Goal: Task Accomplishment & Management: Manage account settings

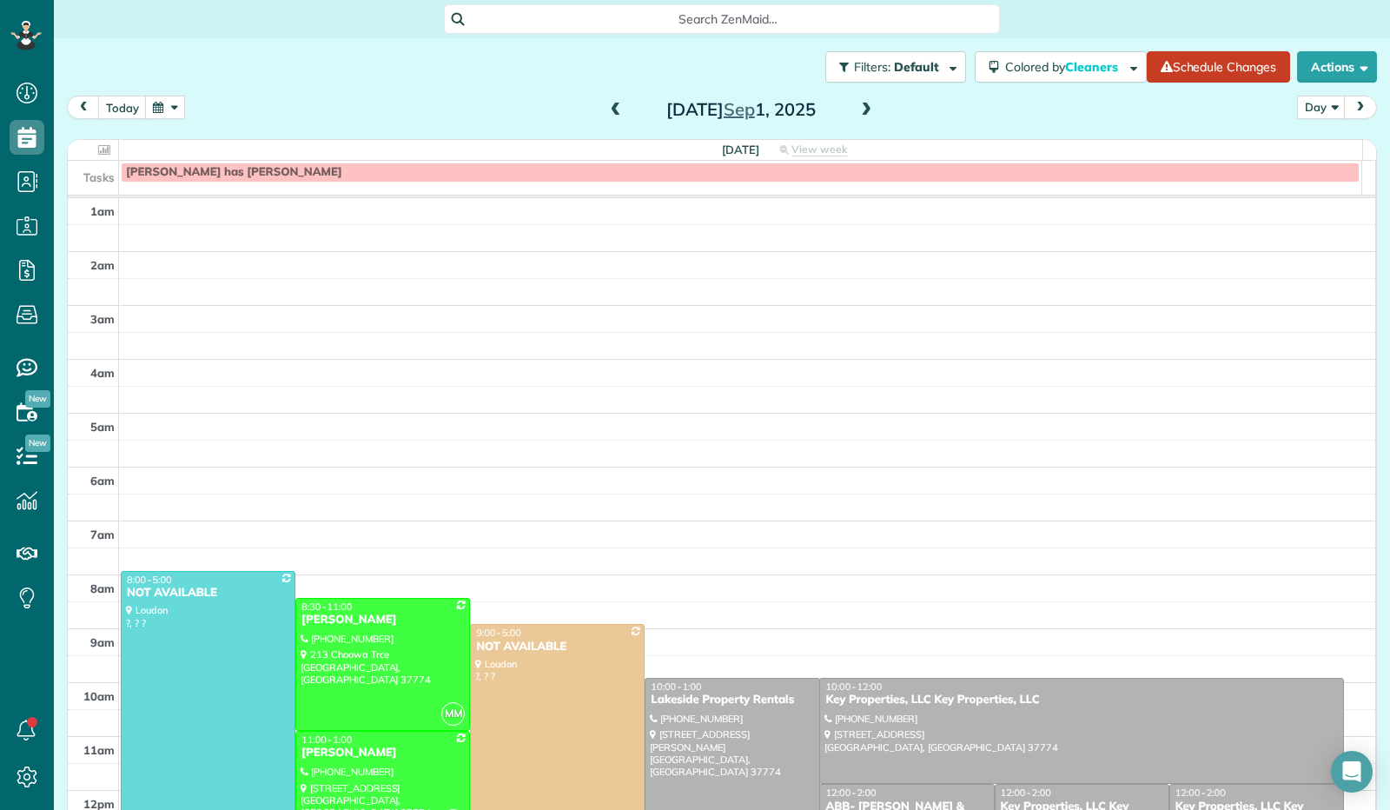
scroll to position [321, 0]
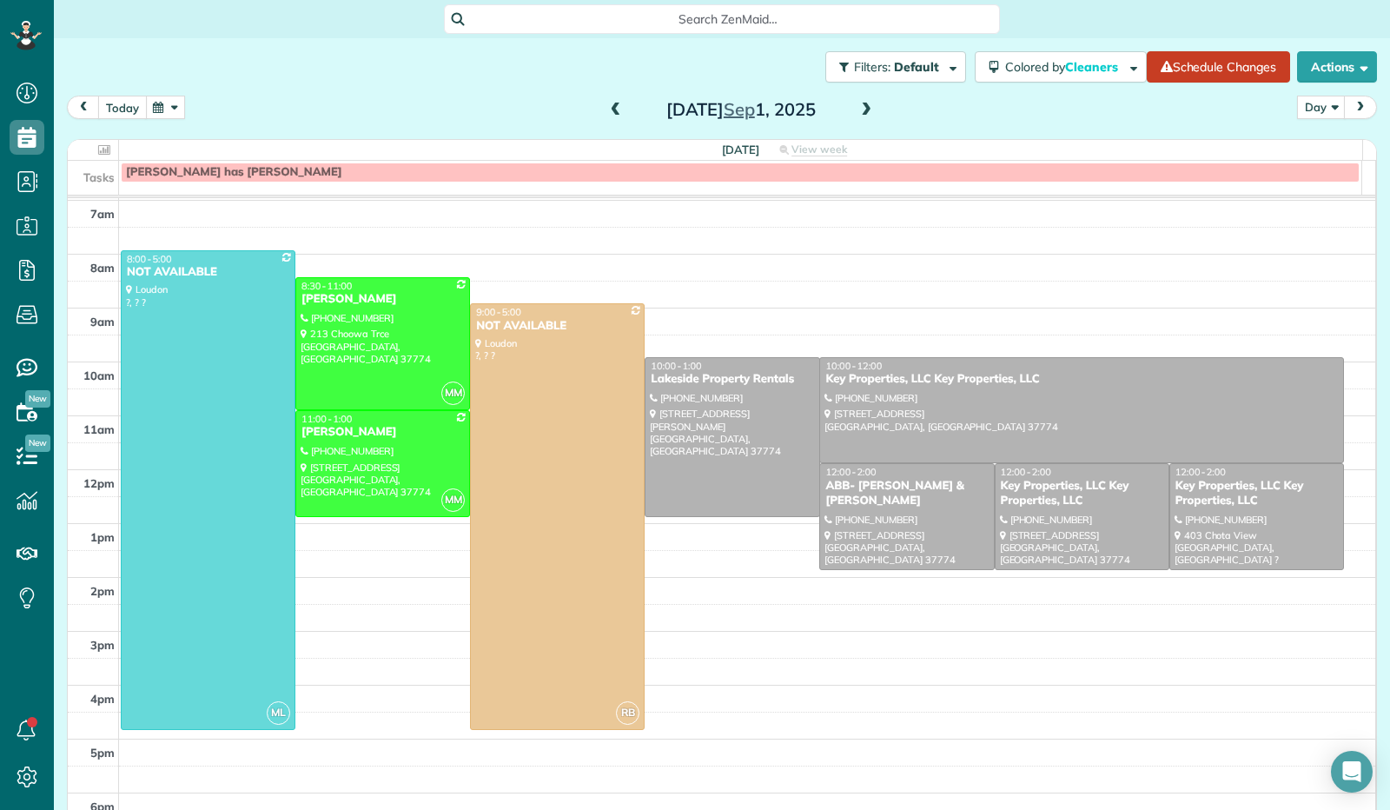
click at [112, 106] on button "today" at bounding box center [122, 107] width 49 height 23
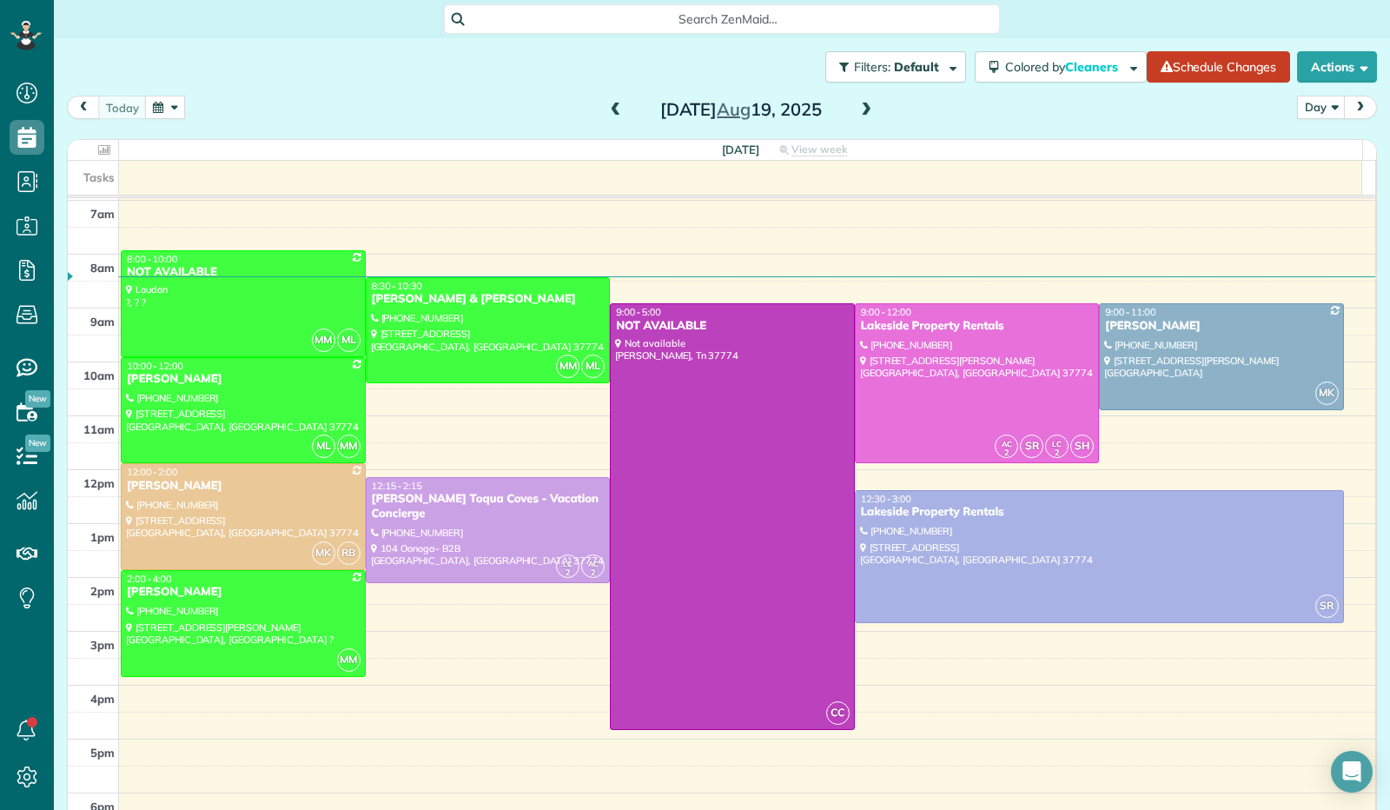
click at [175, 114] on button "button" at bounding box center [165, 107] width 40 height 23
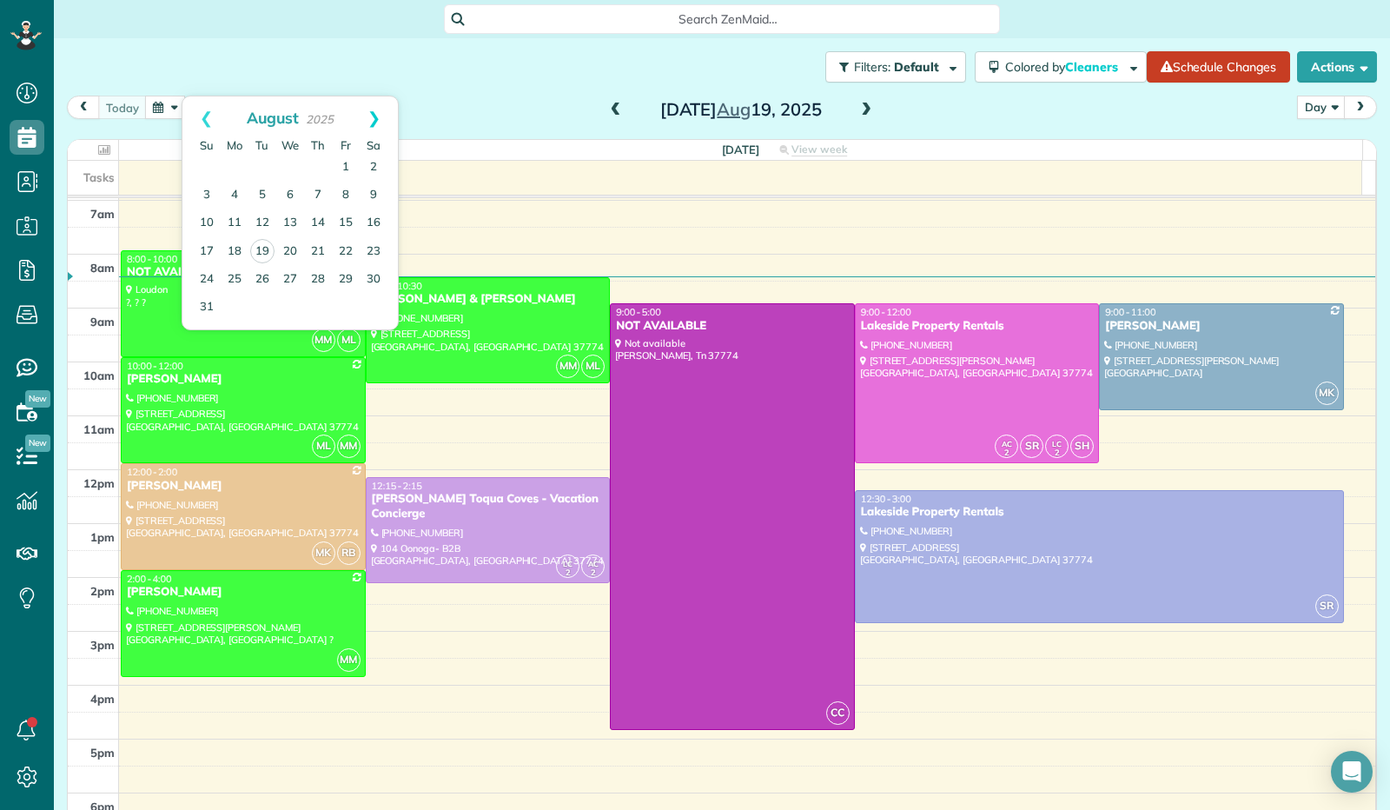
click at [373, 116] on link "Next" at bounding box center [374, 117] width 48 height 43
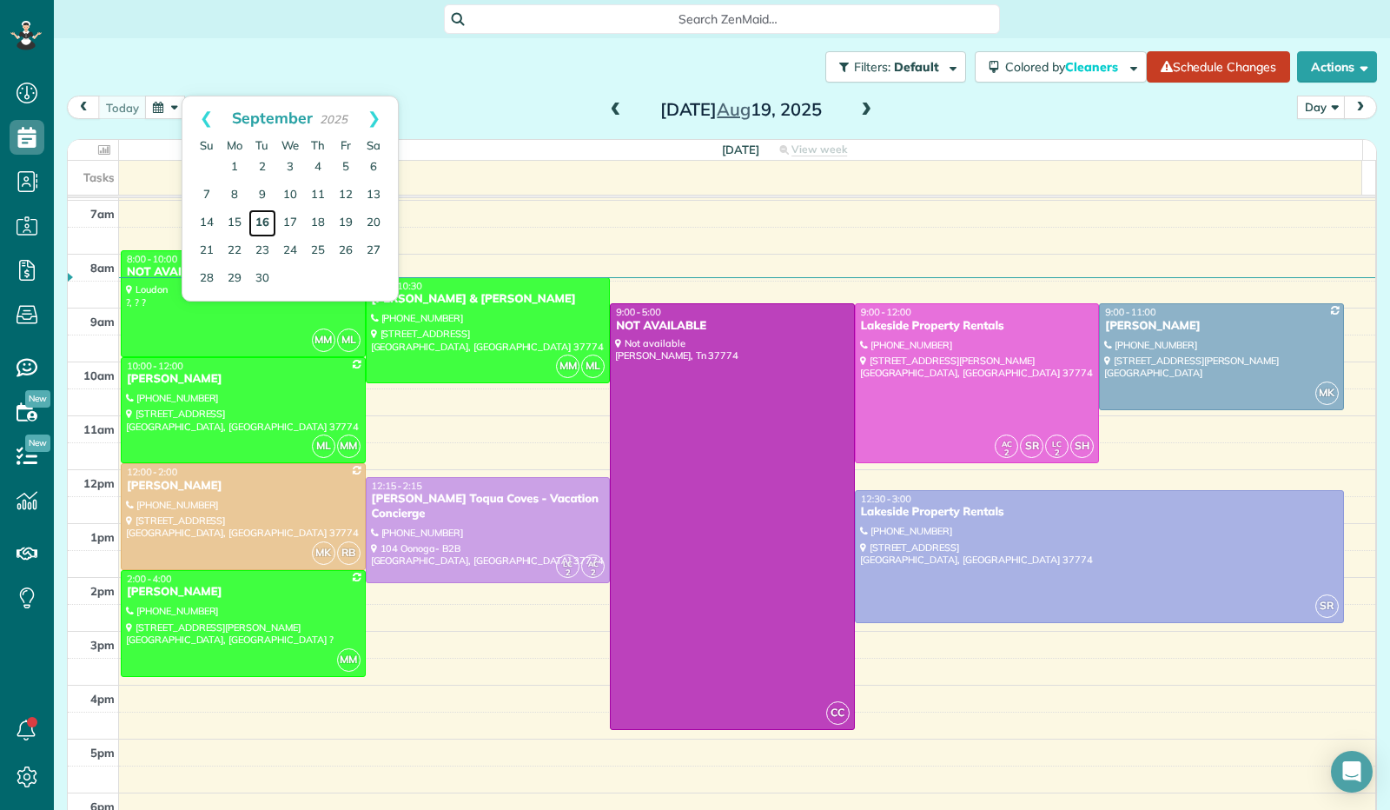
click at [266, 219] on link "16" at bounding box center [262, 223] width 28 height 28
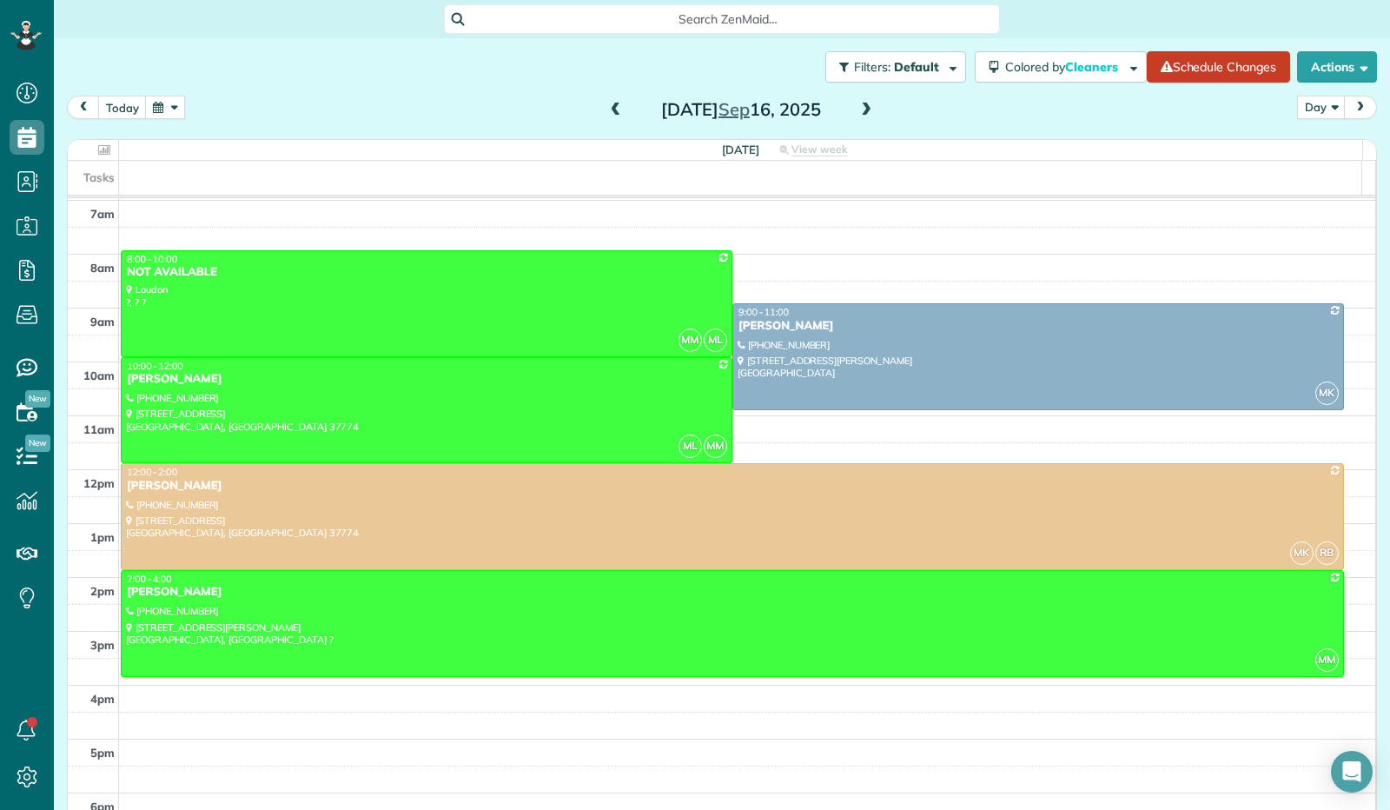
click at [163, 109] on button "button" at bounding box center [165, 107] width 40 height 23
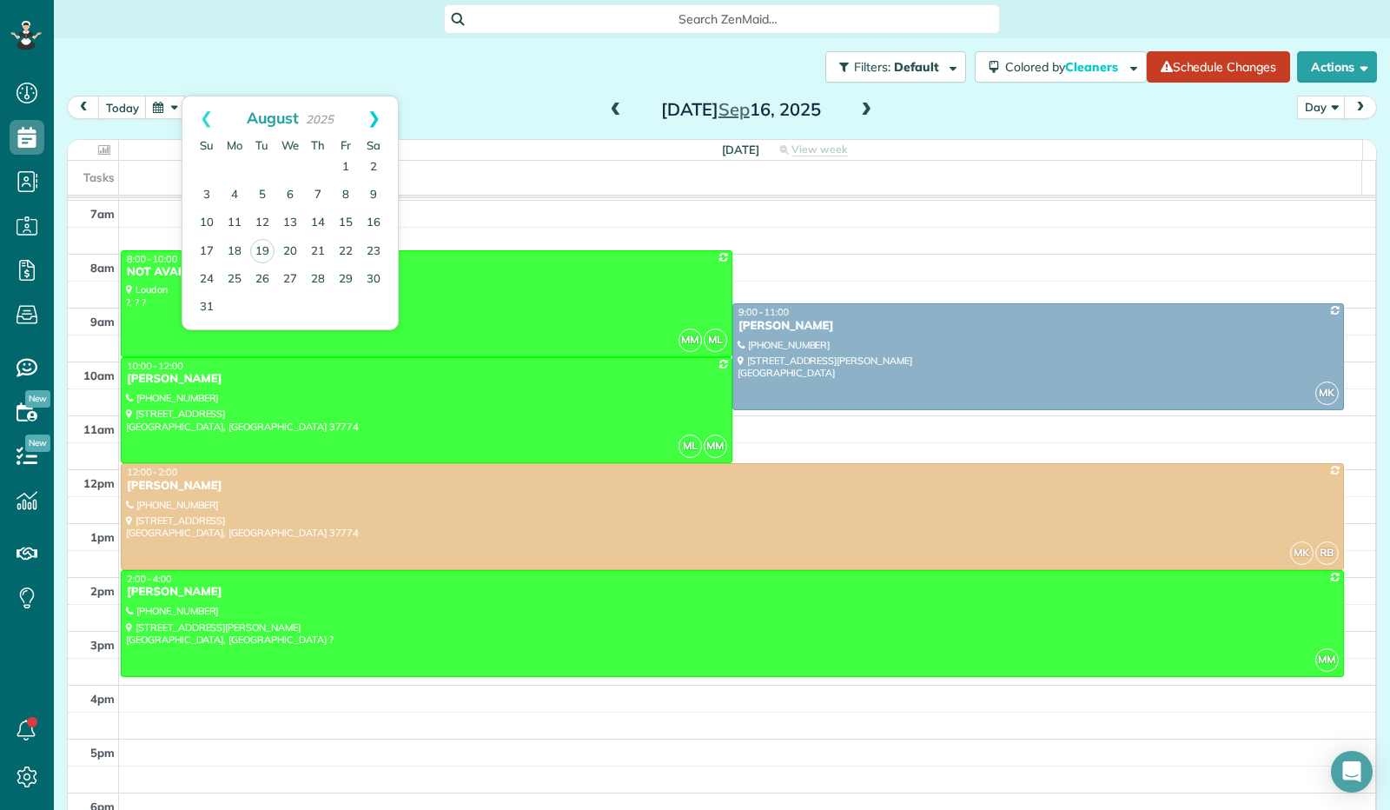
click at [380, 113] on link "Next" at bounding box center [374, 117] width 48 height 43
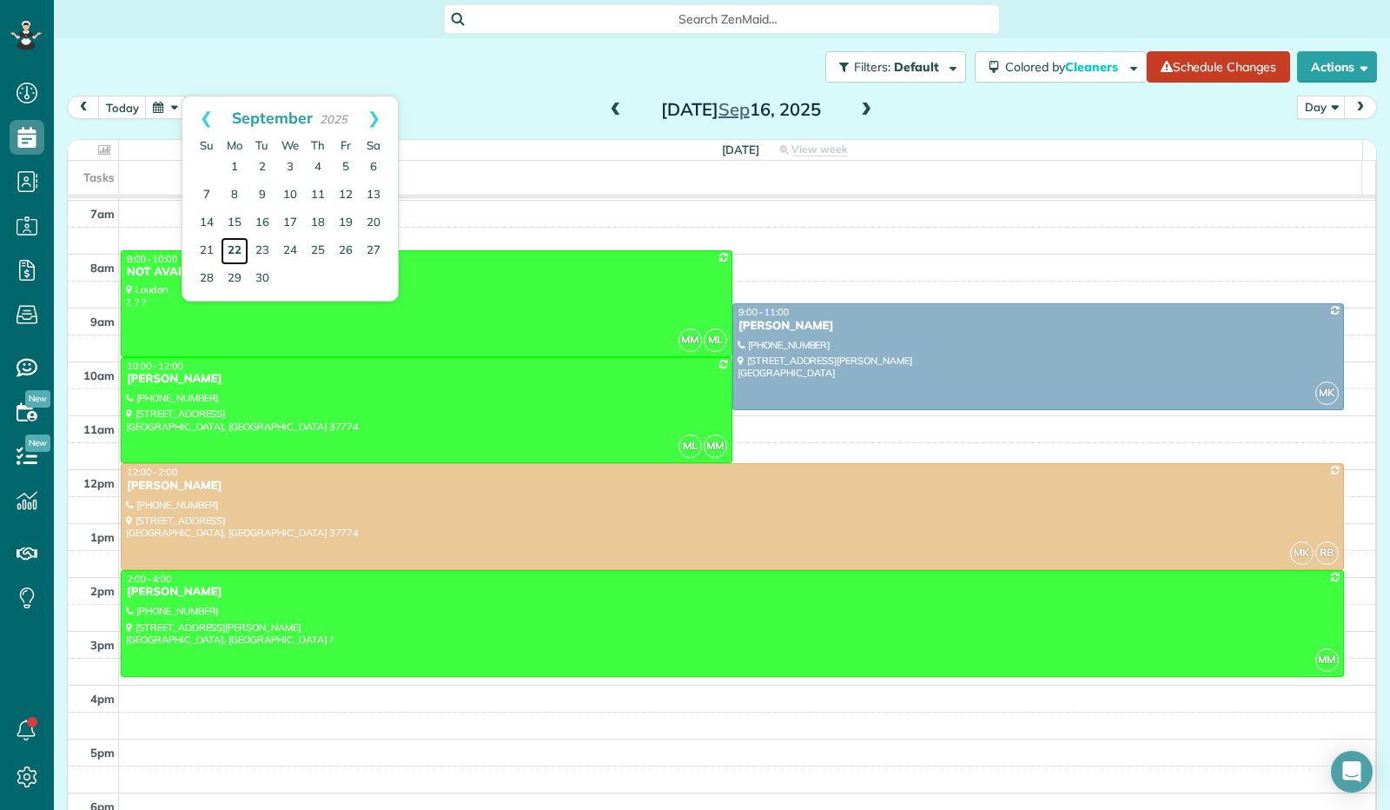
click at [227, 247] on link "22" at bounding box center [235, 251] width 28 height 28
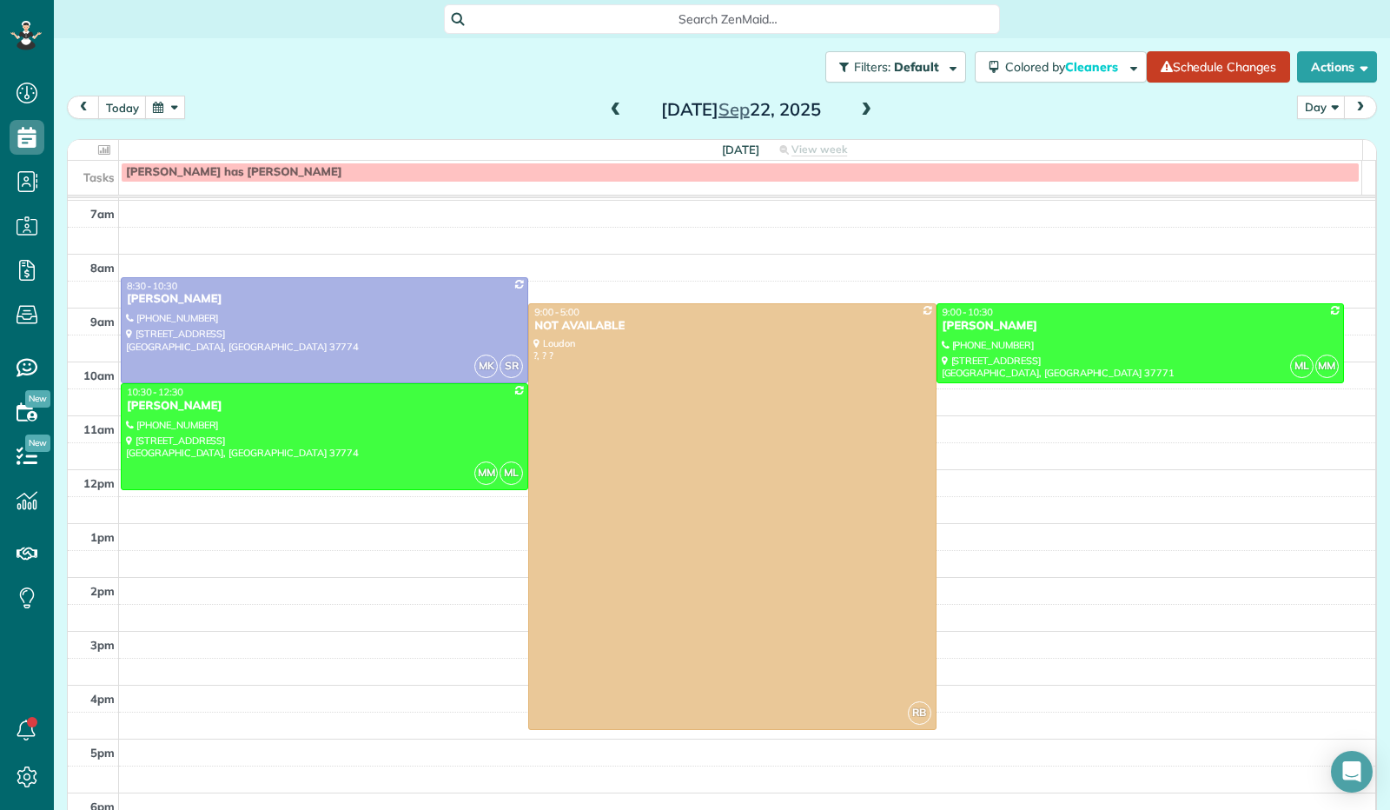
click at [155, 109] on button "button" at bounding box center [165, 107] width 40 height 23
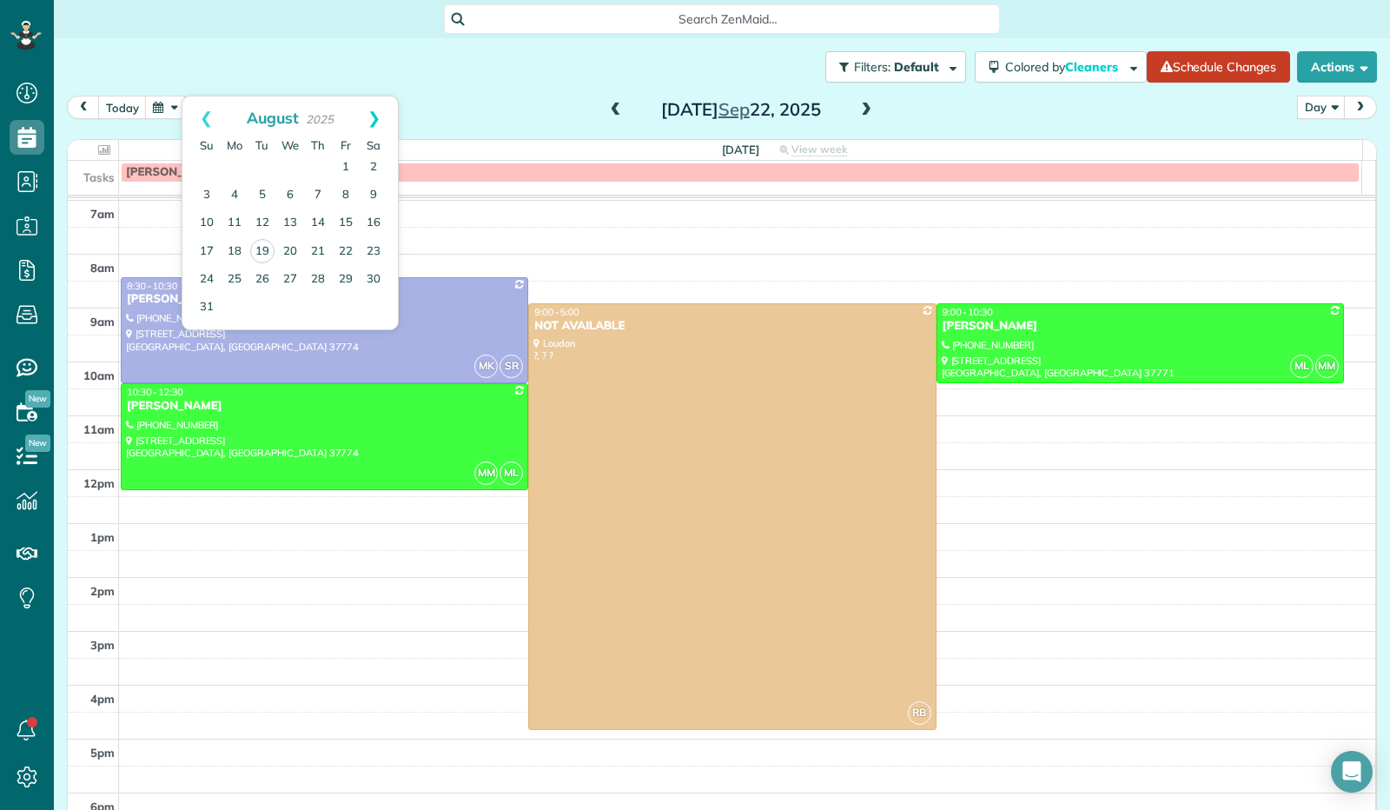
click at [374, 117] on link "Next" at bounding box center [374, 117] width 48 height 43
click at [257, 220] on link "16" at bounding box center [262, 223] width 28 height 28
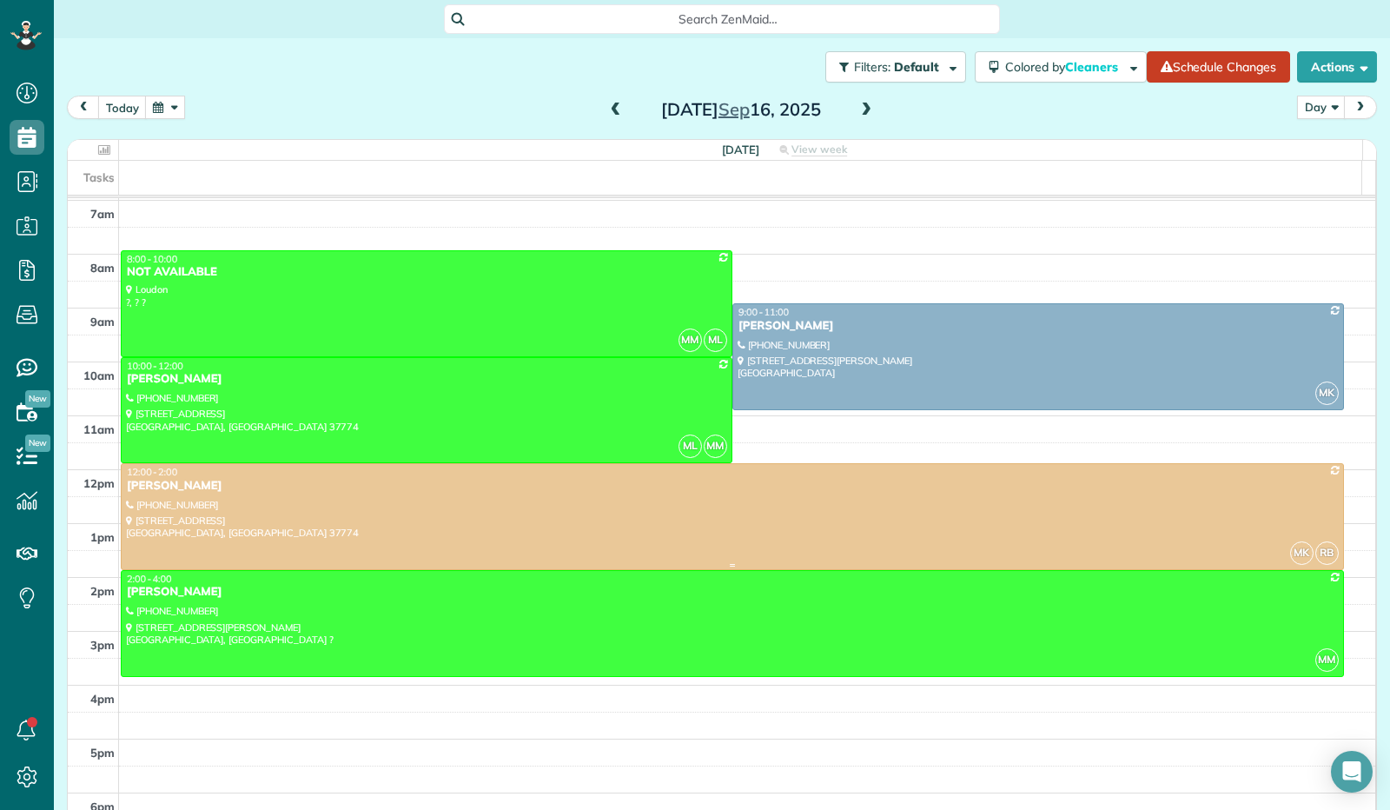
click at [226, 501] on div at bounding box center [732, 516] width 1221 height 105
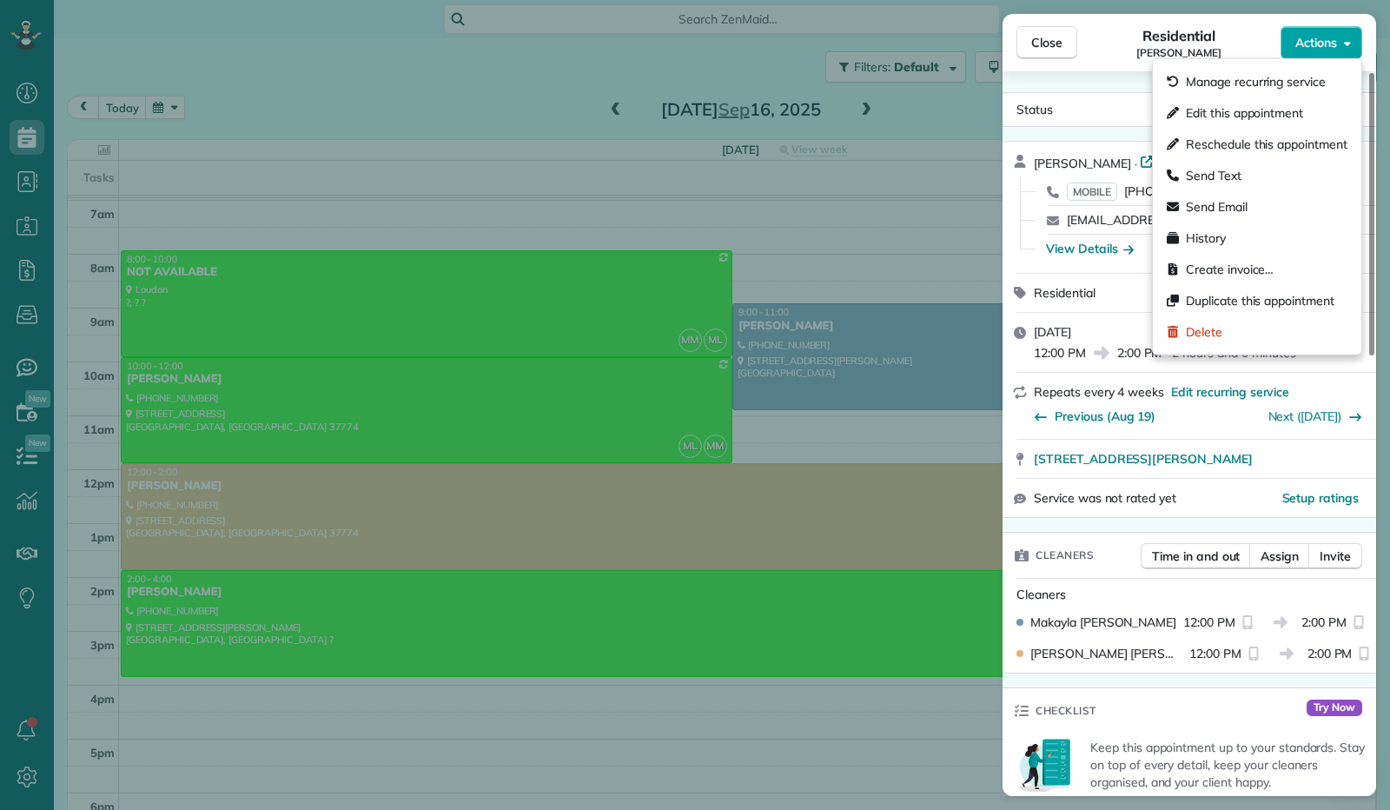
click at [1348, 41] on icon "button" at bounding box center [1347, 42] width 7 height 13
click at [1293, 121] on span "Edit this appointment" at bounding box center [1244, 112] width 117 height 17
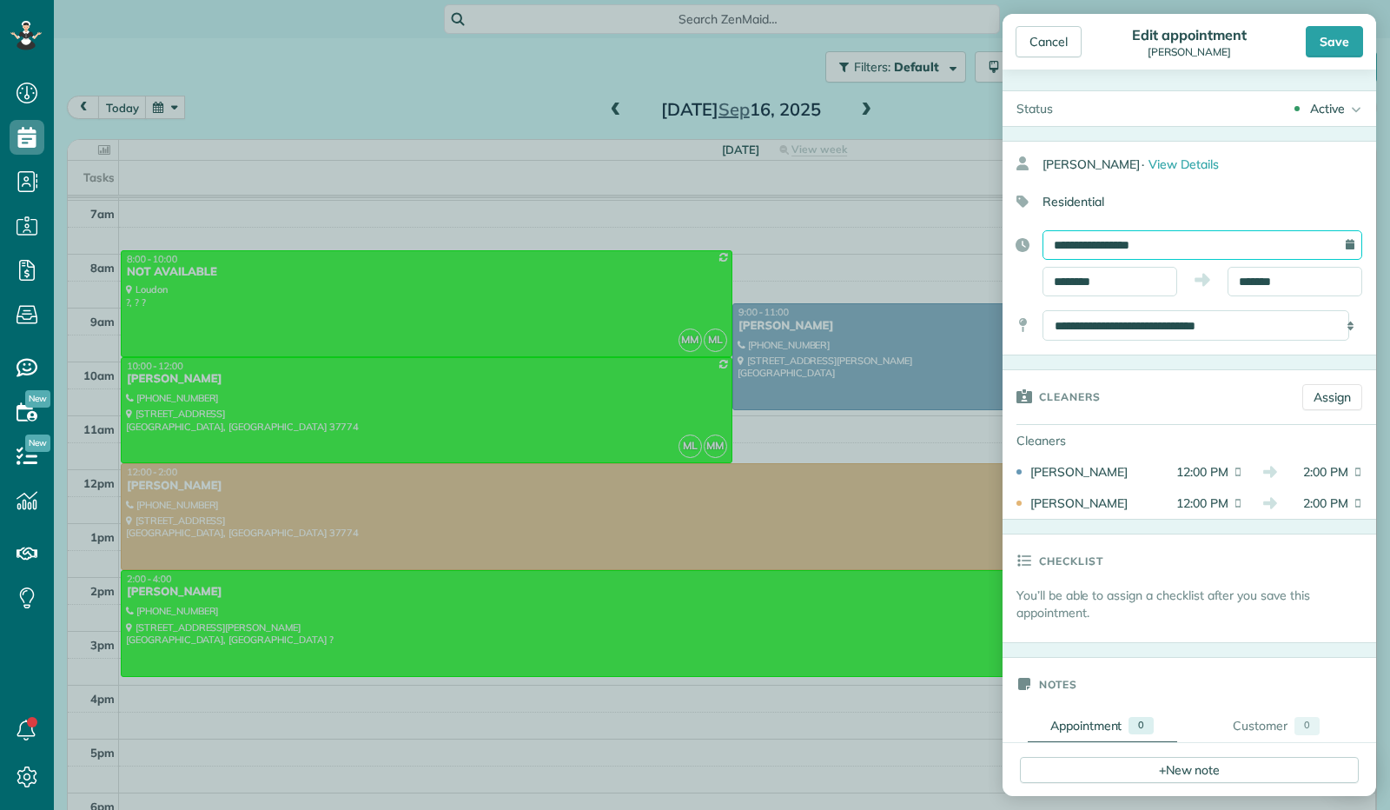
click at [1089, 244] on input "**********" at bounding box center [1202, 245] width 320 height 30
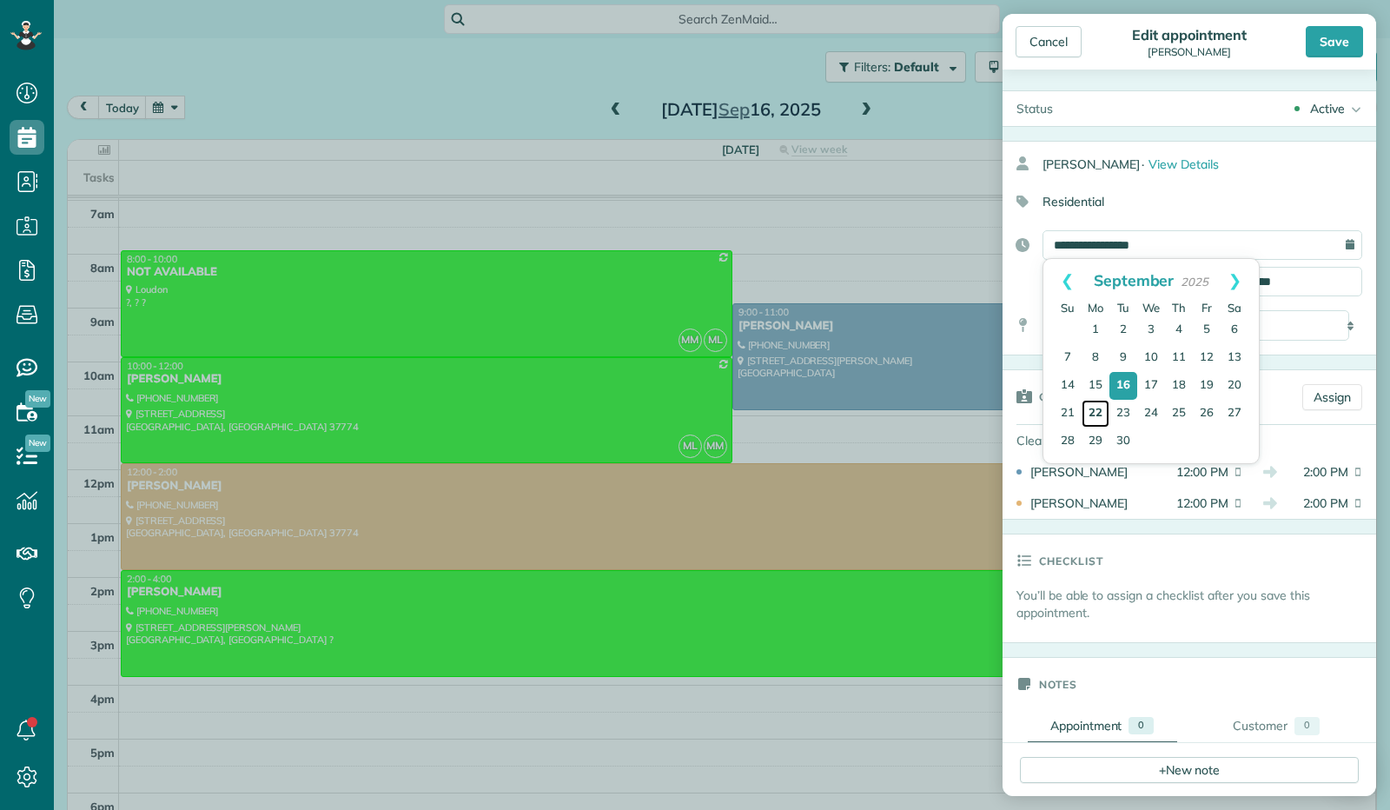
click at [1094, 406] on link "22" at bounding box center [1095, 414] width 28 height 28
type input "**********"
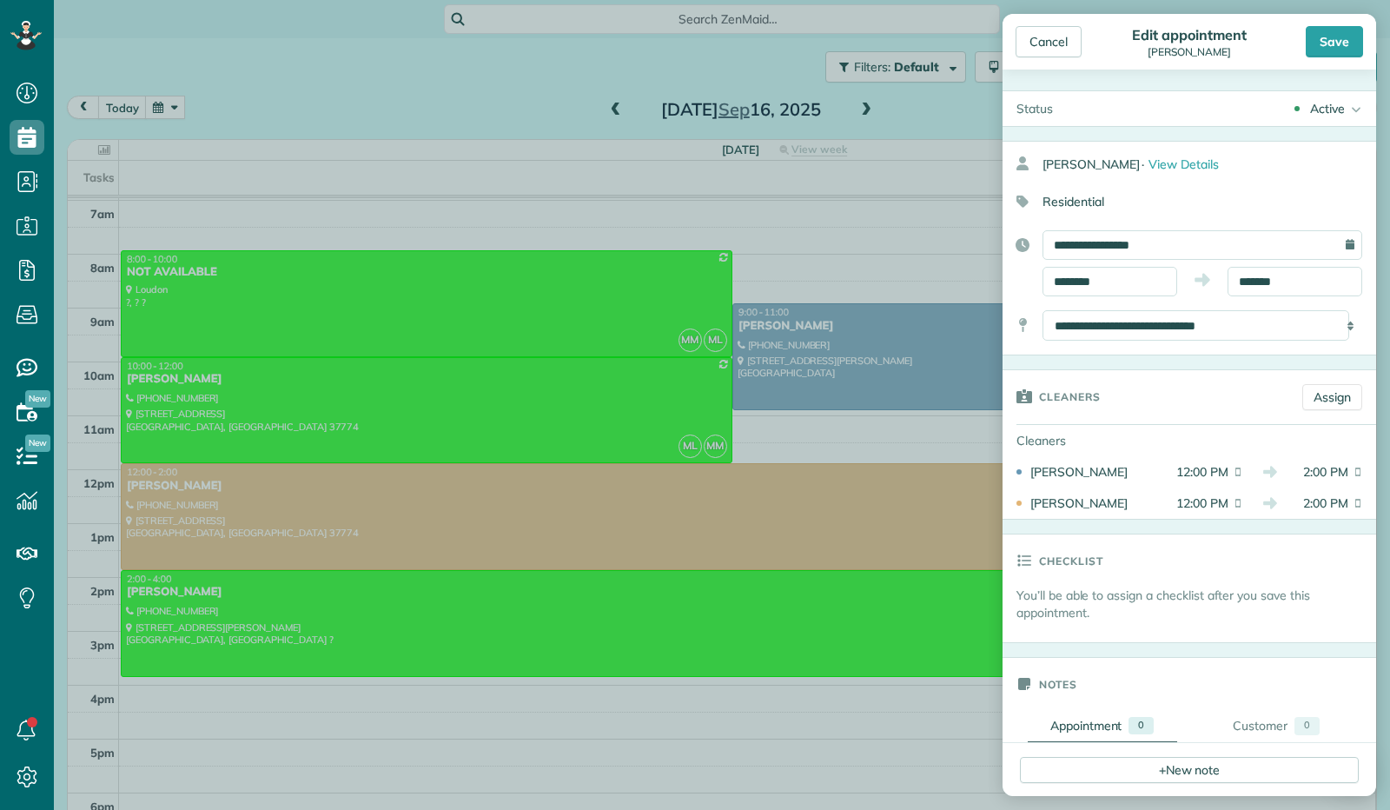
click at [1324, 49] on div "Save" at bounding box center [1333, 41] width 57 height 31
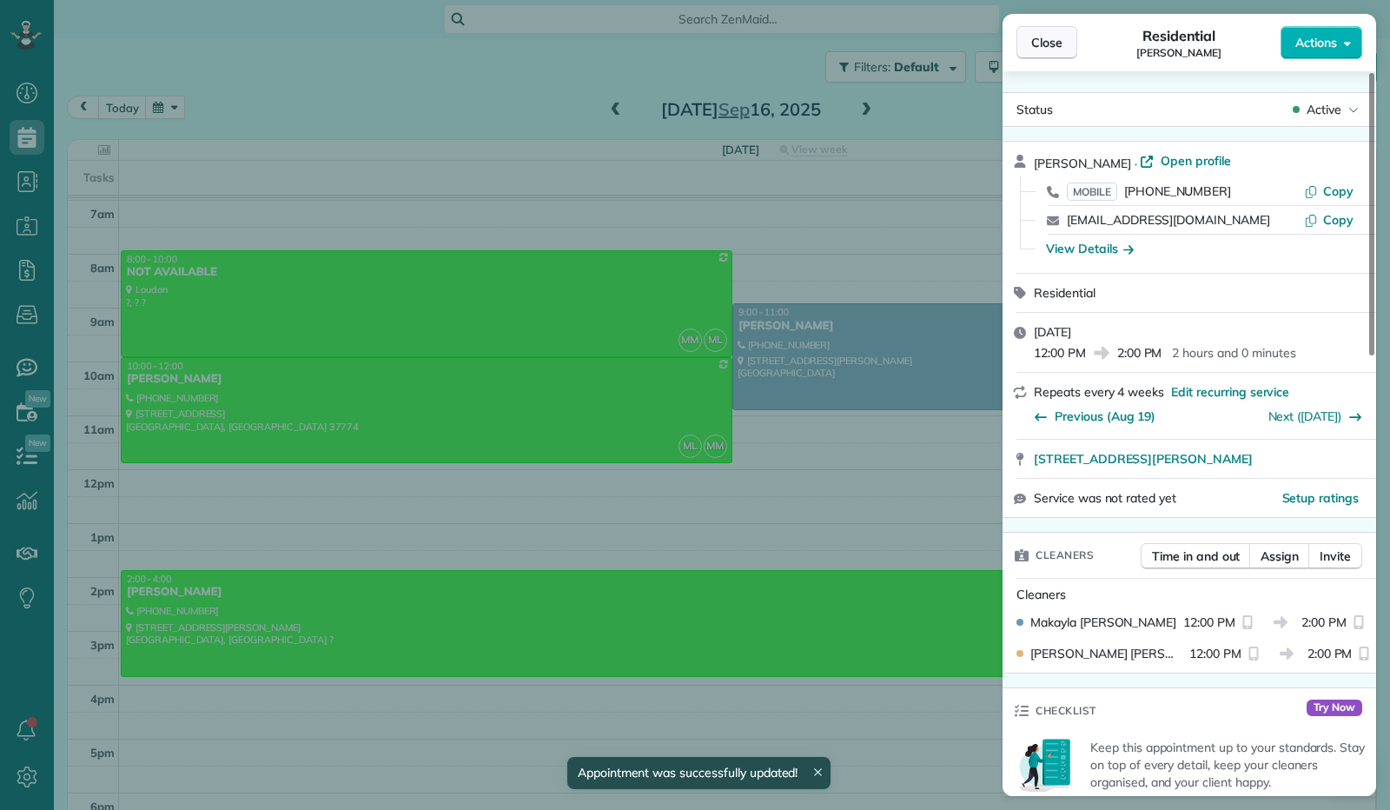
click at [1037, 37] on span "Close" at bounding box center [1046, 42] width 31 height 17
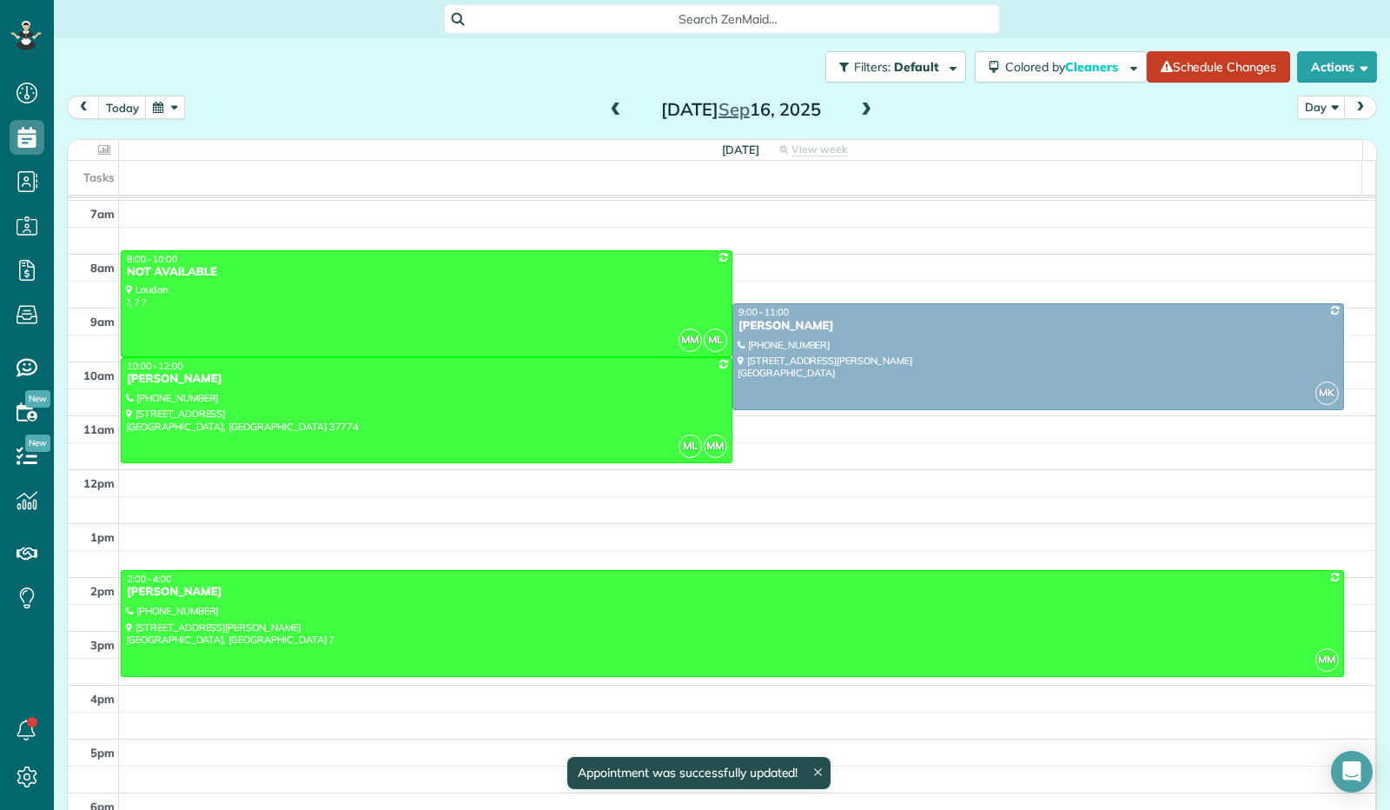
click at [169, 114] on button "button" at bounding box center [165, 107] width 40 height 23
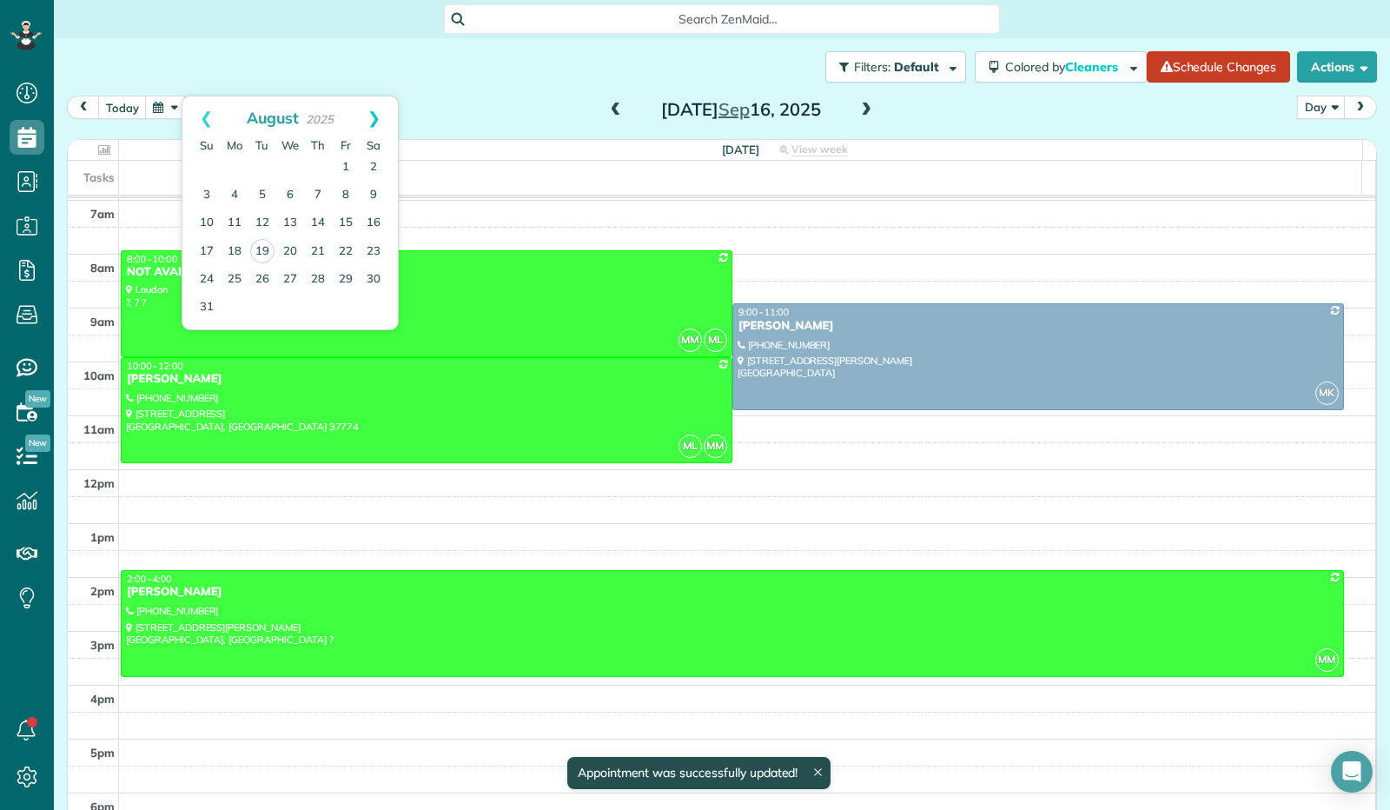
click at [377, 121] on link "Next" at bounding box center [374, 117] width 48 height 43
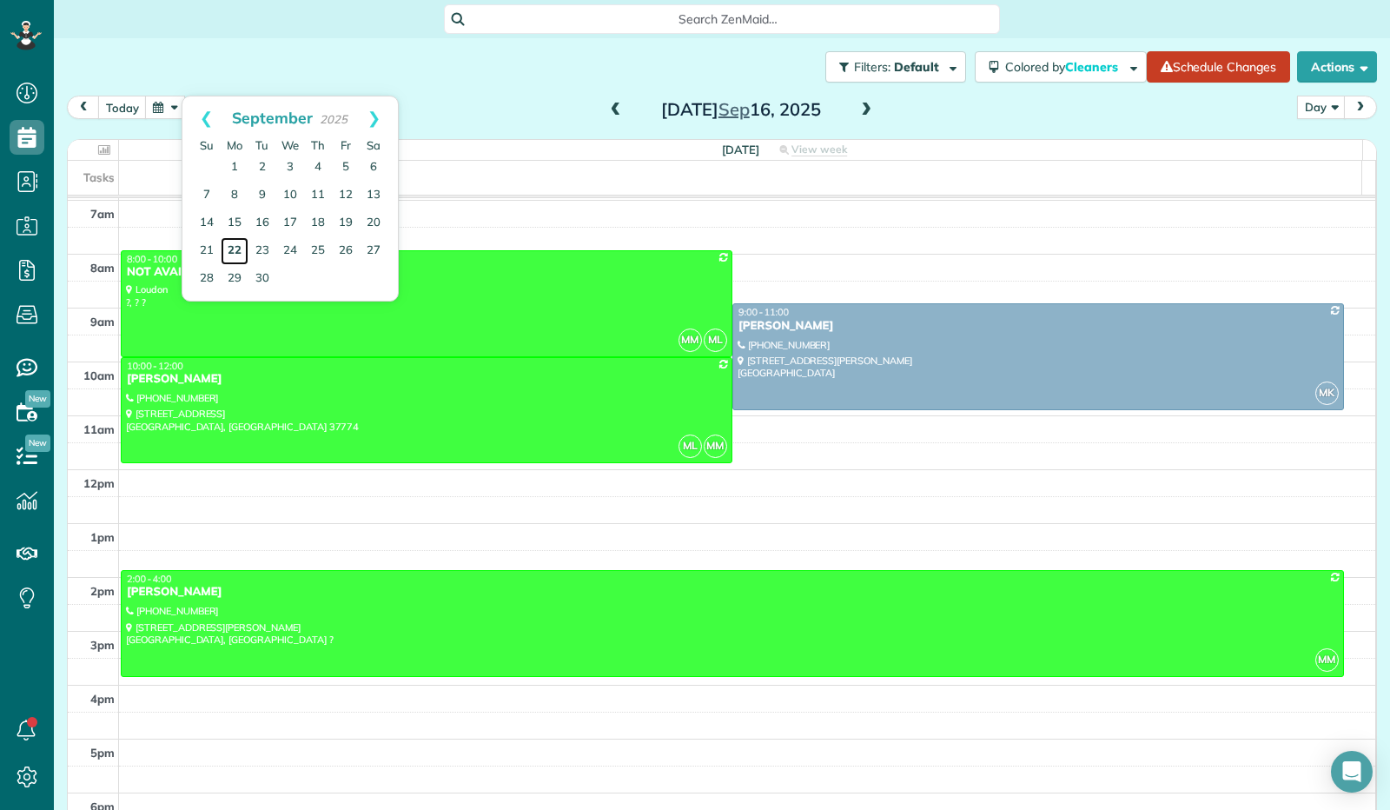
click at [233, 254] on link "22" at bounding box center [235, 251] width 28 height 28
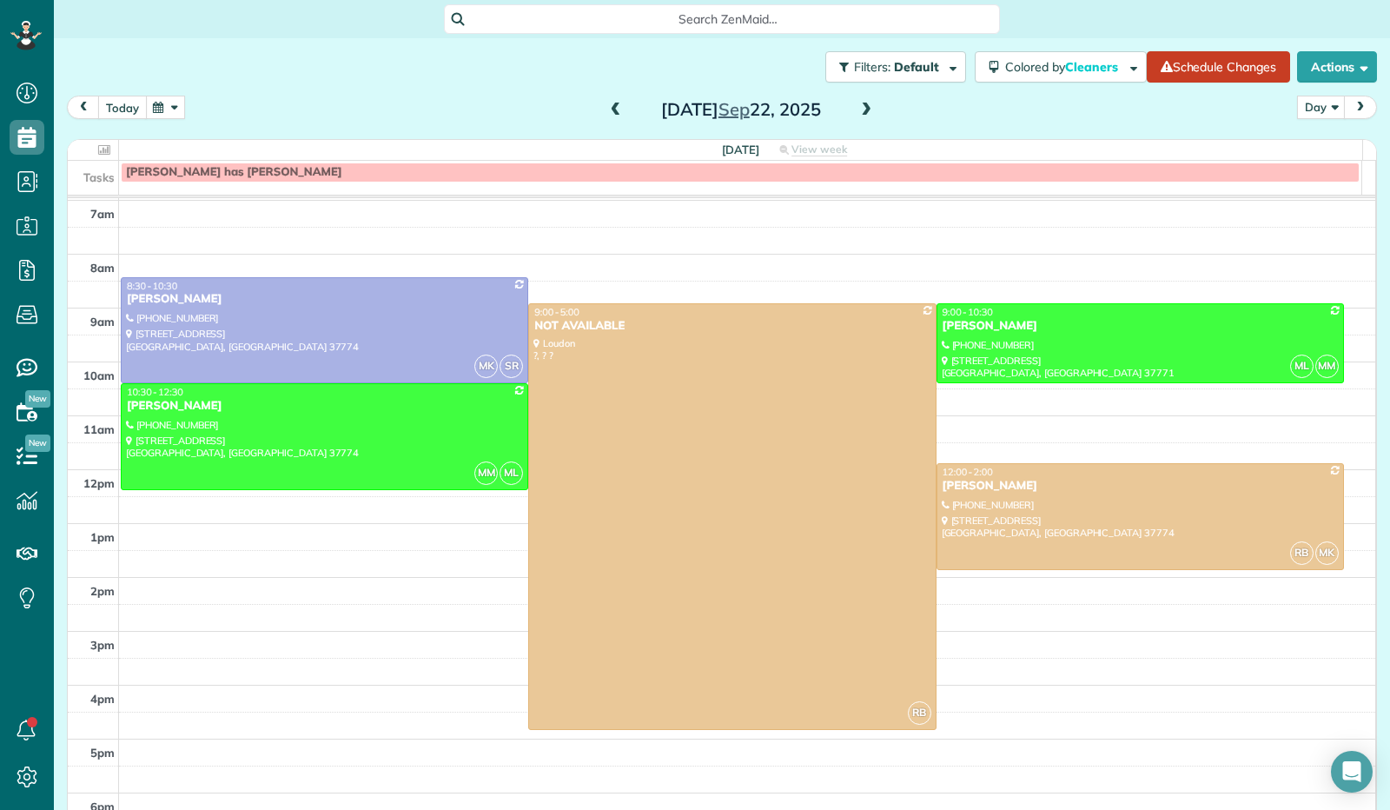
click at [114, 102] on button "today" at bounding box center [122, 107] width 49 height 23
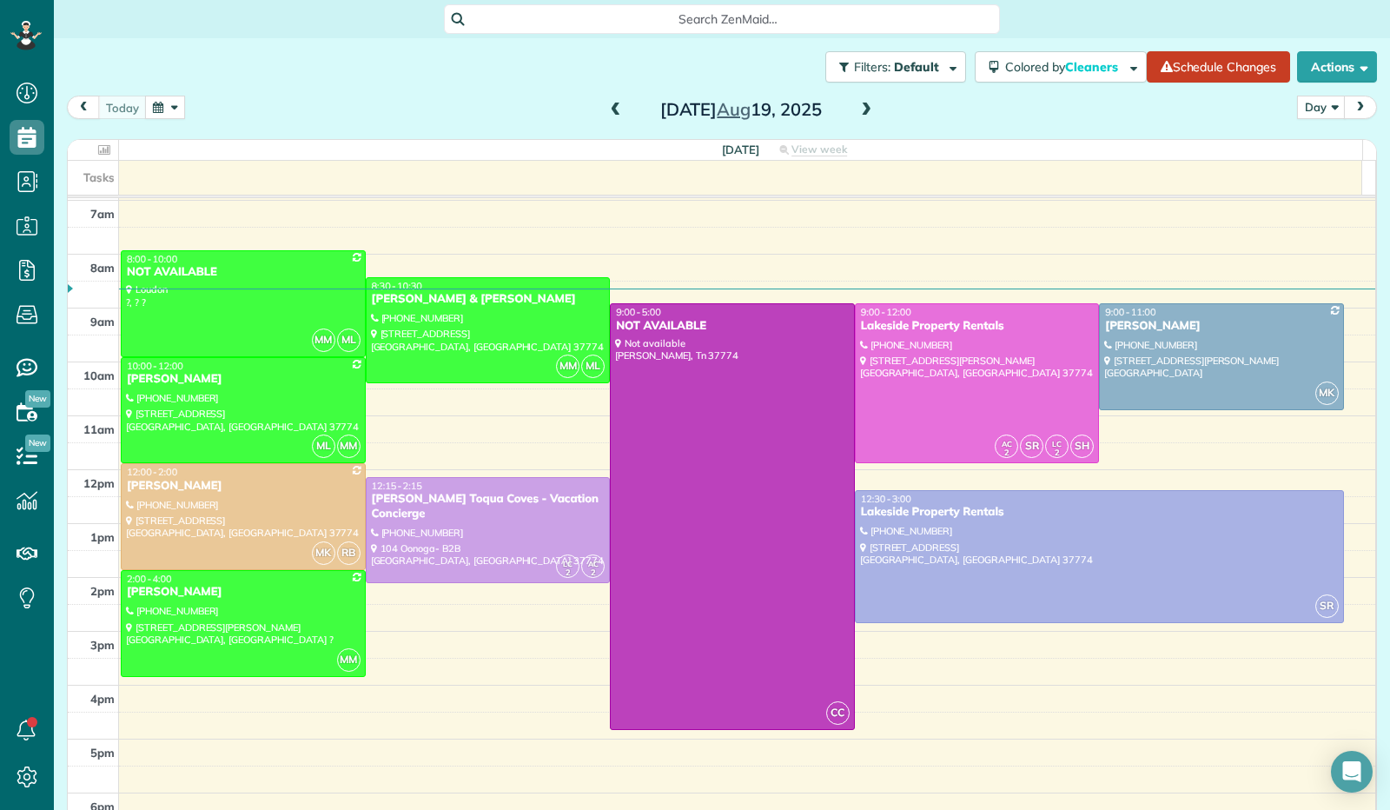
click at [860, 110] on span at bounding box center [865, 110] width 19 height 16
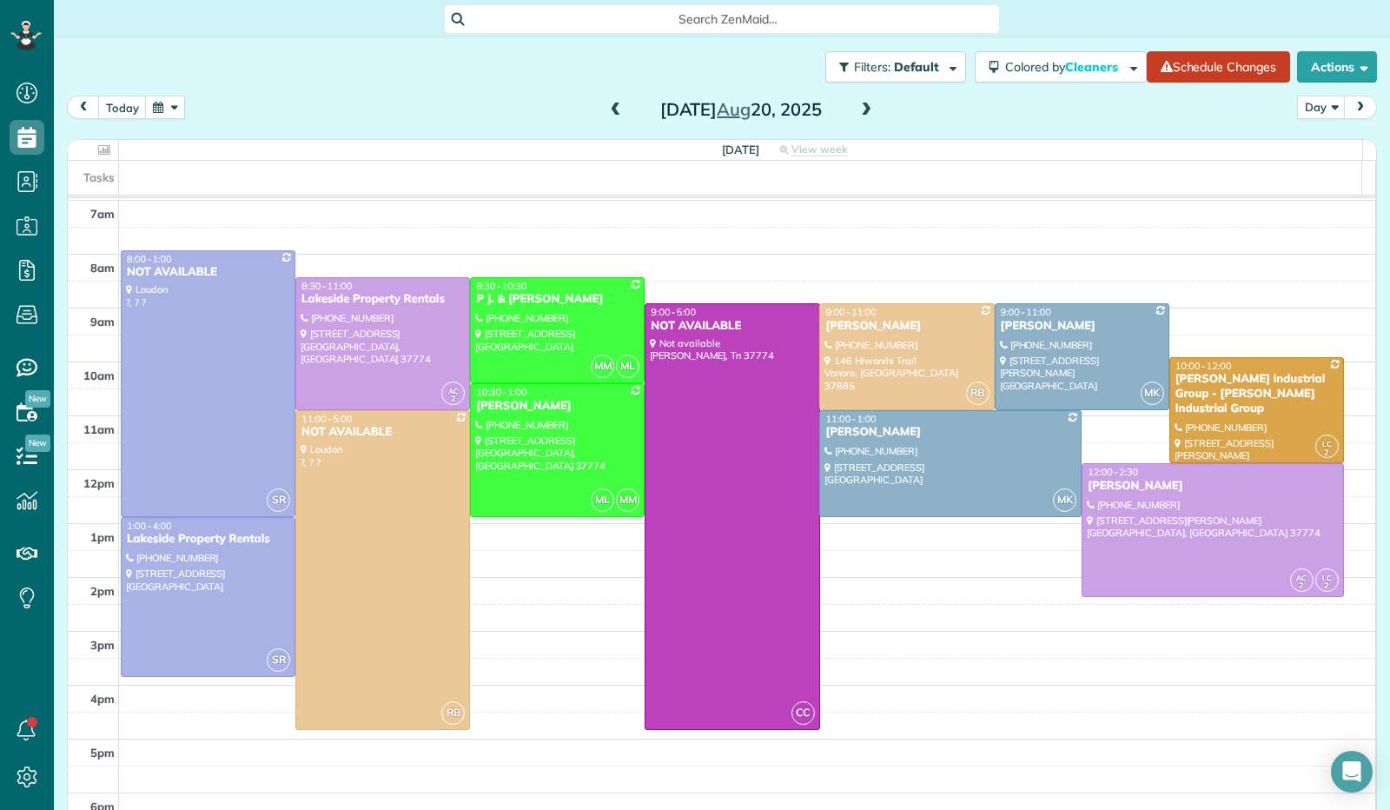
click at [860, 110] on span at bounding box center [865, 110] width 19 height 16
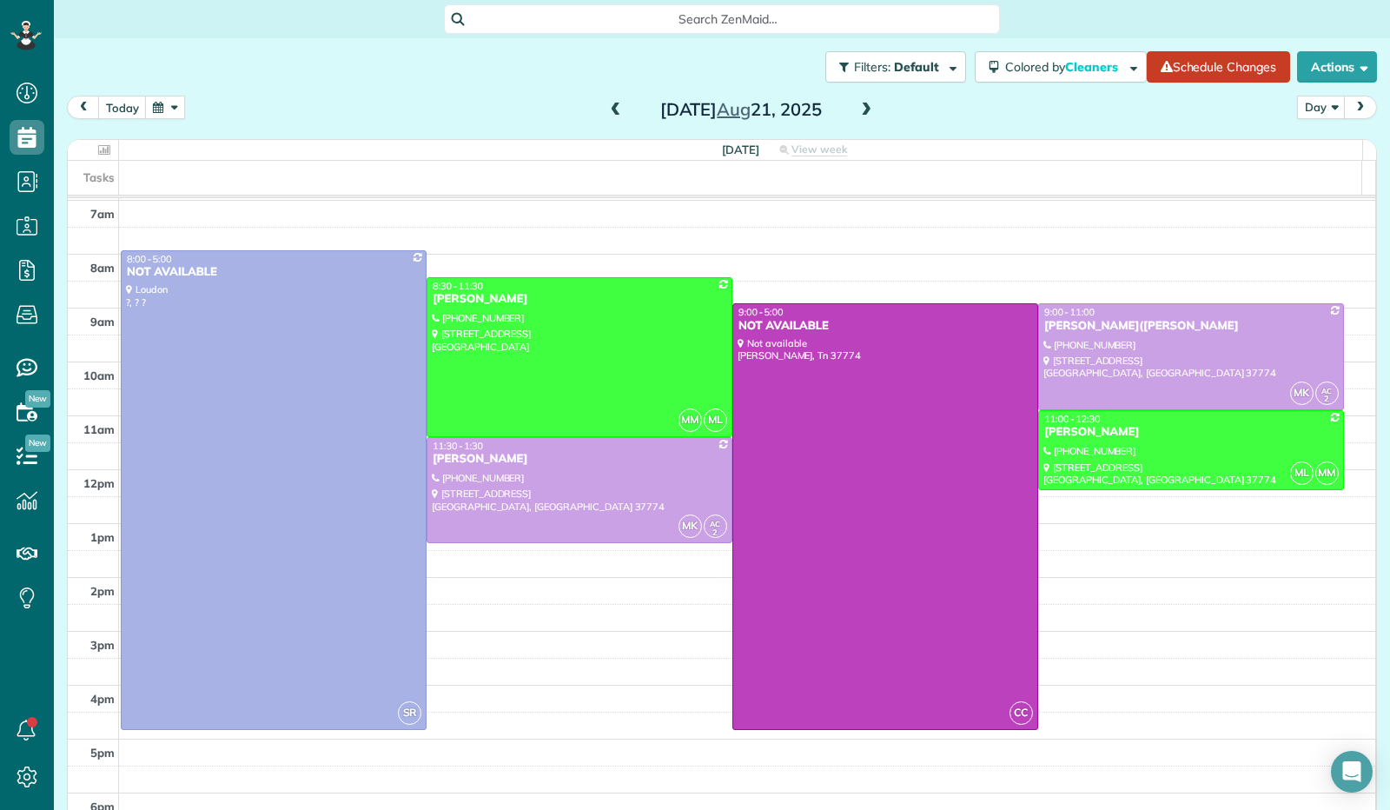
click at [860, 110] on span at bounding box center [865, 110] width 19 height 16
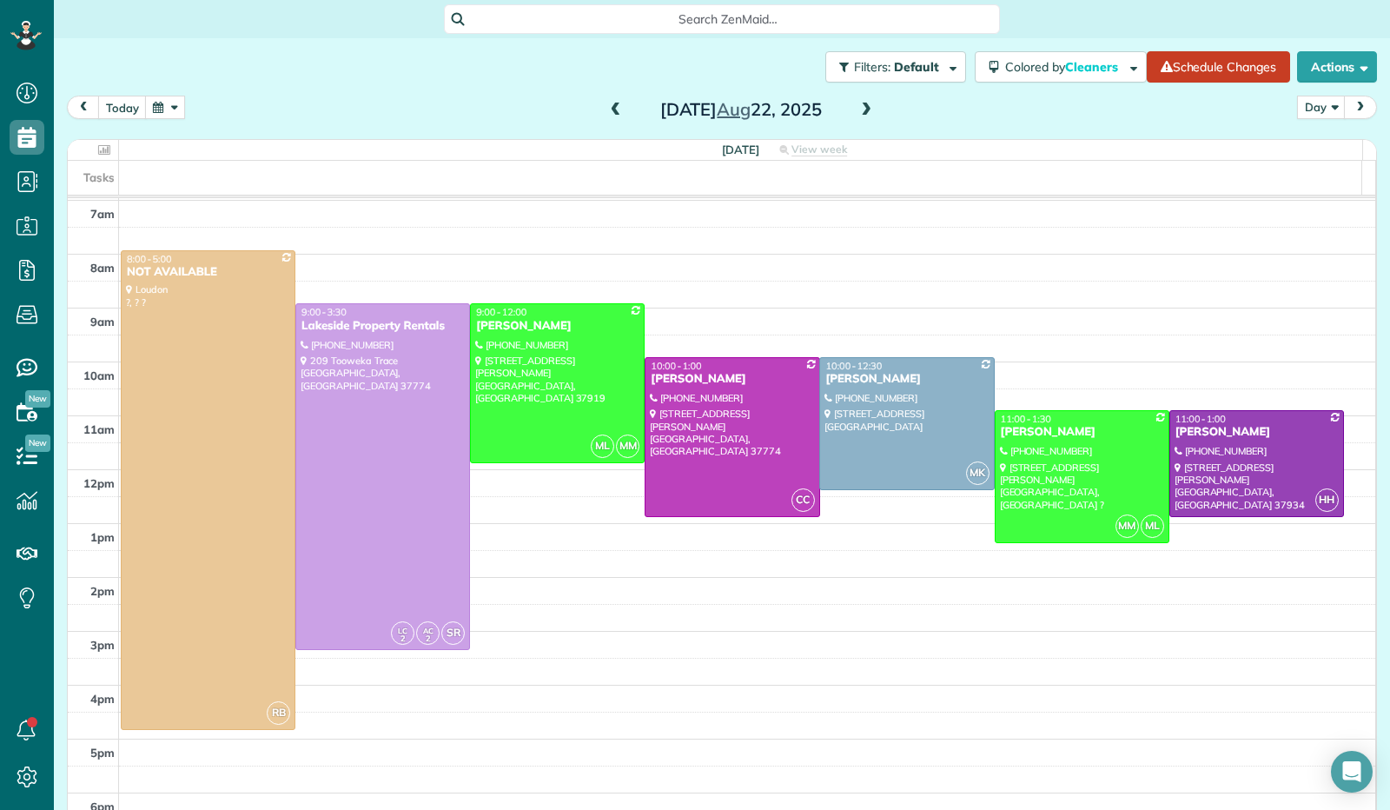
click at [860, 110] on span at bounding box center [865, 110] width 19 height 16
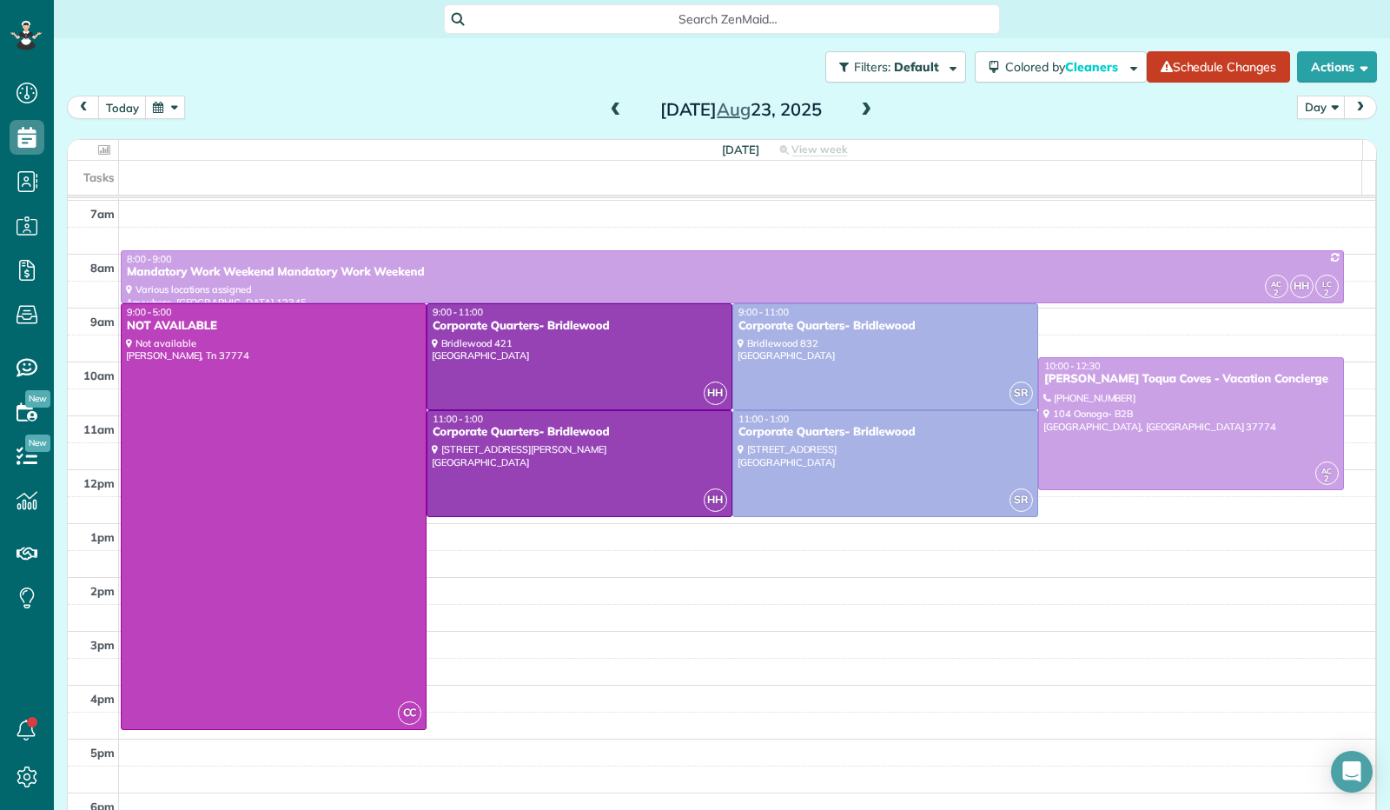
click at [860, 110] on span at bounding box center [865, 110] width 19 height 16
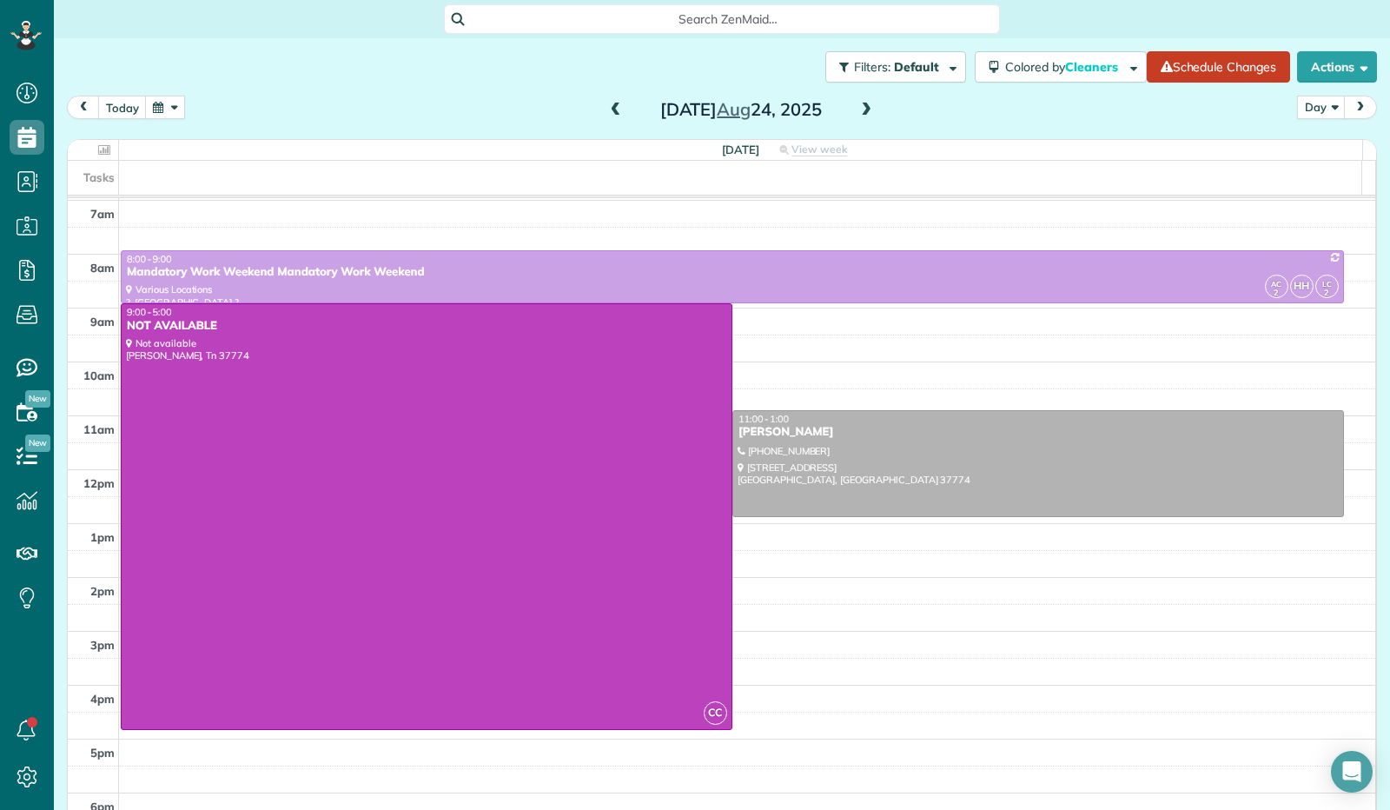
click at [859, 110] on span at bounding box center [865, 110] width 19 height 16
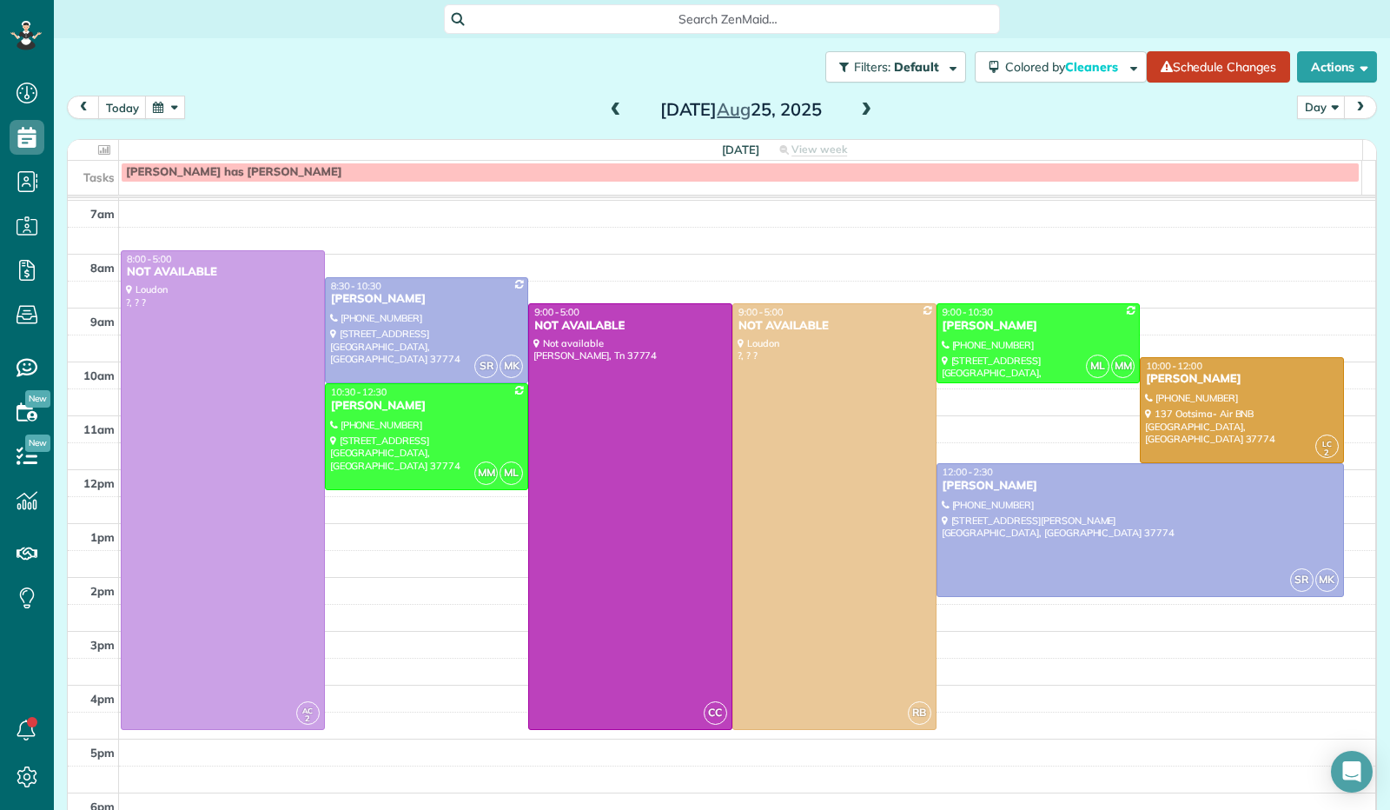
click at [609, 109] on span at bounding box center [615, 110] width 19 height 16
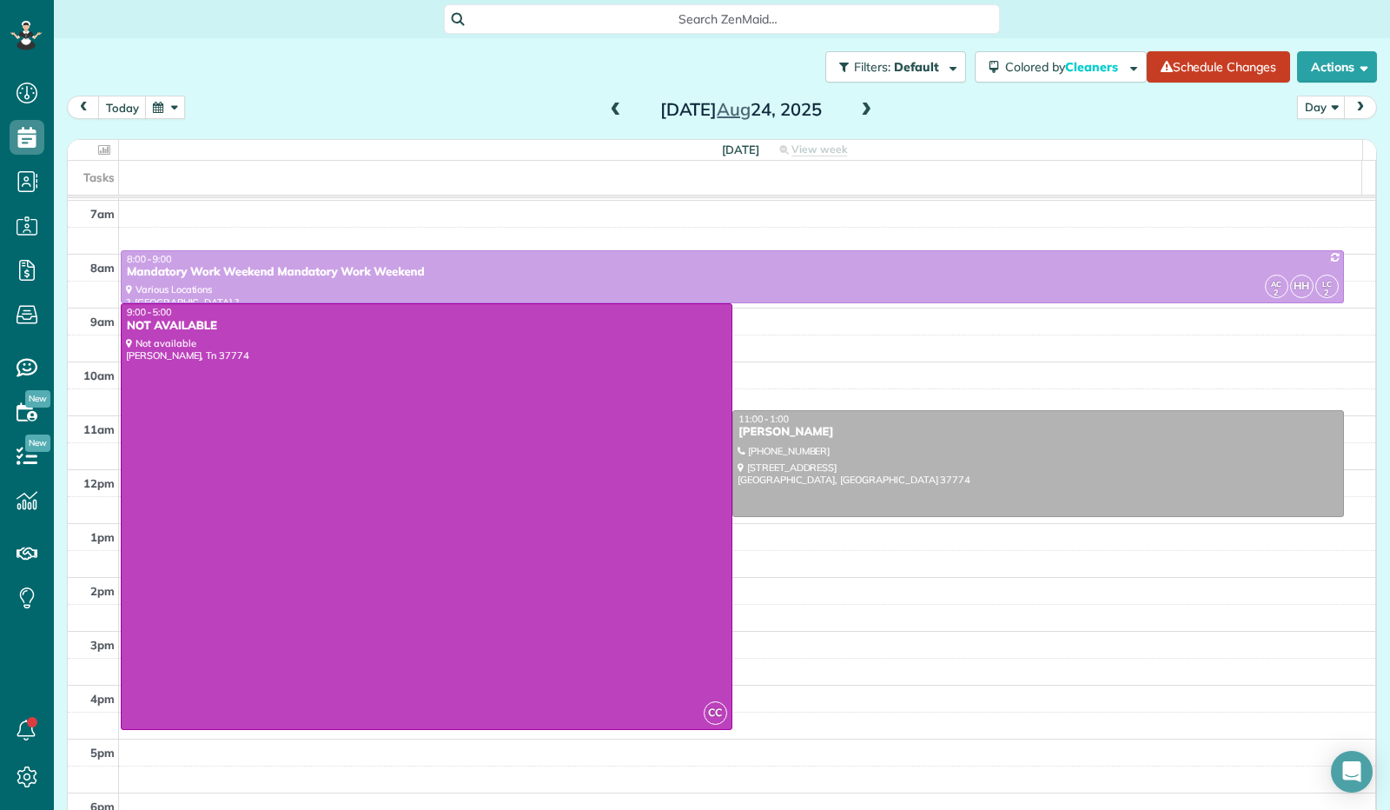
click at [609, 109] on span at bounding box center [615, 110] width 19 height 16
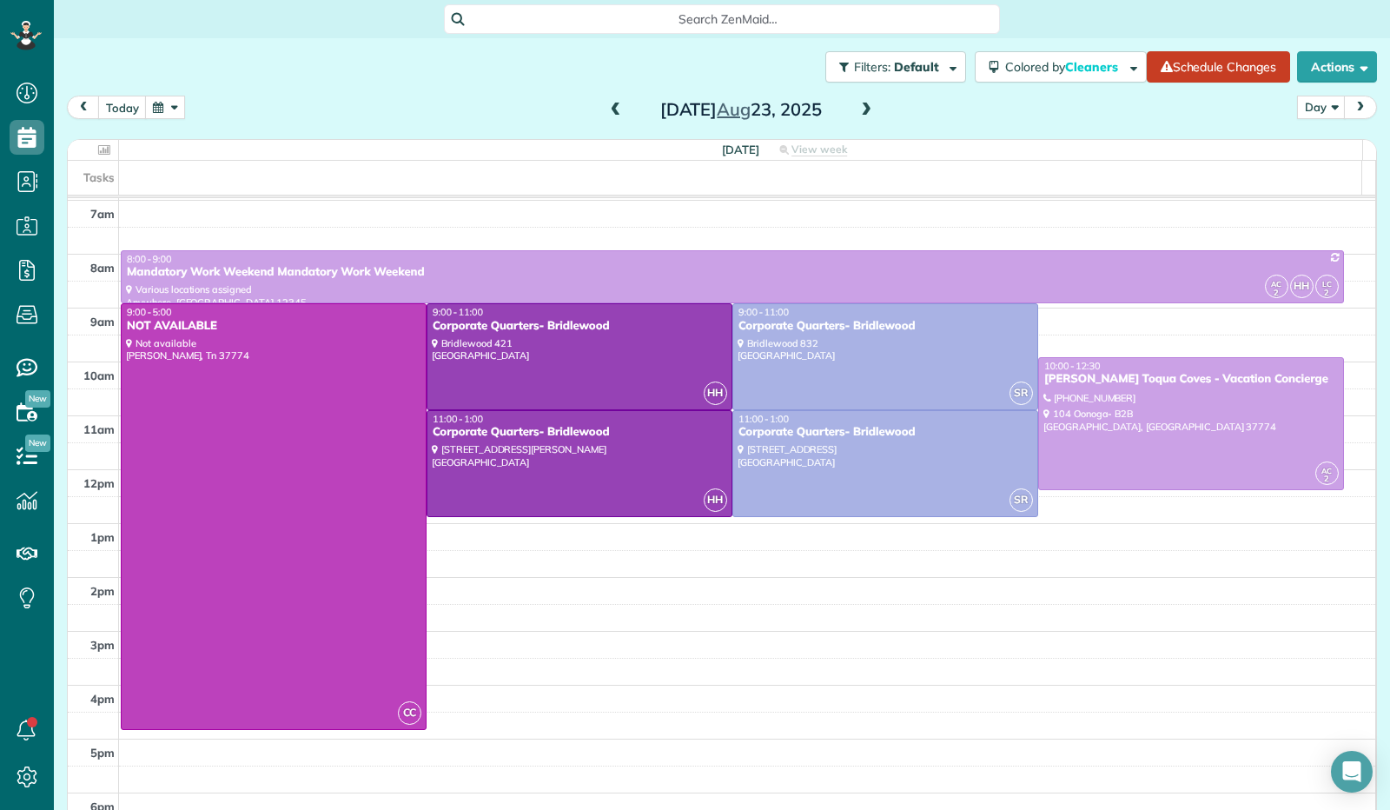
click at [856, 114] on span at bounding box center [865, 110] width 19 height 16
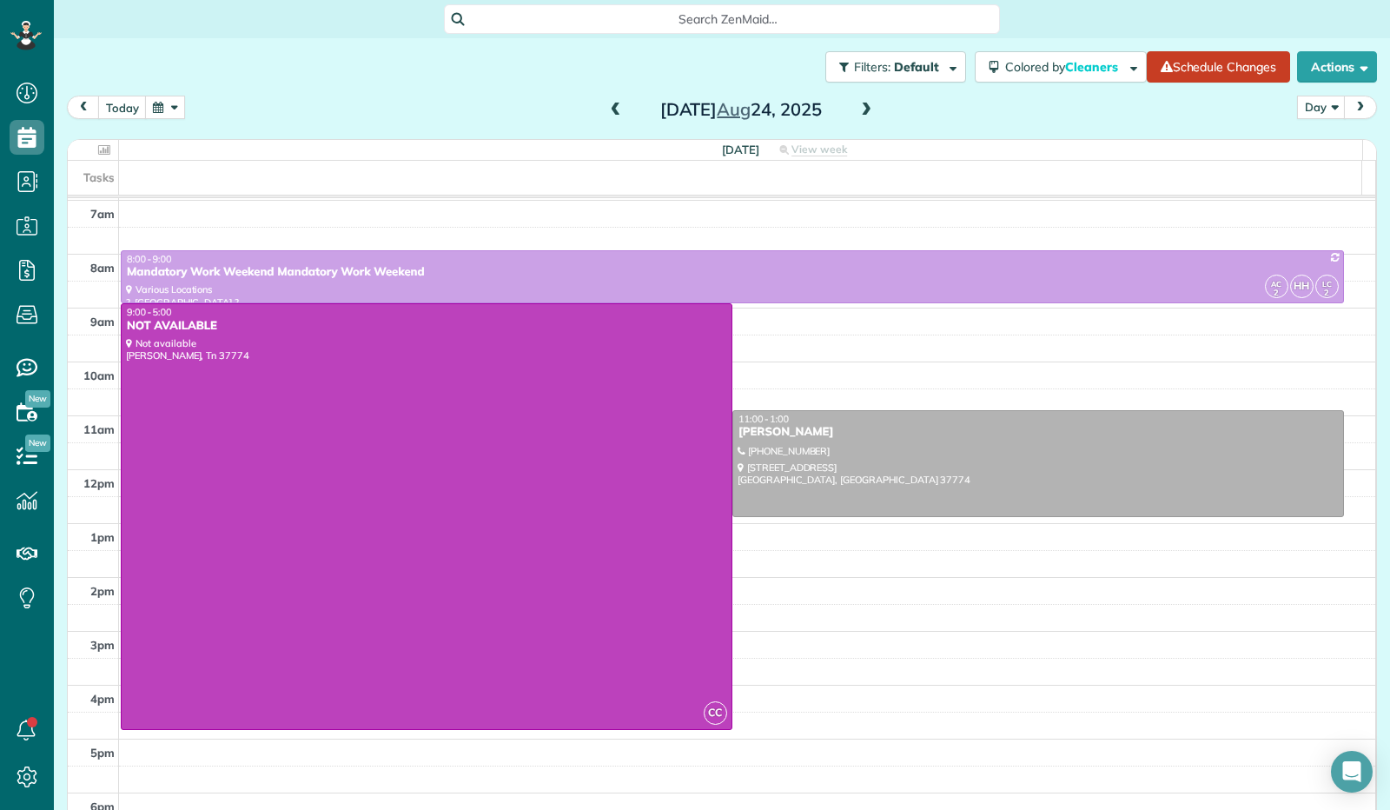
click at [856, 114] on span at bounding box center [865, 110] width 19 height 16
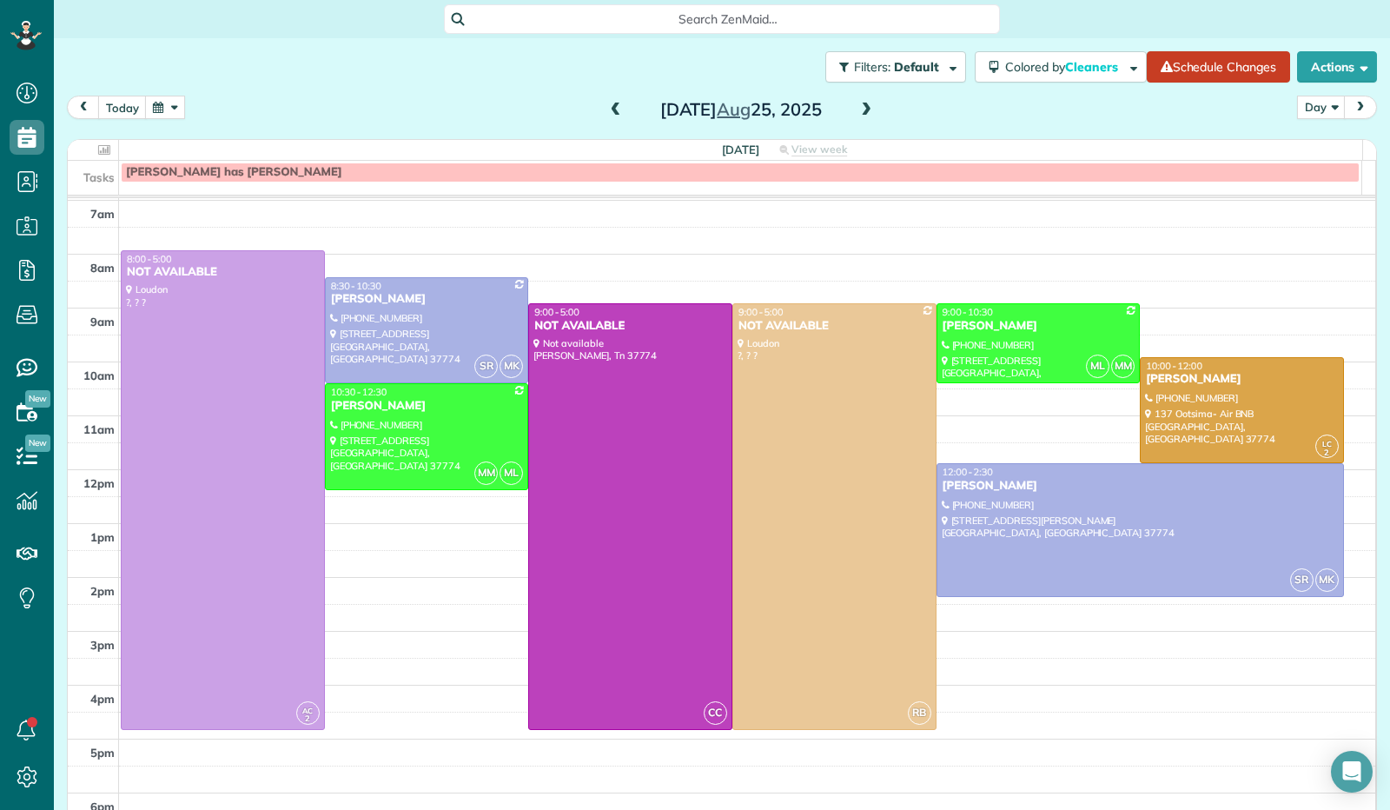
click at [619, 106] on div "[DATE]" at bounding box center [741, 110] width 278 height 28
click at [613, 108] on span at bounding box center [615, 110] width 19 height 16
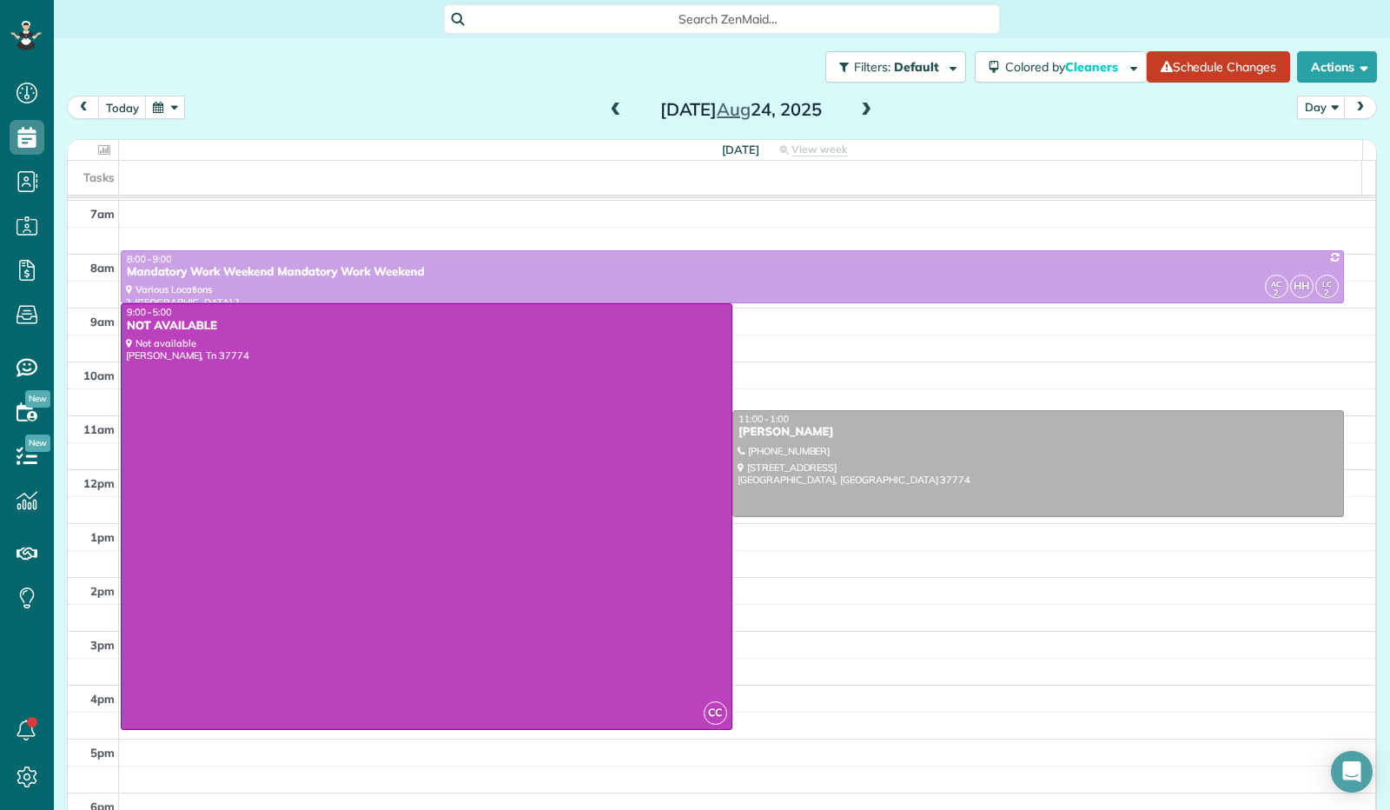
click at [864, 107] on span at bounding box center [865, 110] width 19 height 16
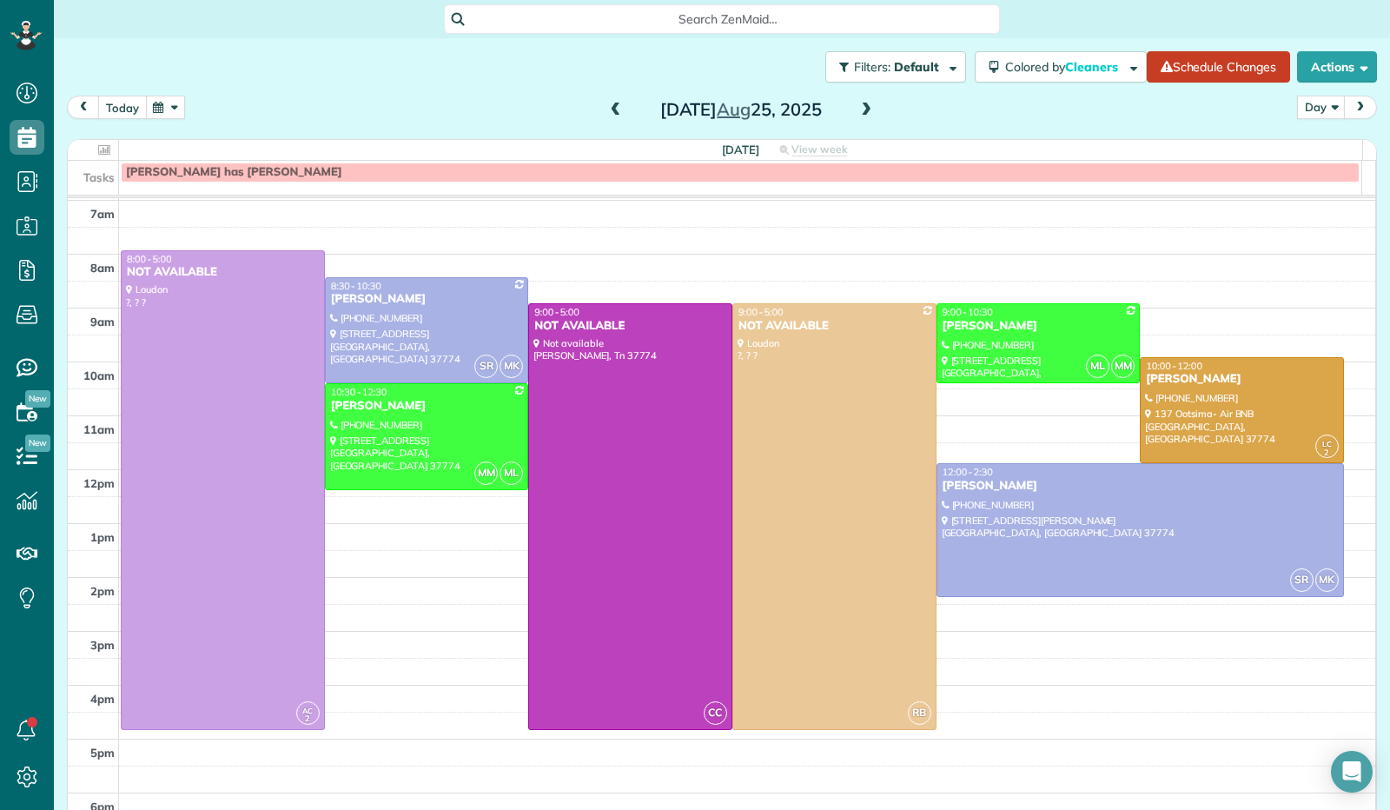
click at [114, 106] on button "today" at bounding box center [122, 107] width 49 height 23
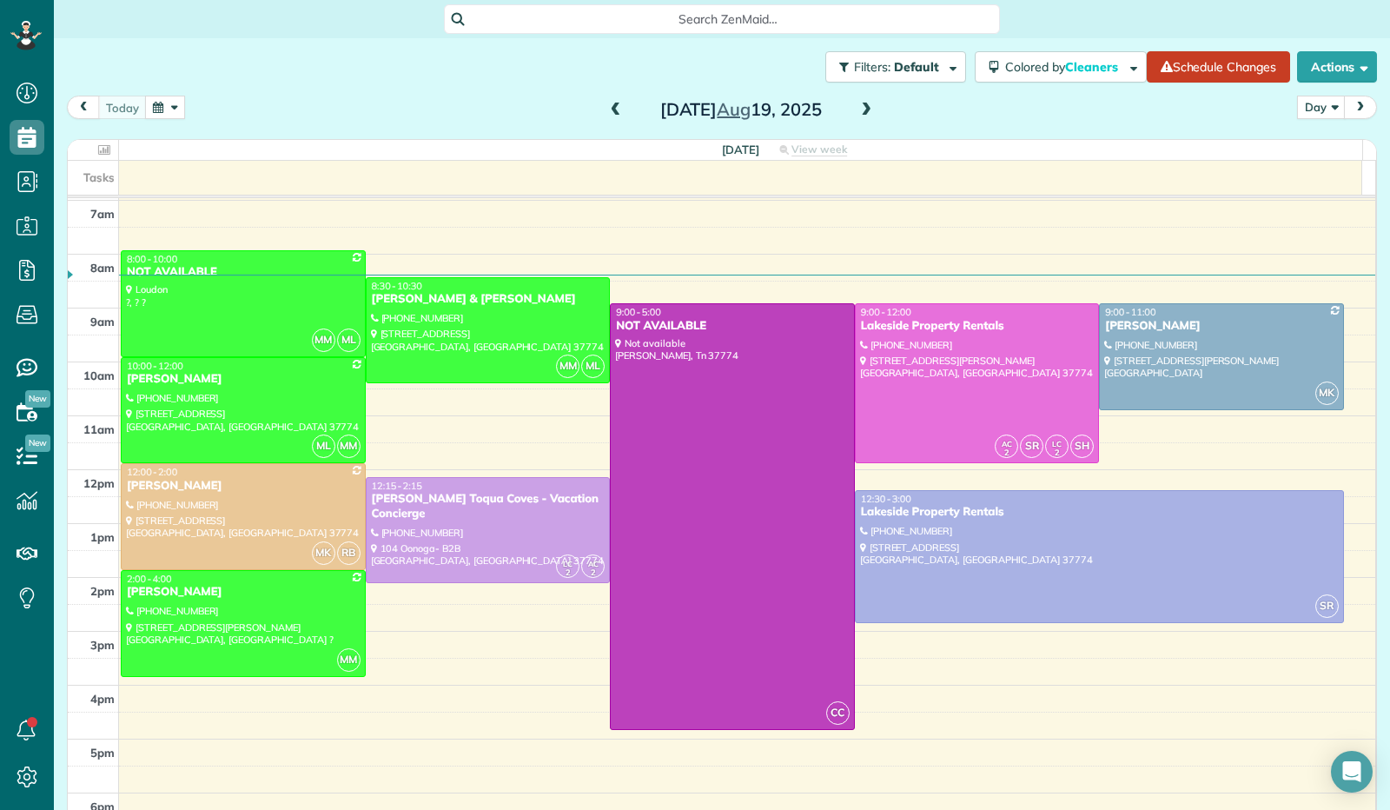
click at [860, 109] on span at bounding box center [865, 110] width 19 height 16
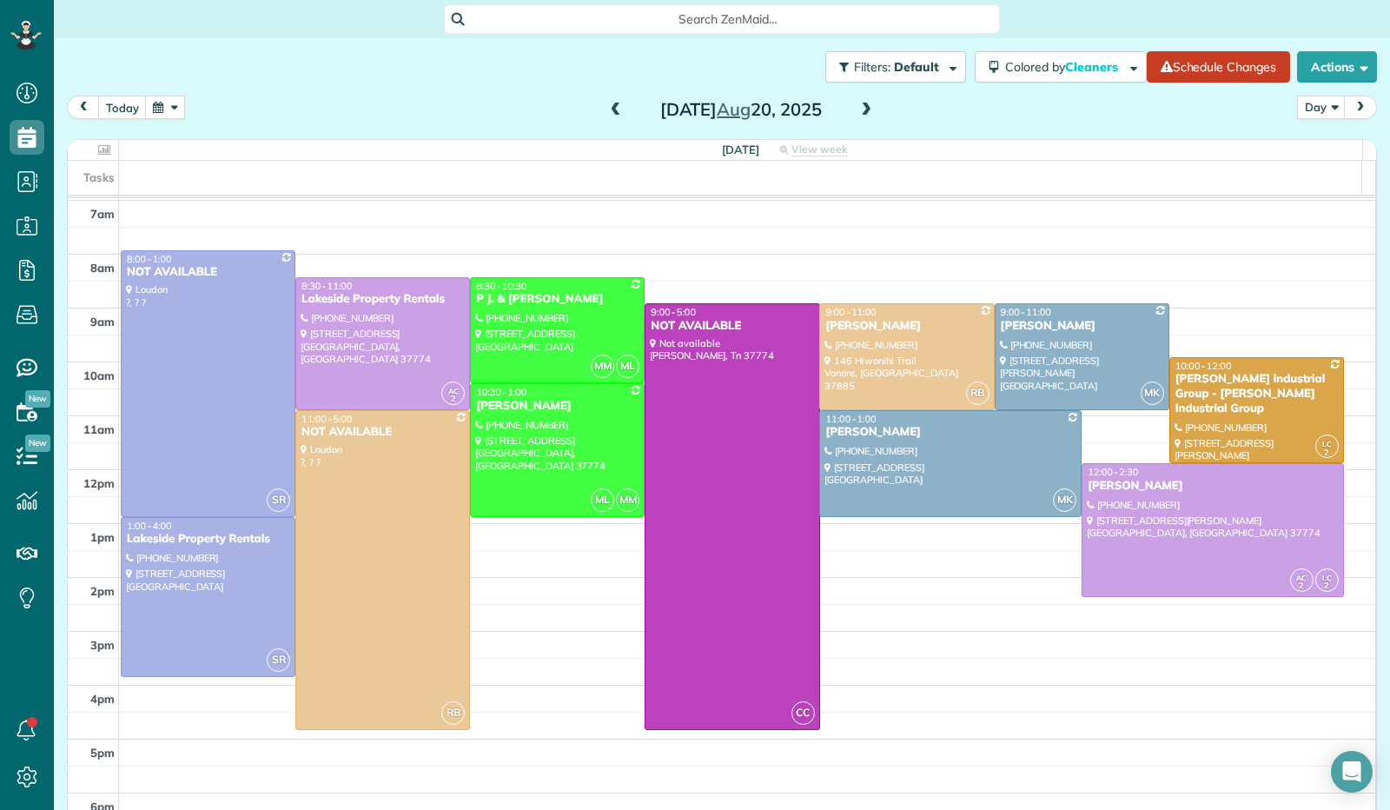
click at [869, 106] on div "[DATE]" at bounding box center [741, 110] width 278 height 28
click at [860, 110] on span at bounding box center [865, 110] width 19 height 16
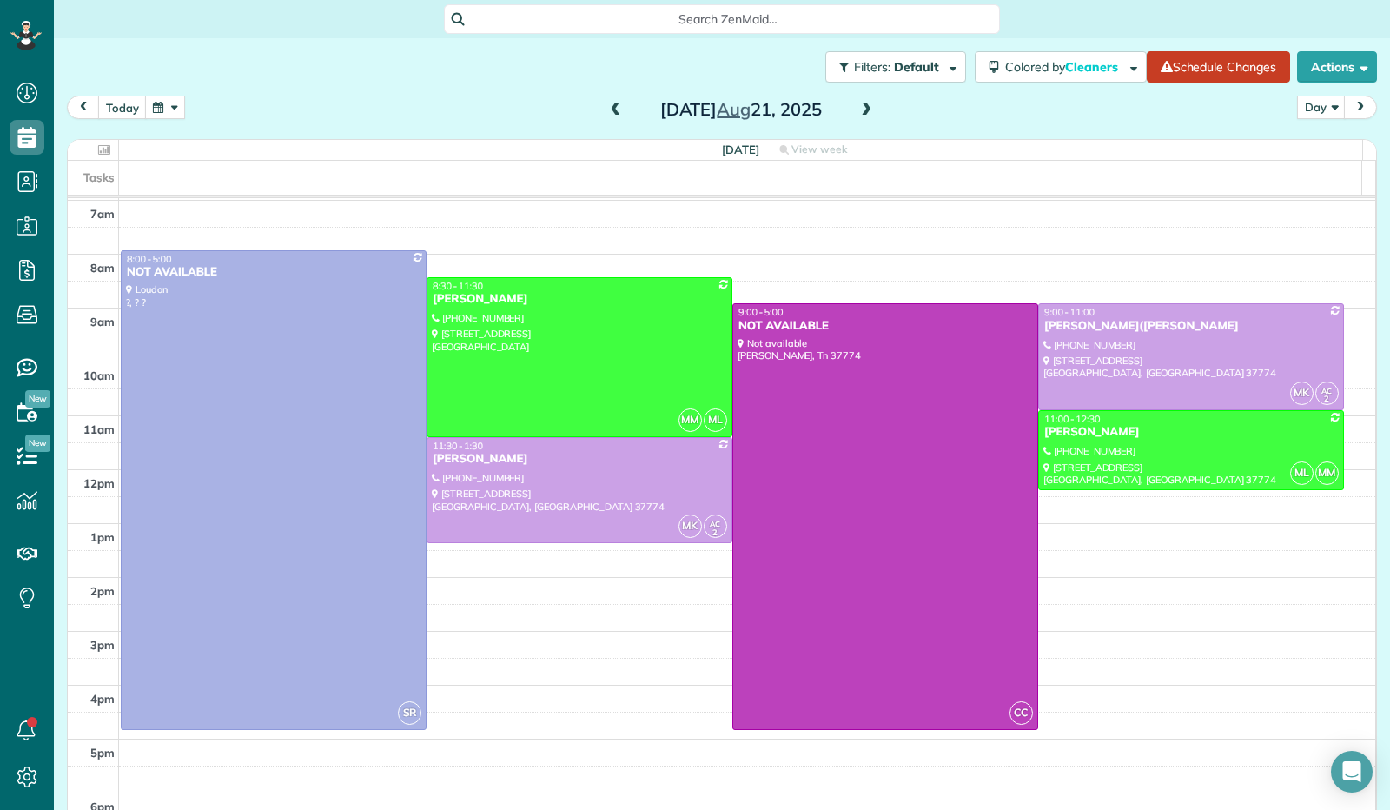
click at [860, 110] on span at bounding box center [865, 110] width 19 height 16
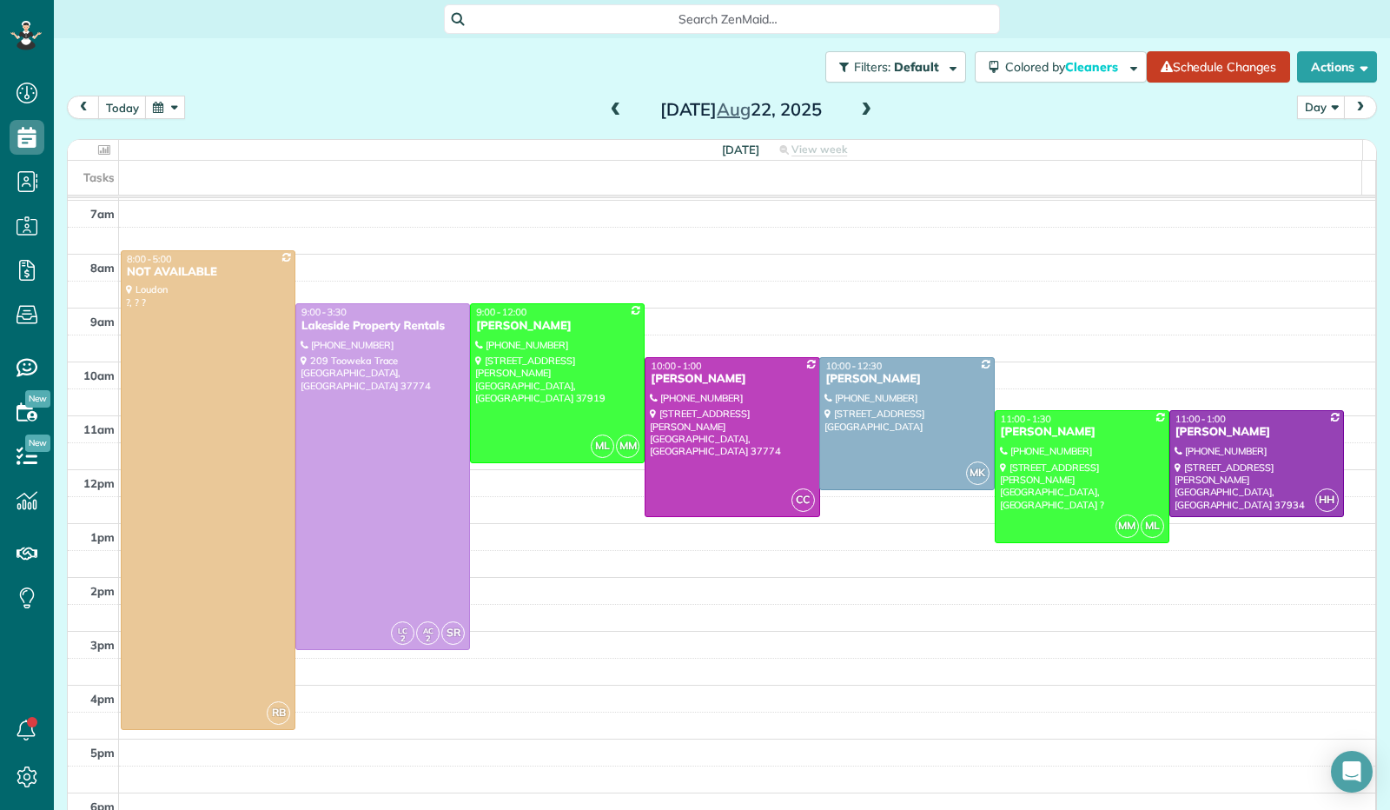
click at [860, 110] on span at bounding box center [865, 110] width 19 height 16
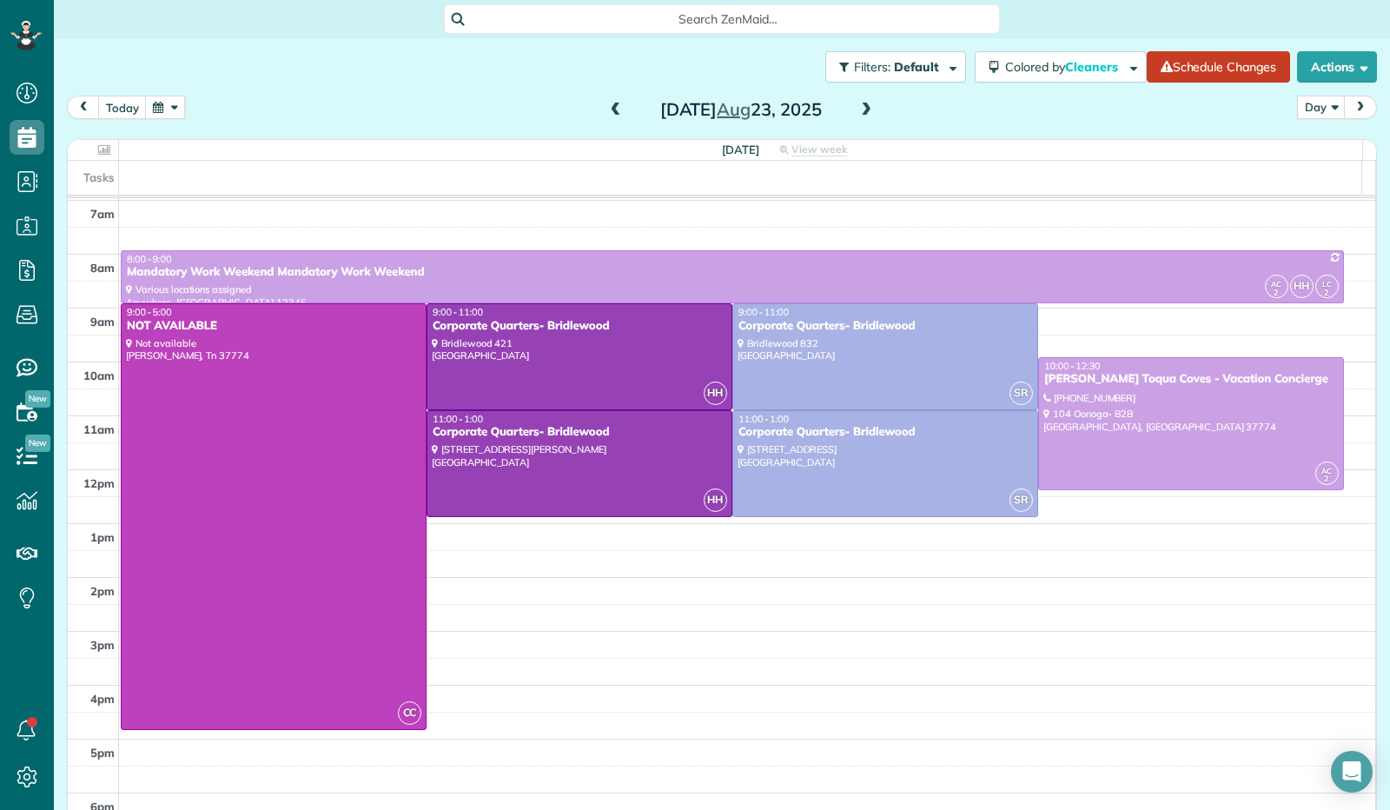
click at [856, 113] on span at bounding box center [865, 110] width 19 height 16
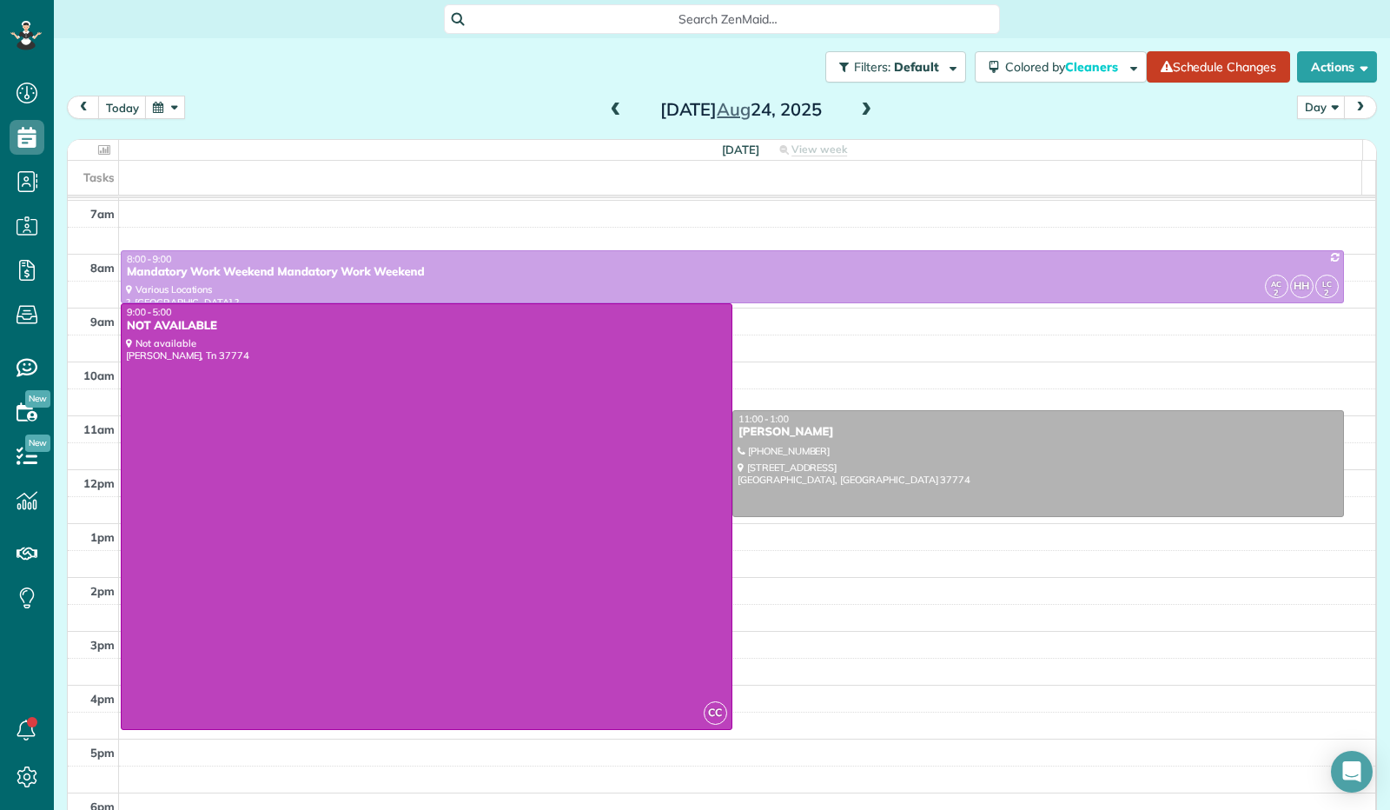
click at [856, 112] on span at bounding box center [865, 110] width 19 height 16
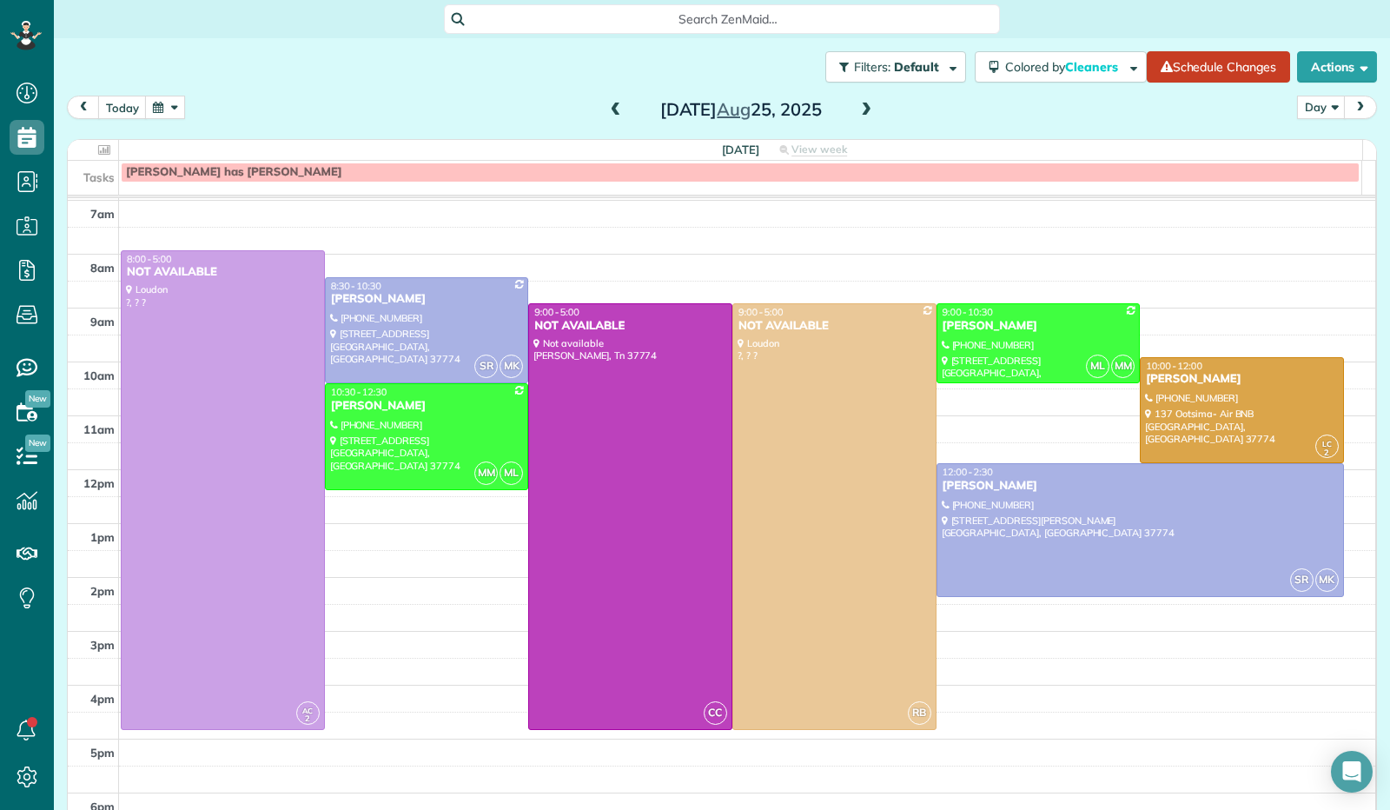
click at [615, 115] on span at bounding box center [615, 110] width 19 height 16
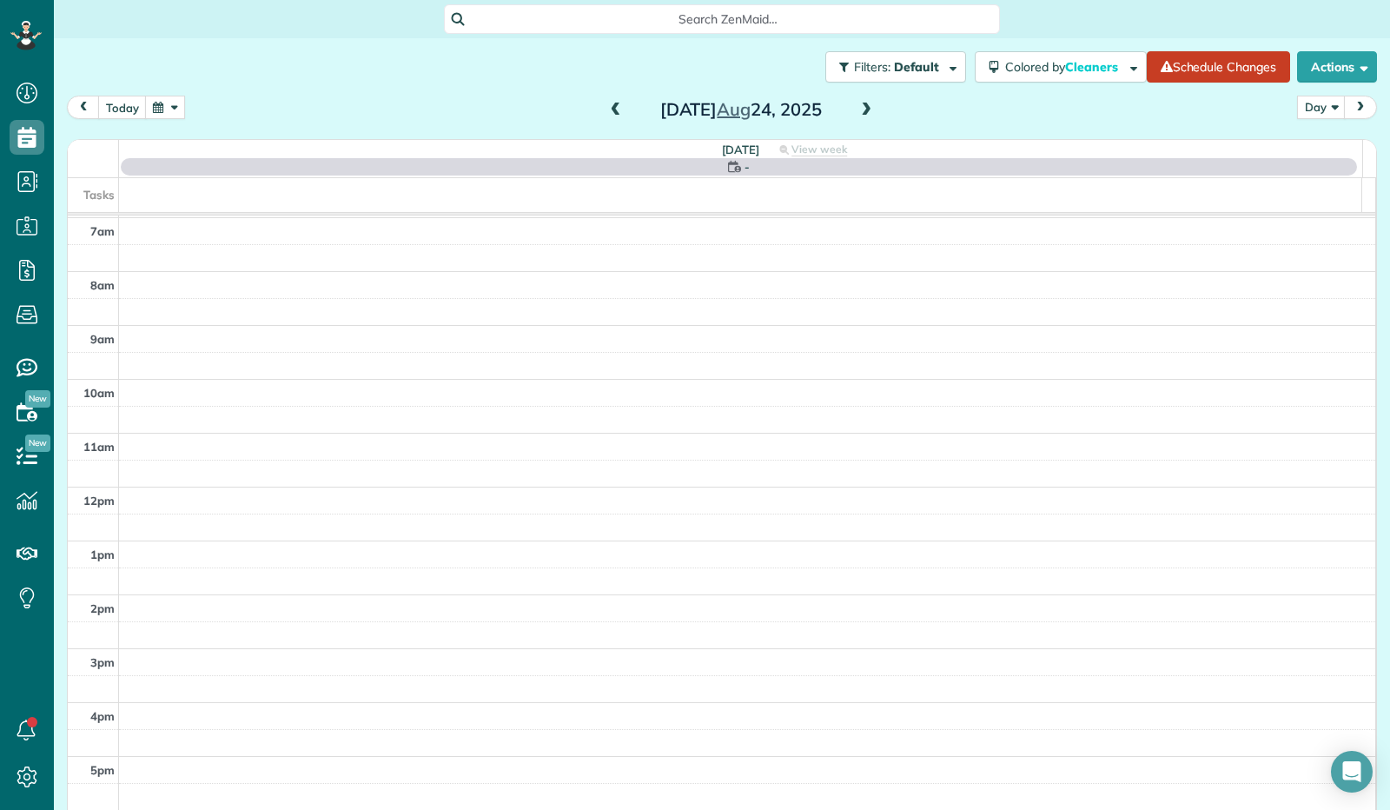
click at [615, 115] on span at bounding box center [615, 110] width 19 height 16
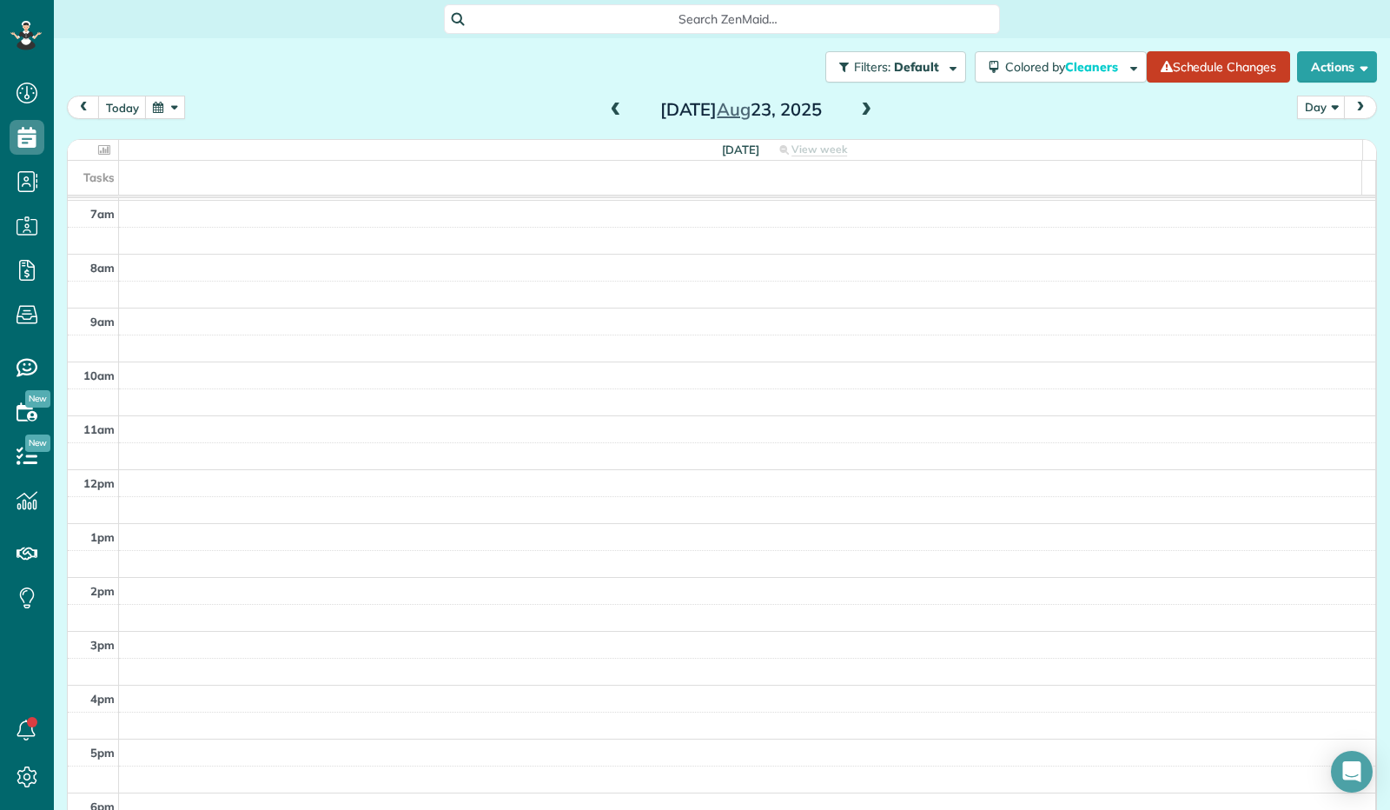
click at [615, 115] on span at bounding box center [615, 110] width 19 height 16
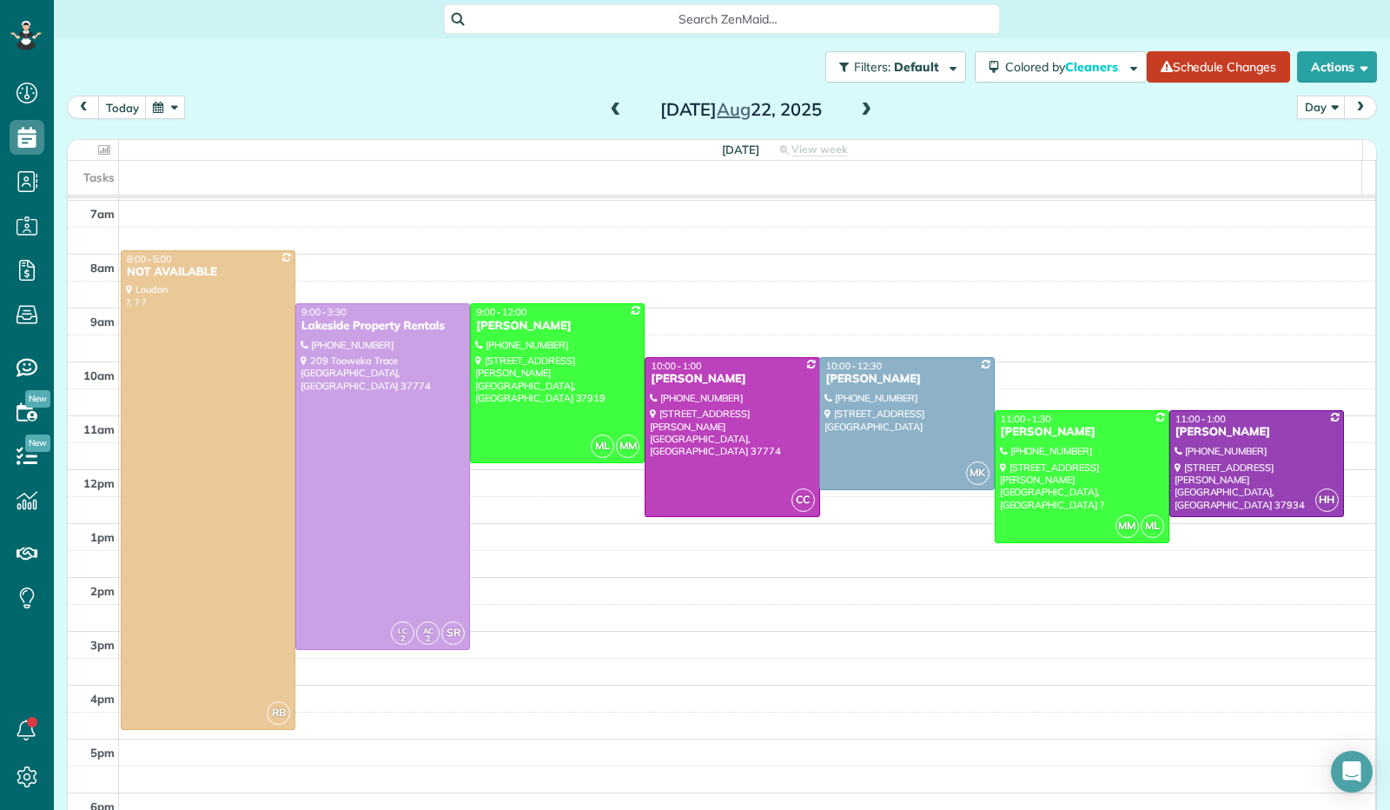
click at [167, 105] on button "button" at bounding box center [165, 107] width 40 height 23
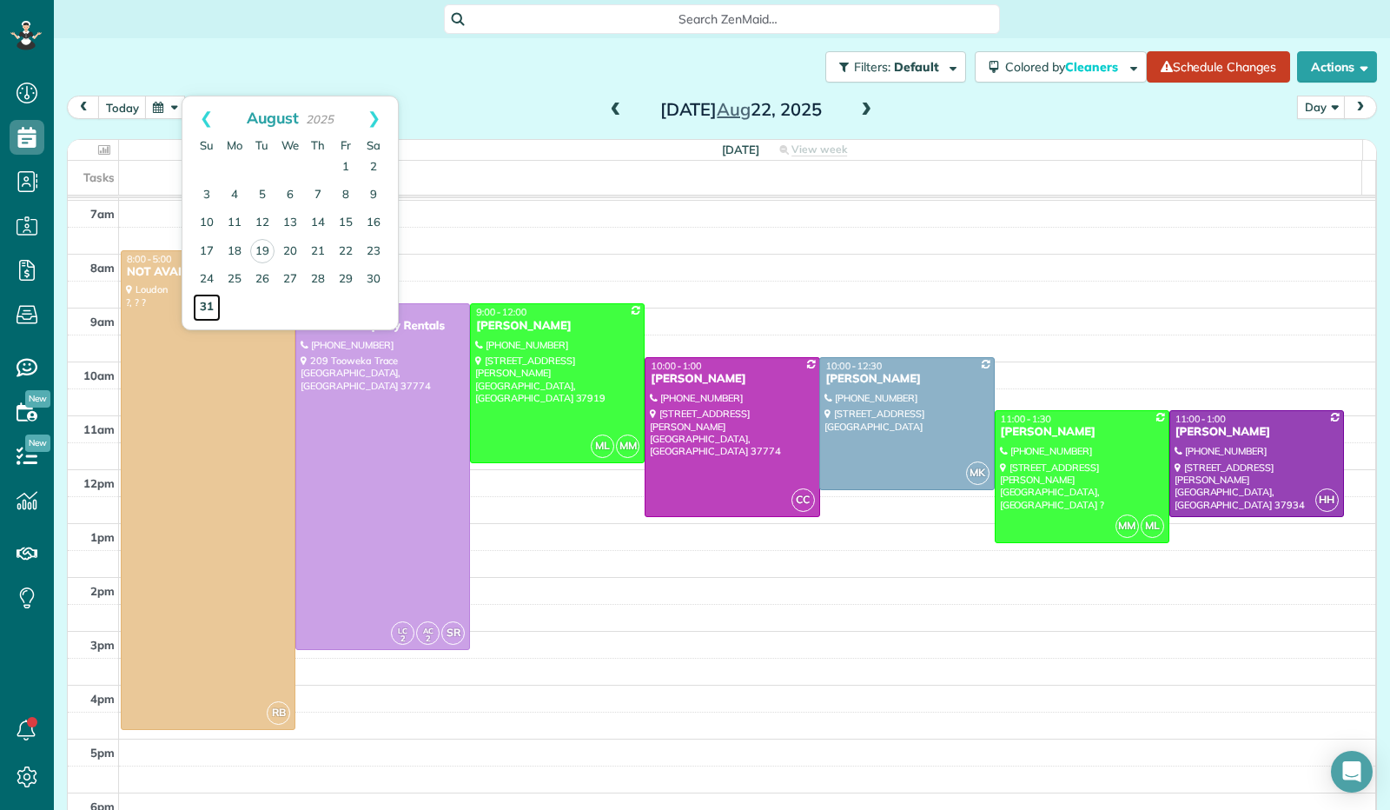
click at [212, 308] on link "31" at bounding box center [207, 308] width 28 height 28
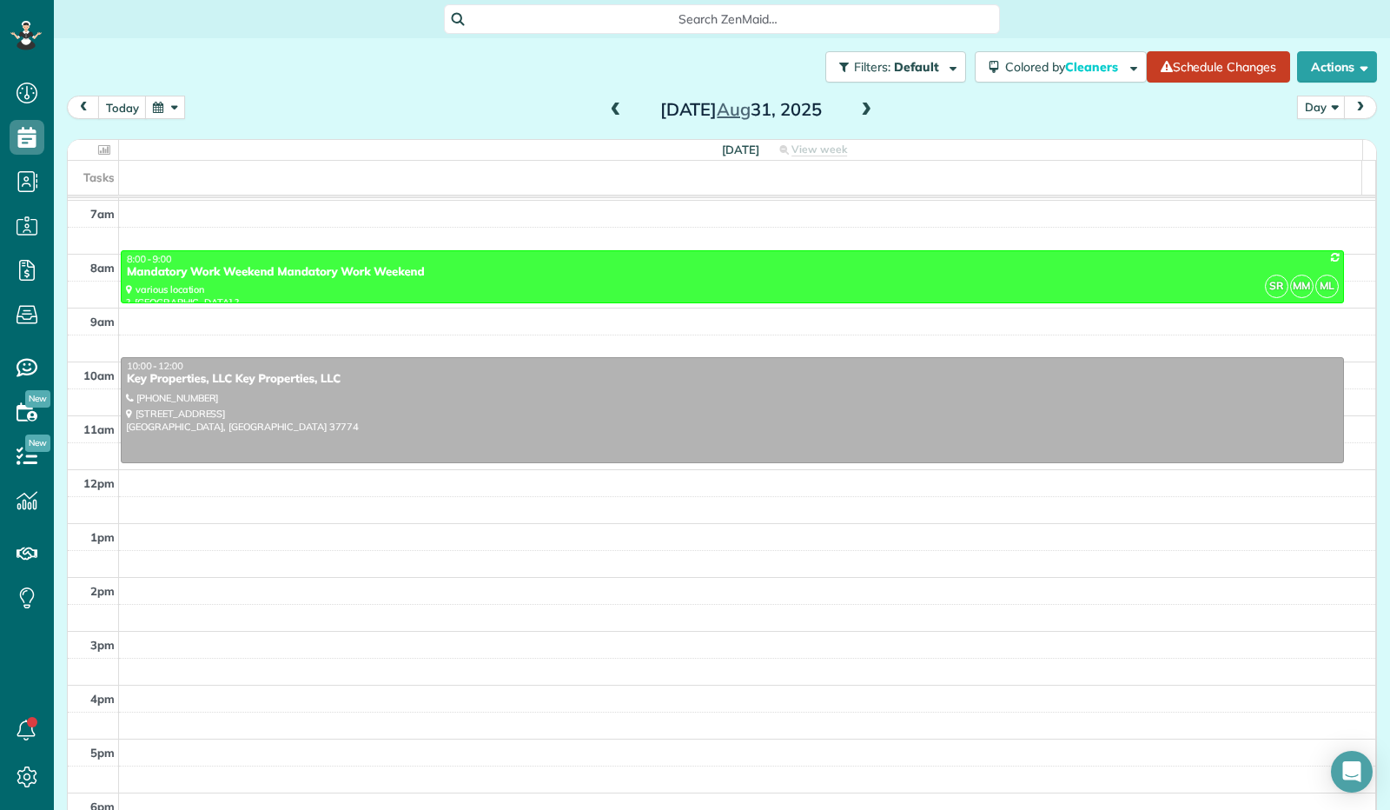
click at [856, 110] on span at bounding box center [865, 110] width 19 height 16
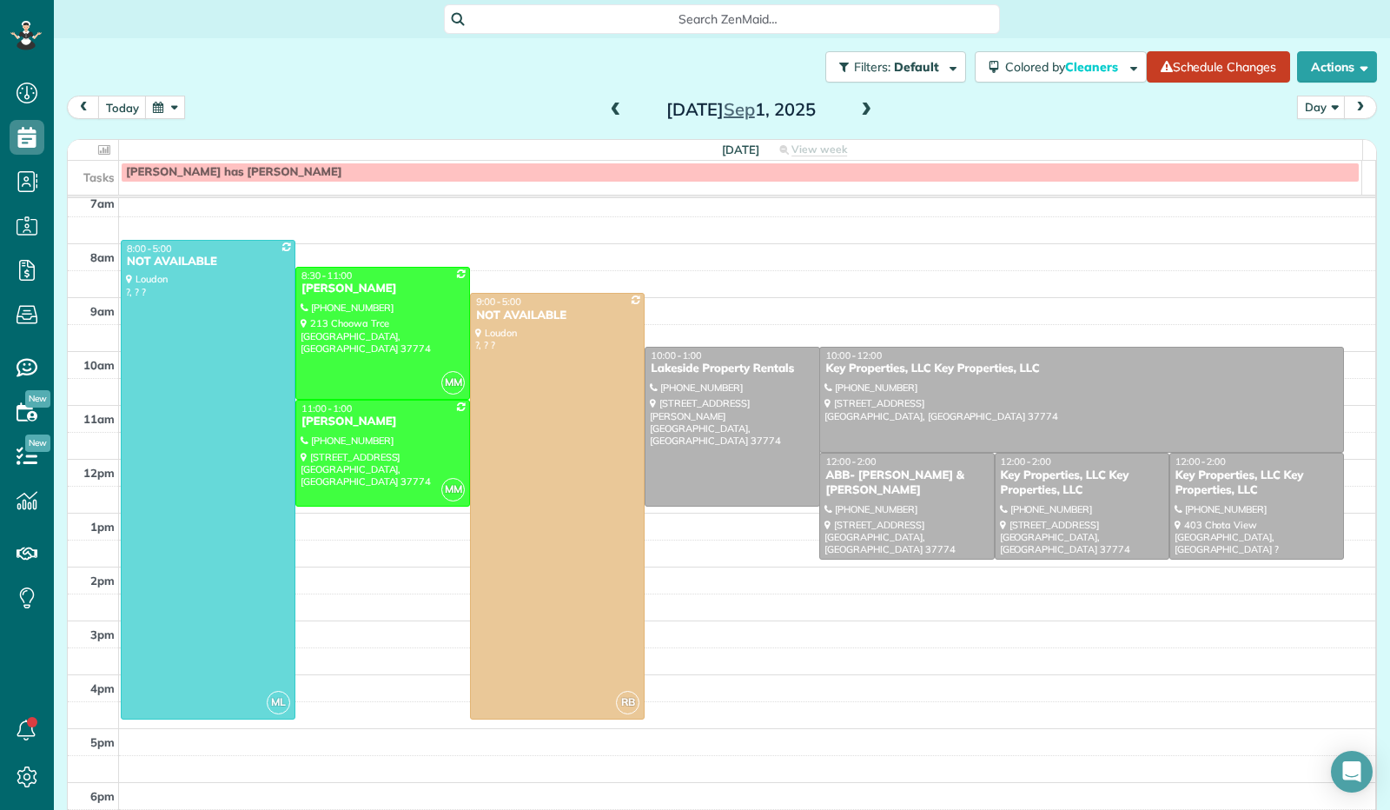
scroll to position [340, 0]
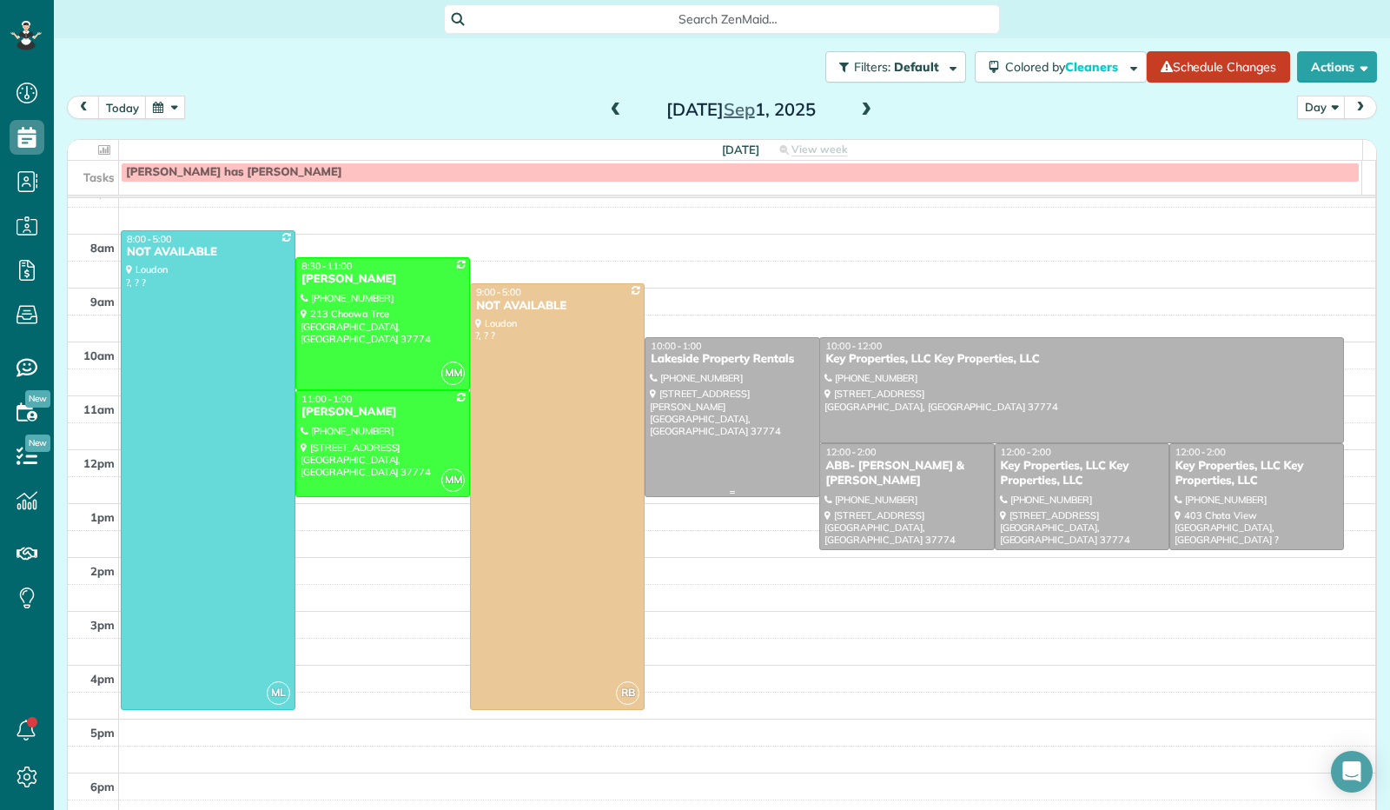
click at [705, 469] on div at bounding box center [731, 417] width 173 height 158
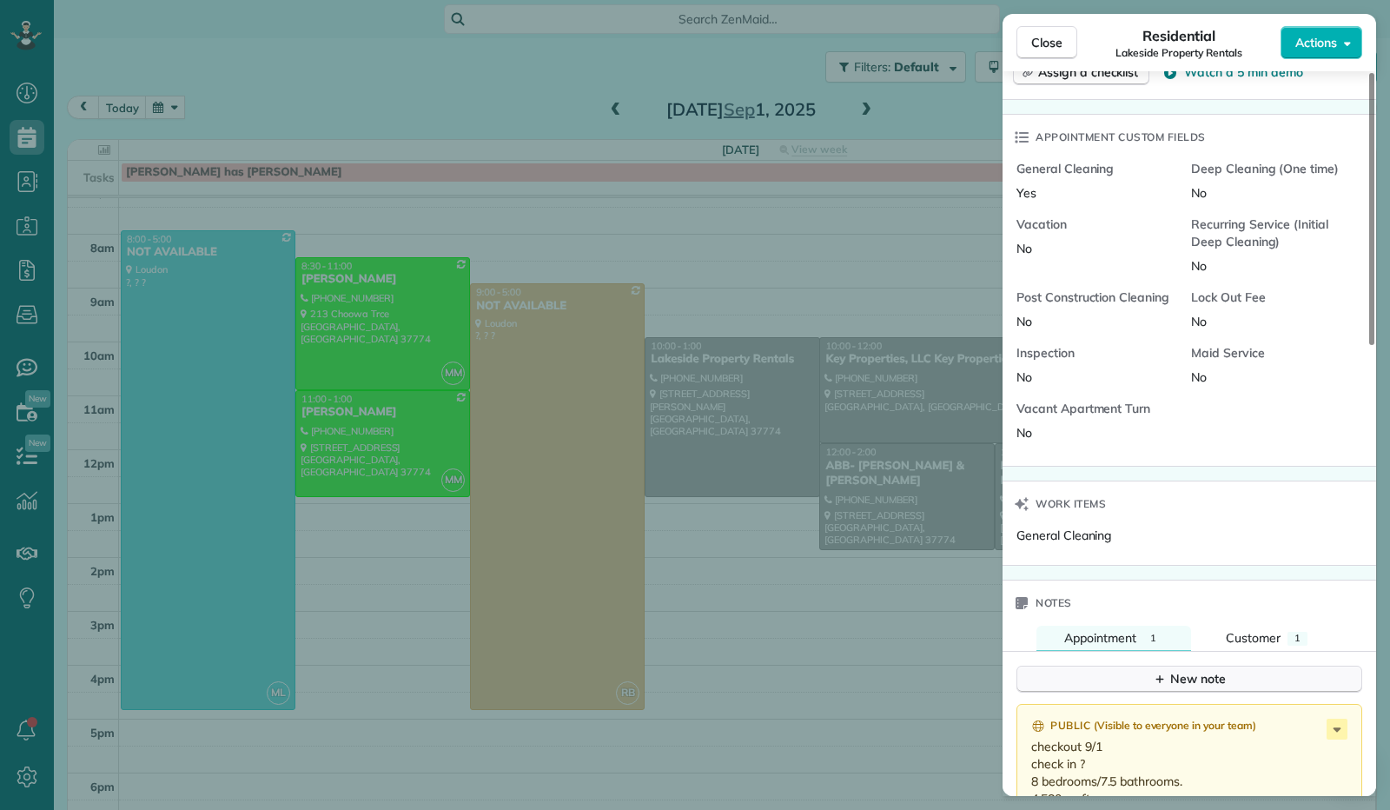
scroll to position [870, 0]
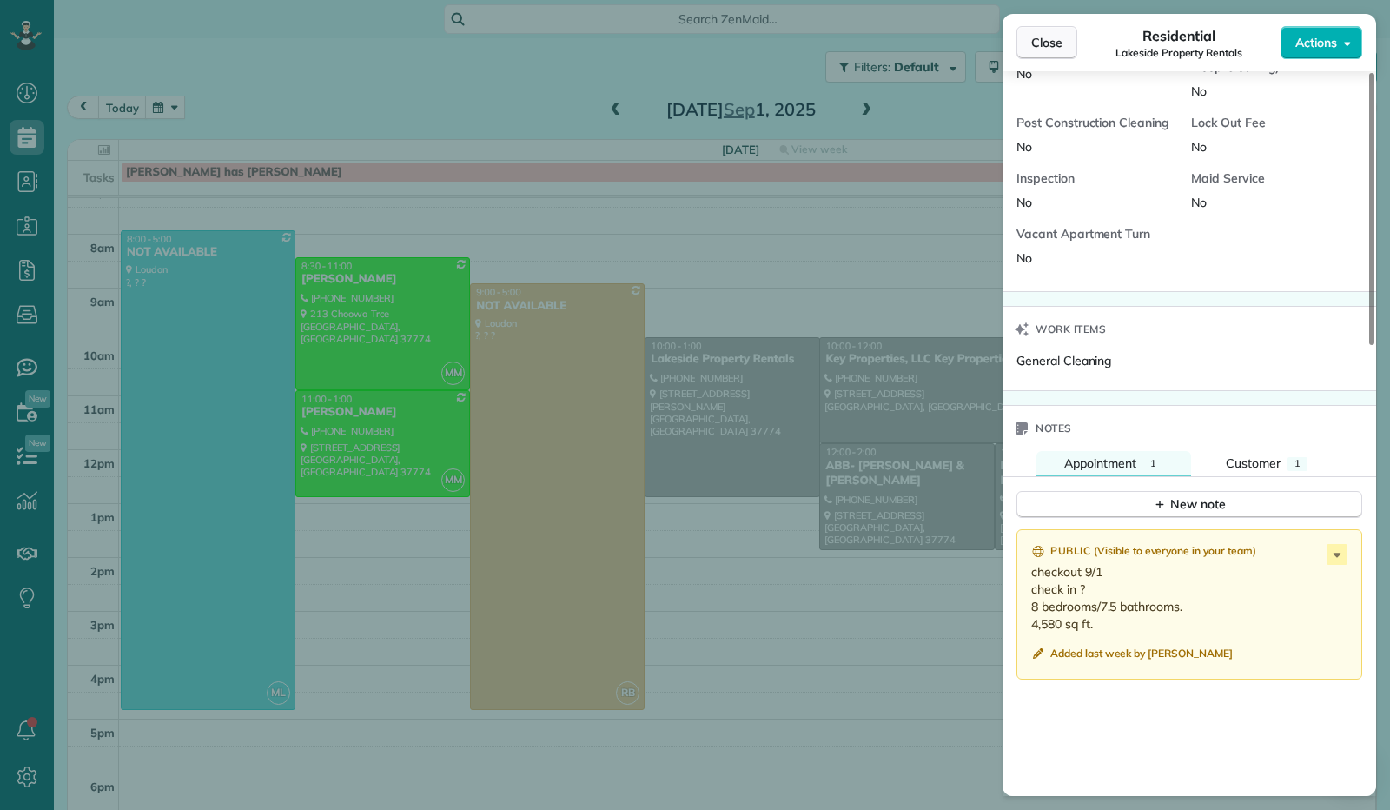
click at [1033, 37] on span "Close" at bounding box center [1046, 42] width 31 height 17
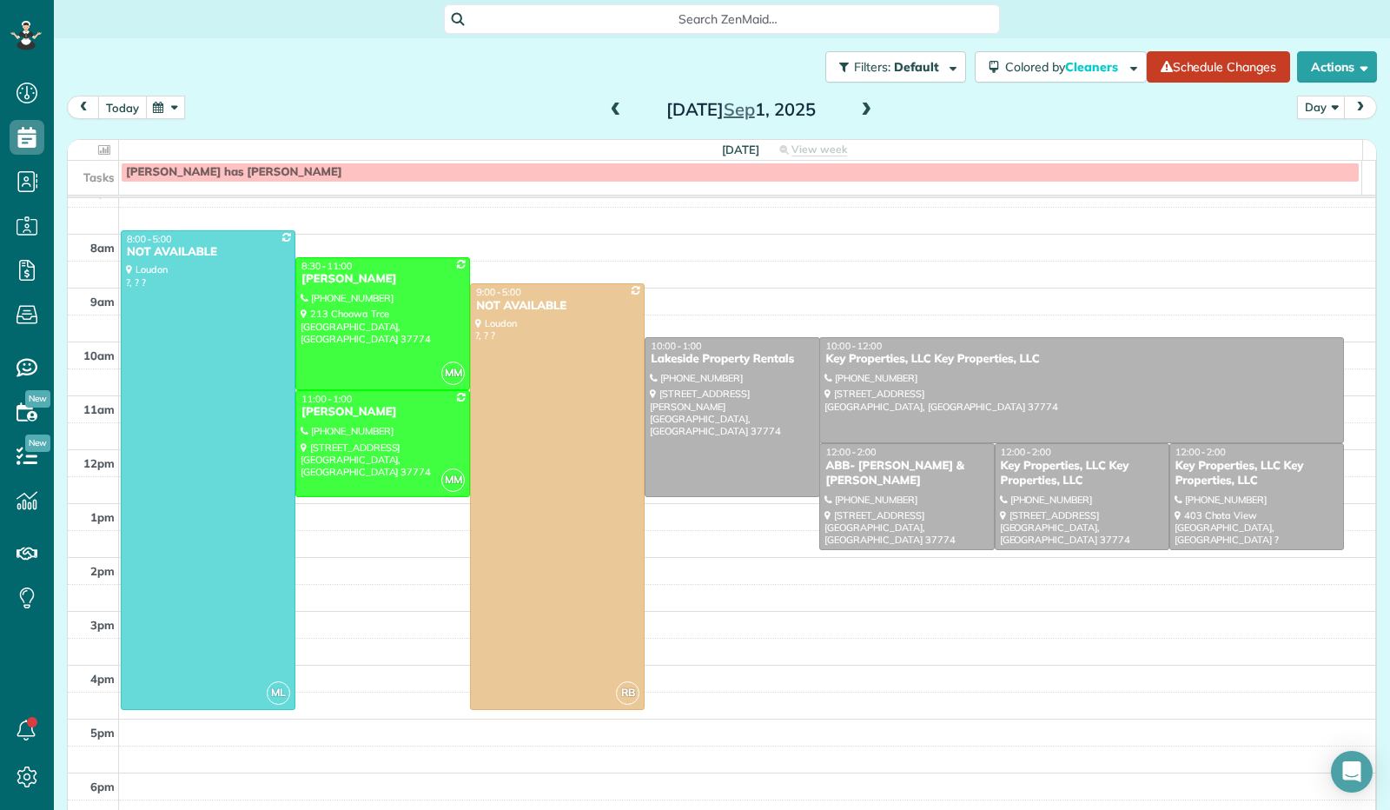
click at [120, 106] on button "today" at bounding box center [122, 107] width 49 height 23
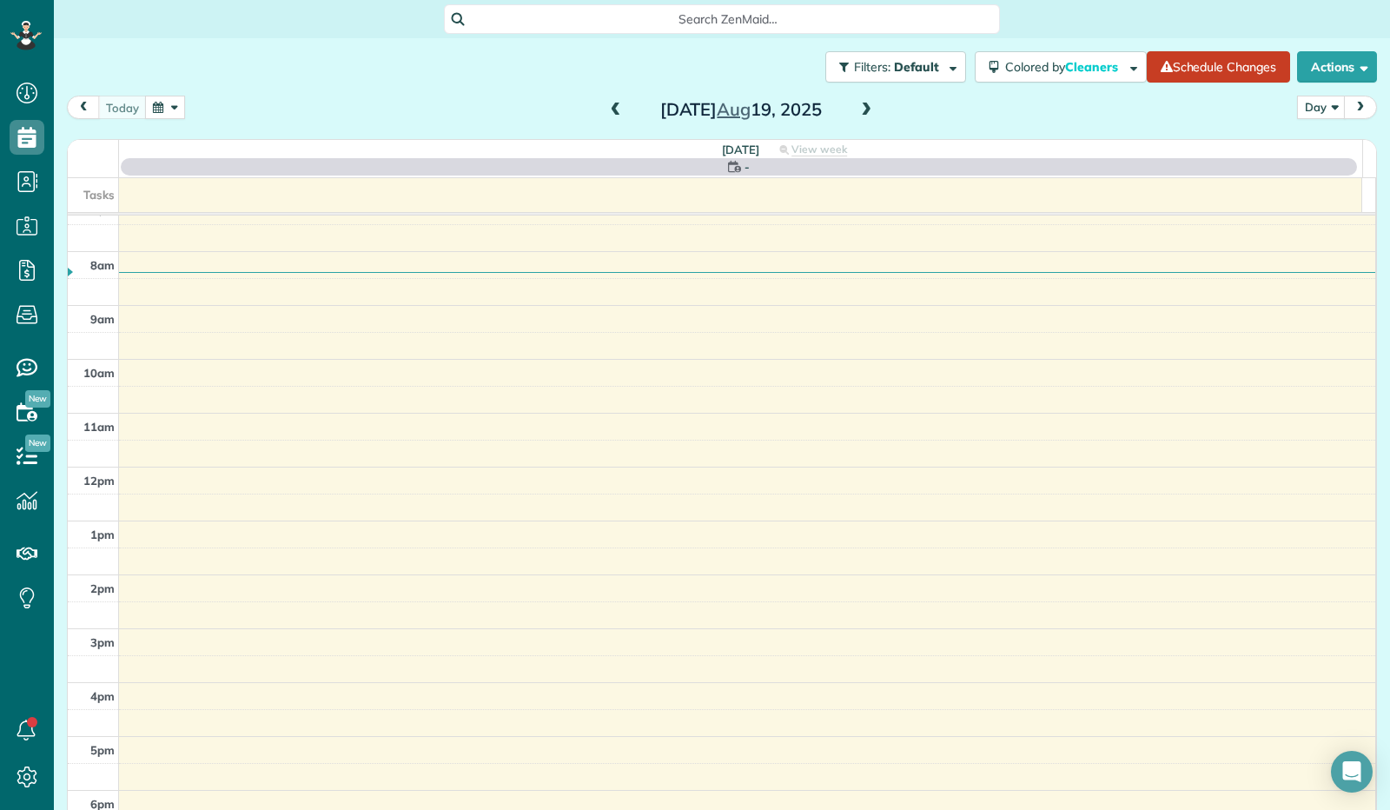
scroll to position [321, 0]
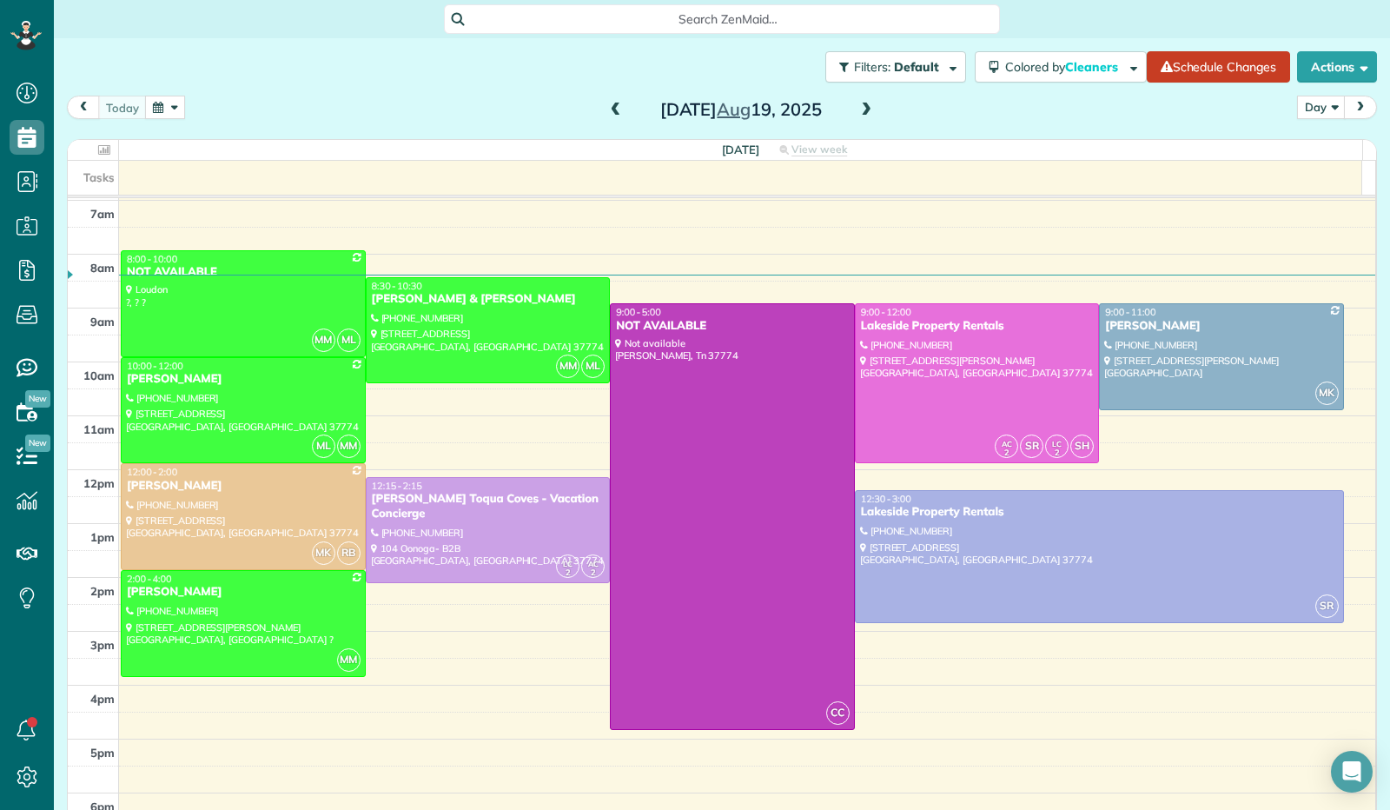
click at [856, 117] on span at bounding box center [865, 110] width 19 height 16
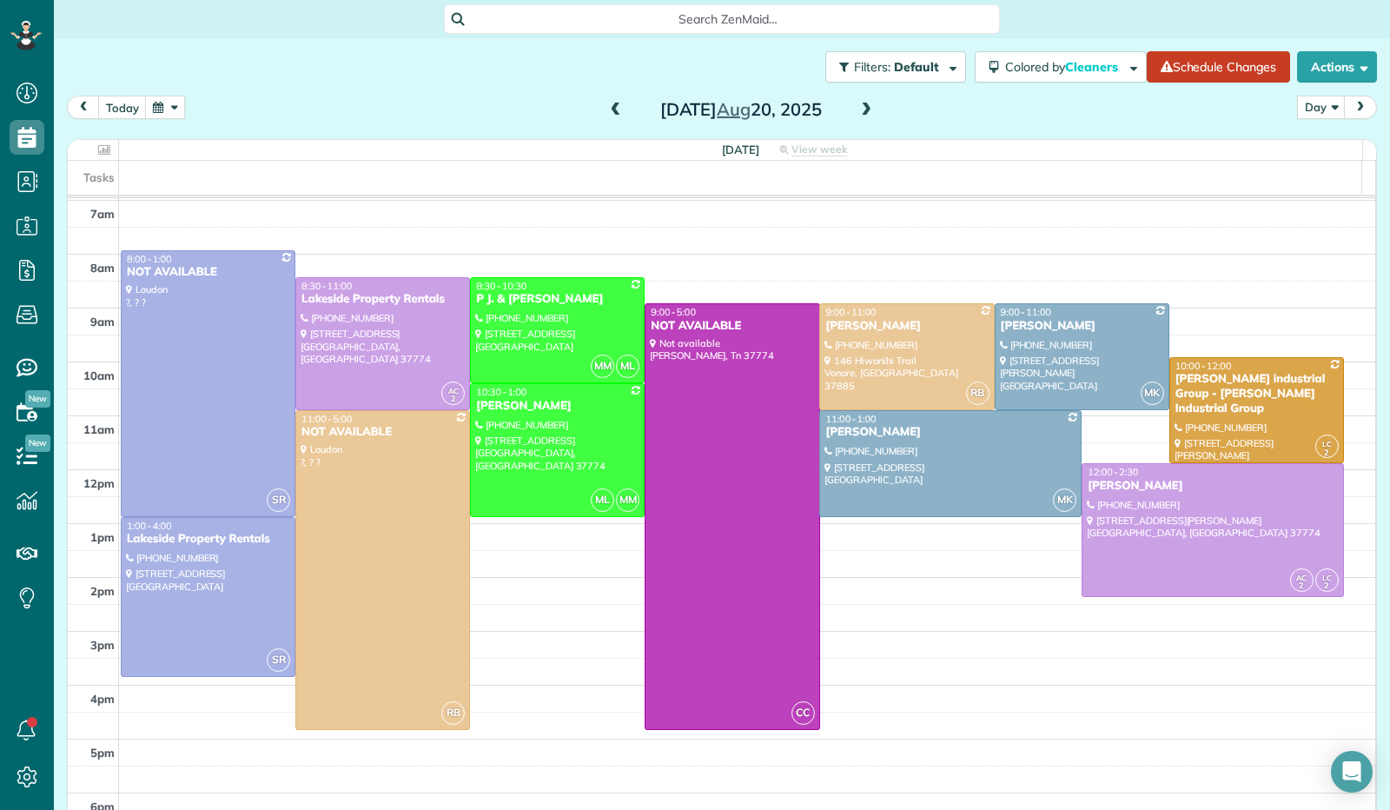
click at [172, 101] on button "button" at bounding box center [165, 107] width 40 height 23
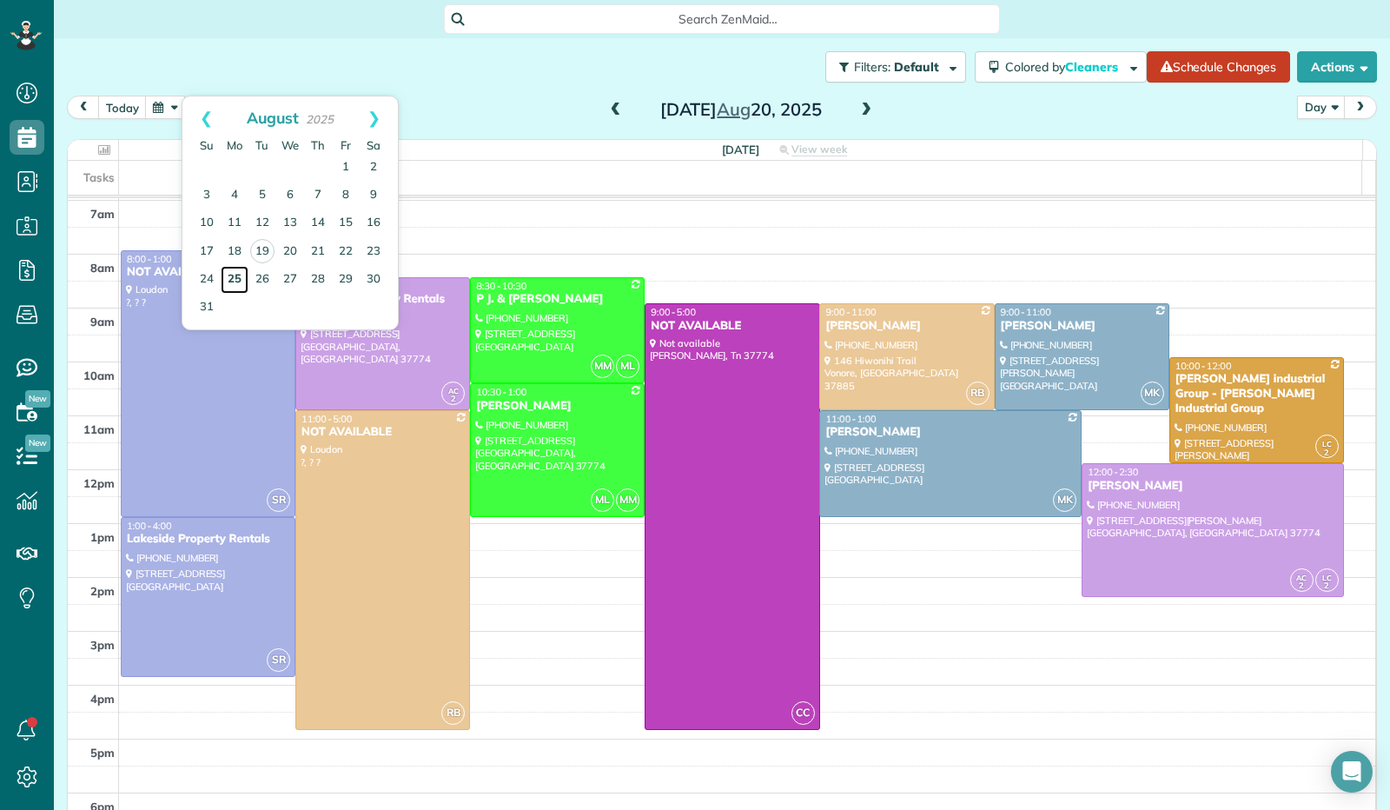
click at [234, 277] on link "25" at bounding box center [235, 280] width 28 height 28
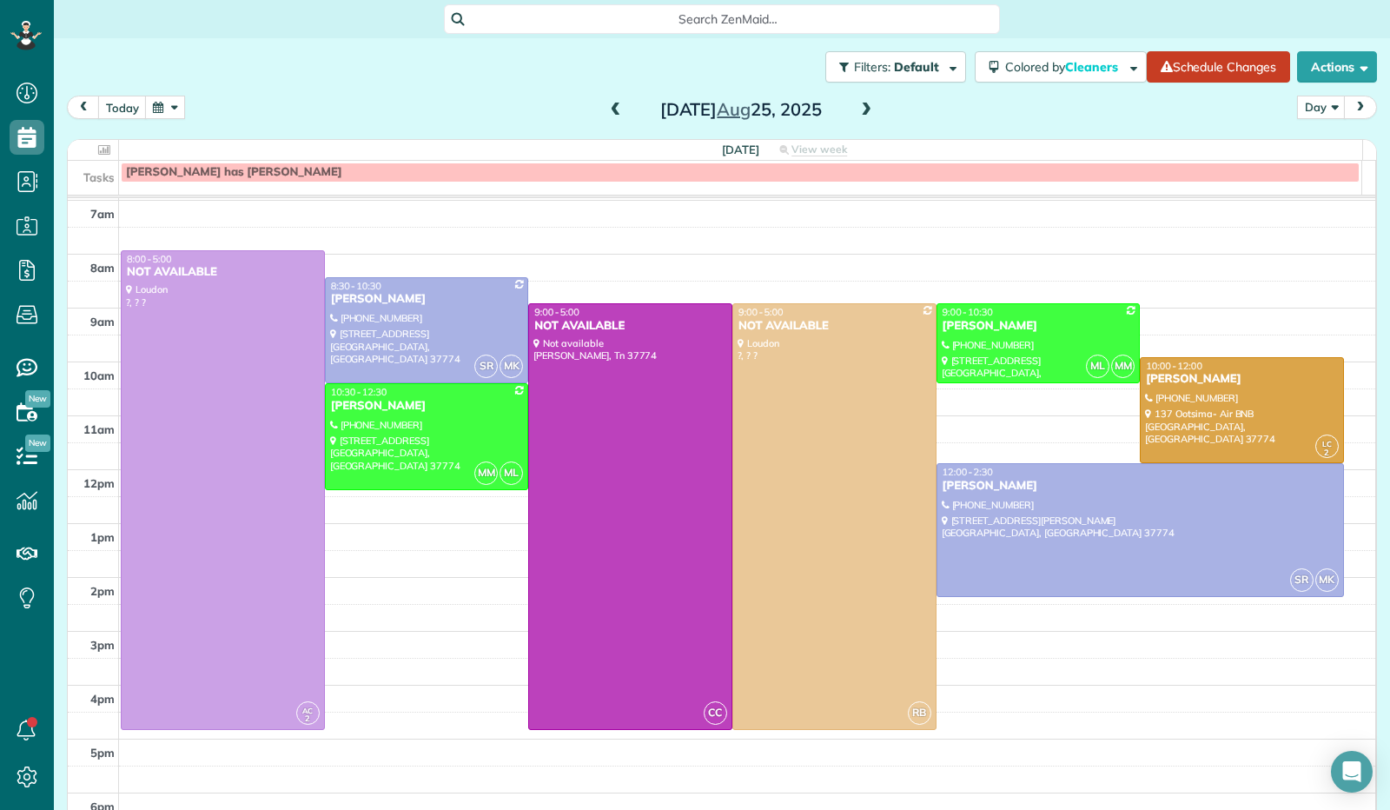
click at [856, 112] on span at bounding box center [865, 110] width 19 height 16
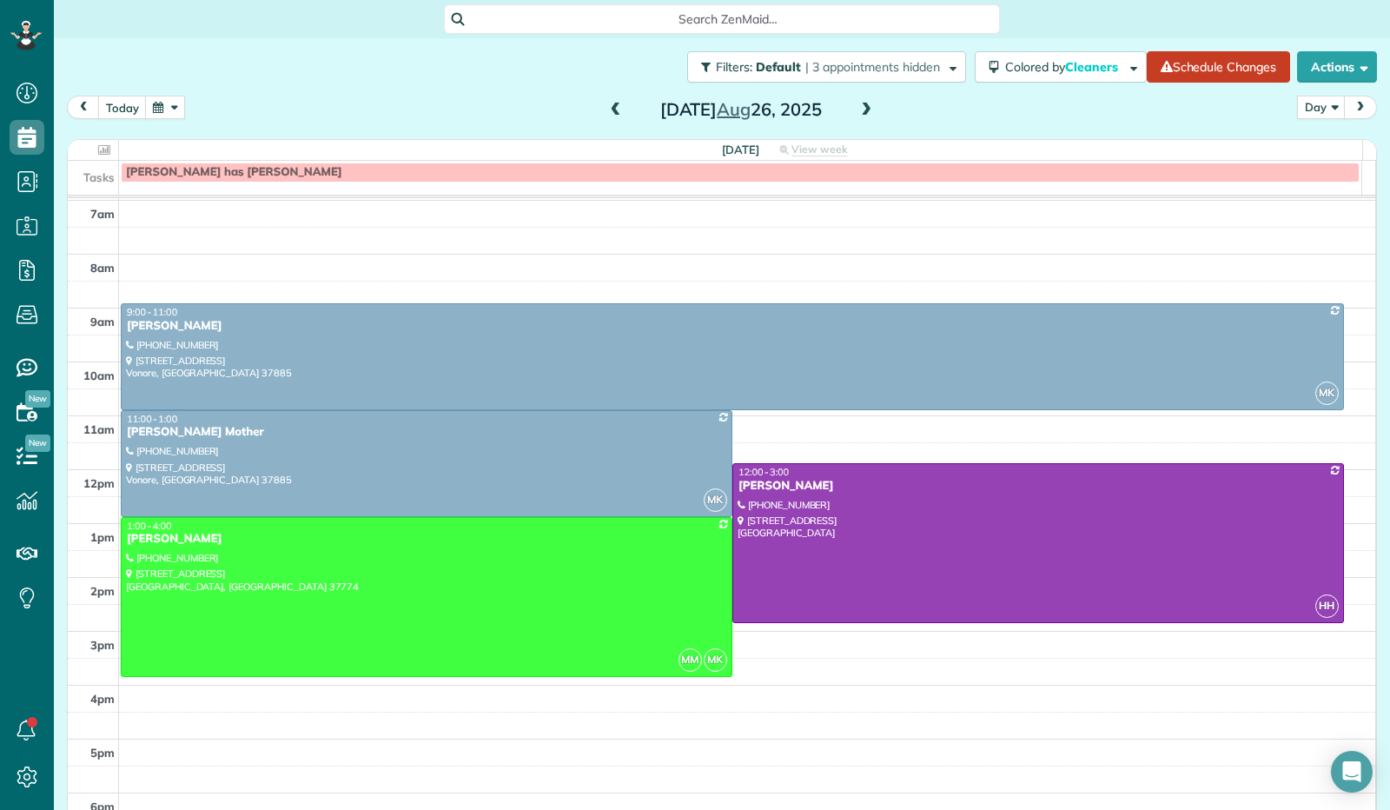
click at [856, 112] on span at bounding box center [865, 110] width 19 height 16
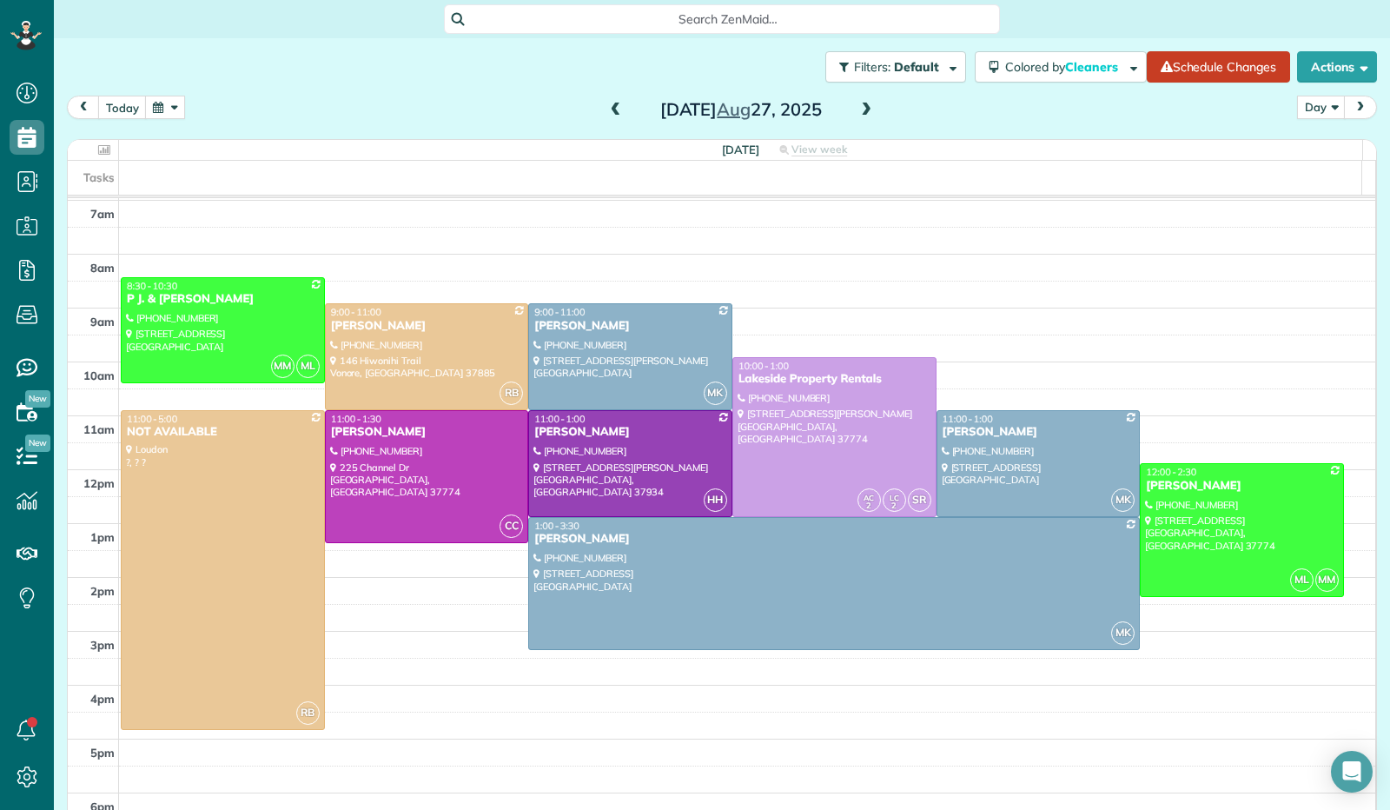
click at [856, 113] on span at bounding box center [865, 110] width 19 height 16
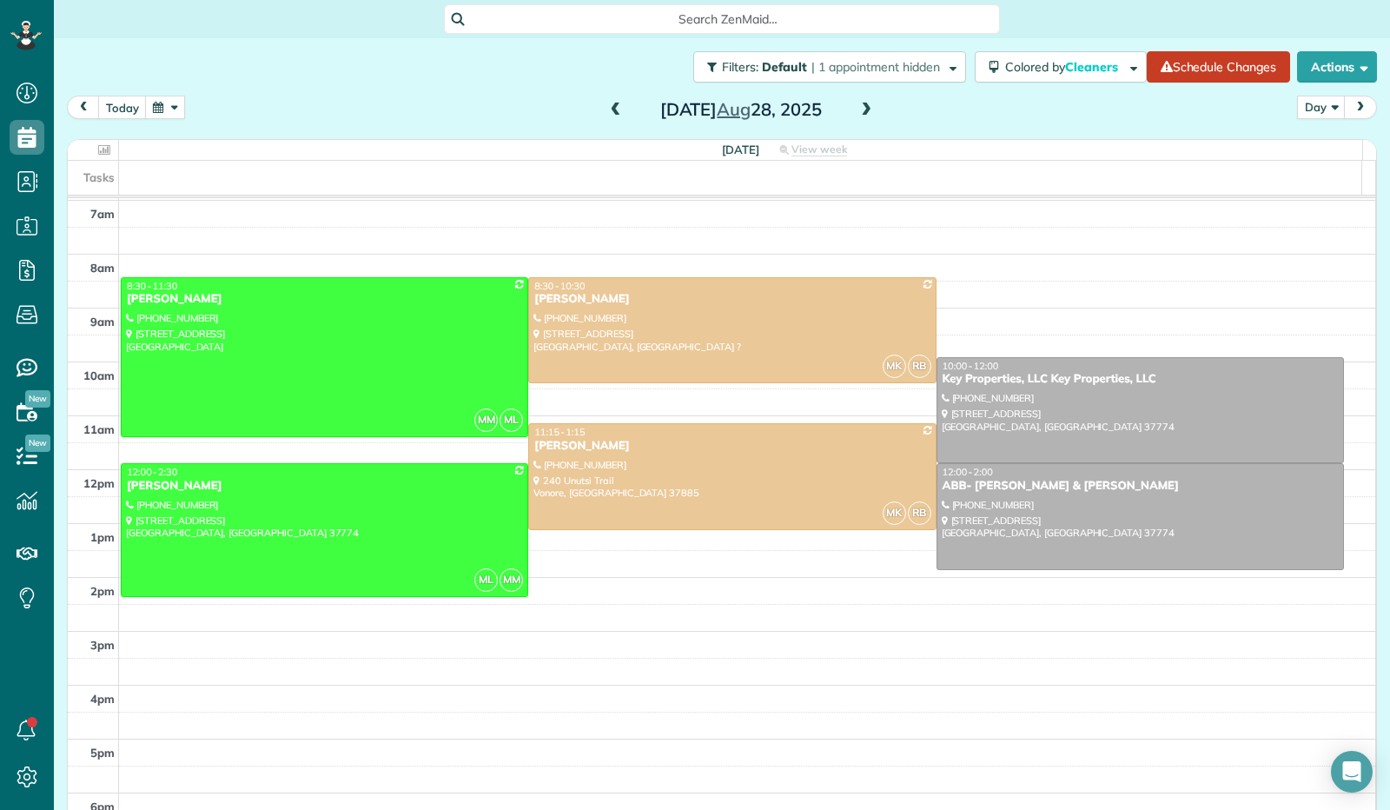
click at [856, 114] on span at bounding box center [865, 110] width 19 height 16
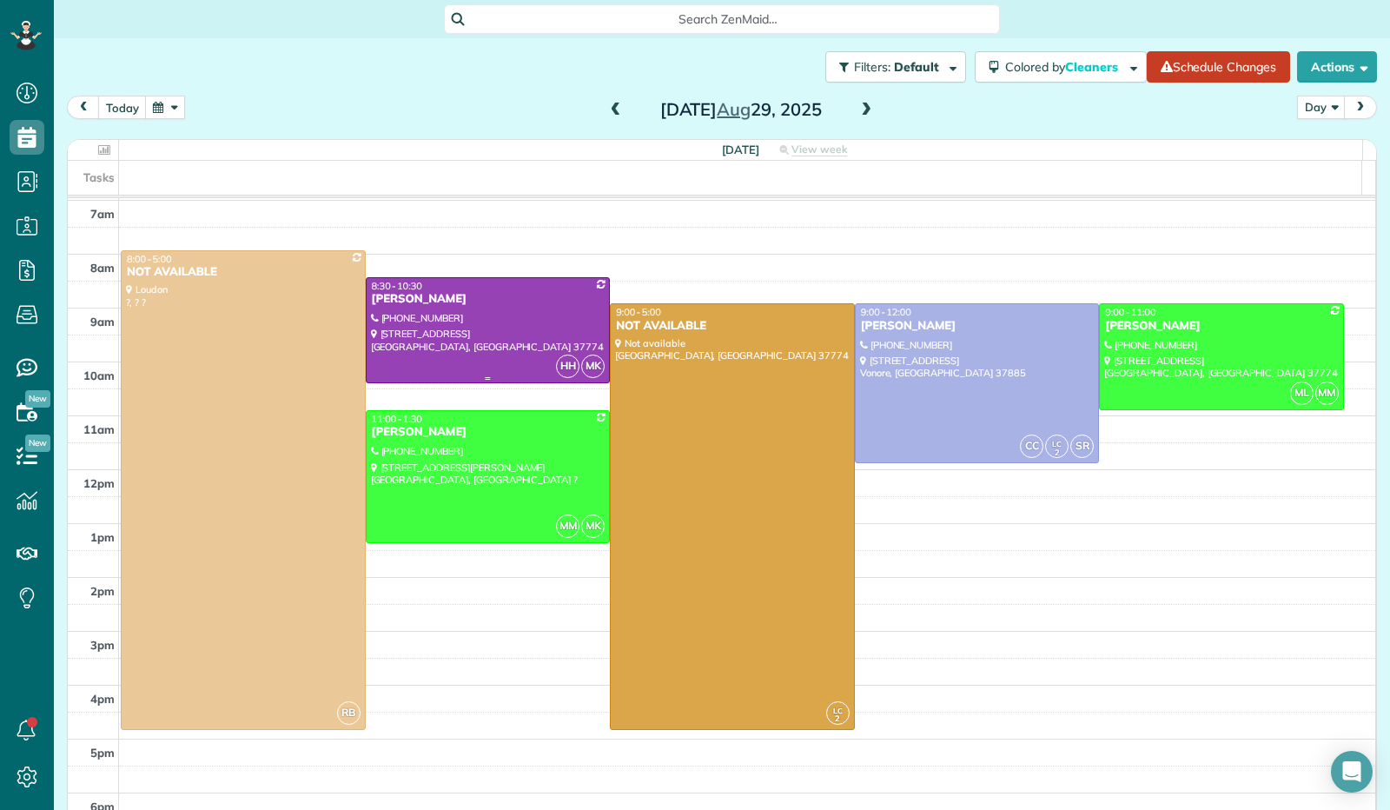
click at [529, 307] on div "[PERSON_NAME]" at bounding box center [488, 299] width 235 height 15
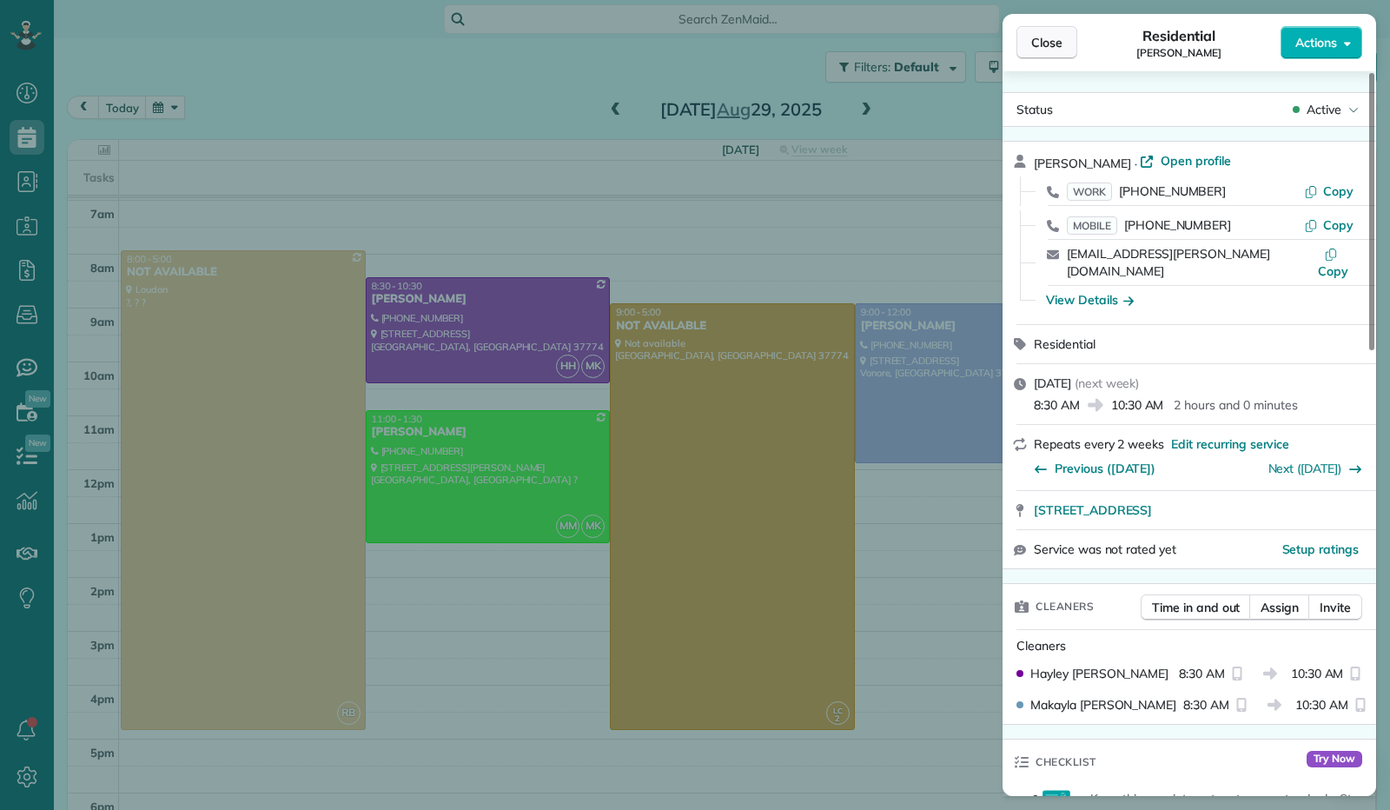
click at [1041, 48] on span "Close" at bounding box center [1046, 42] width 31 height 17
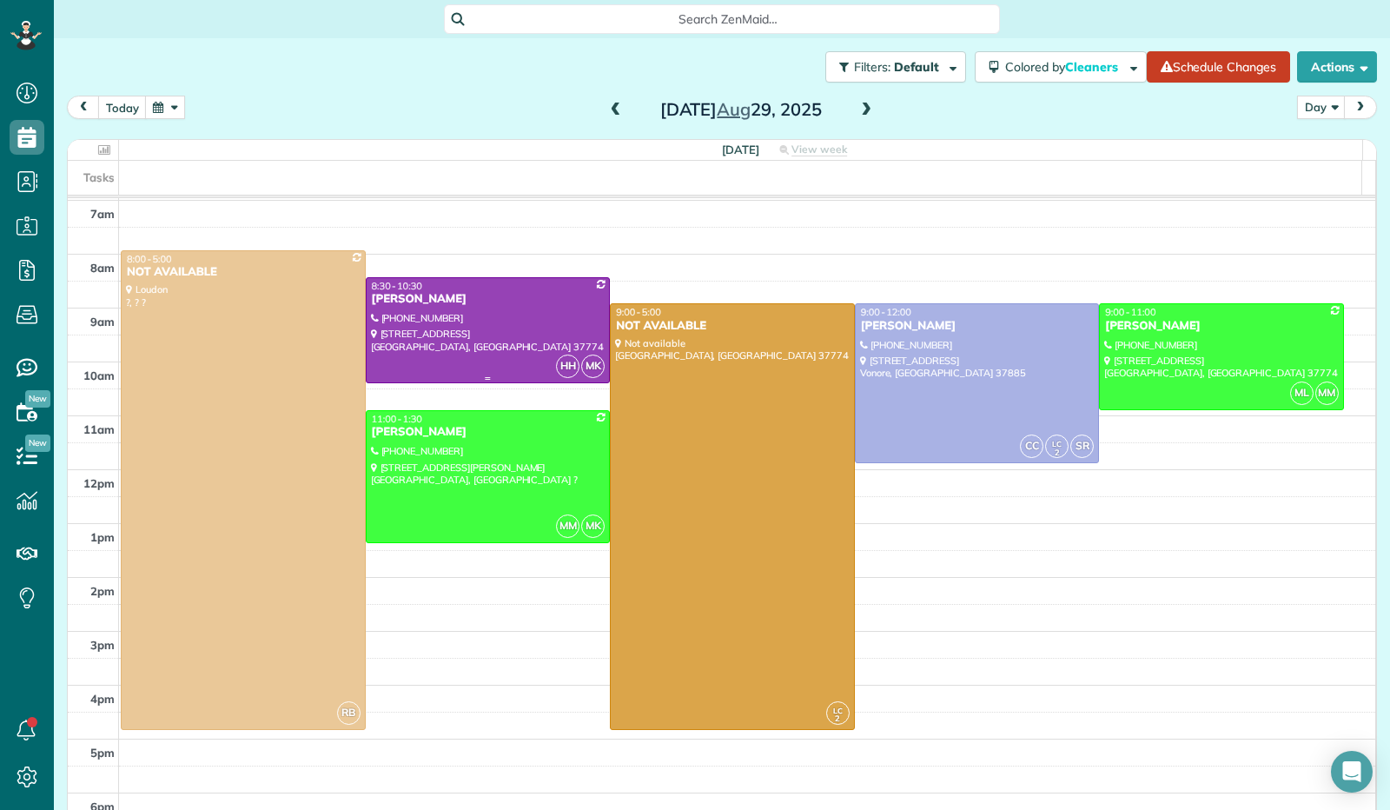
click at [507, 330] on div at bounding box center [488, 330] width 243 height 105
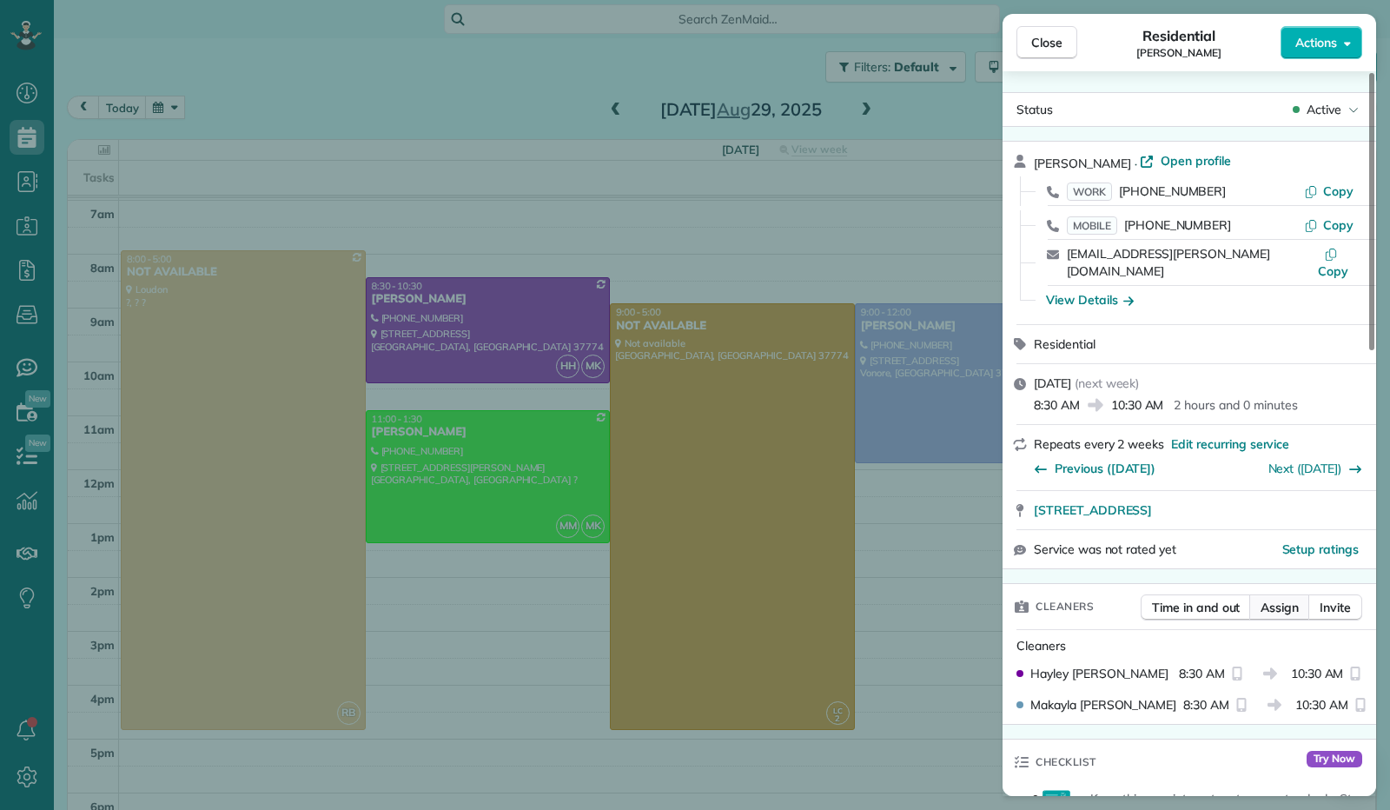
click at [1283, 598] on span "Assign" at bounding box center [1279, 606] width 38 height 17
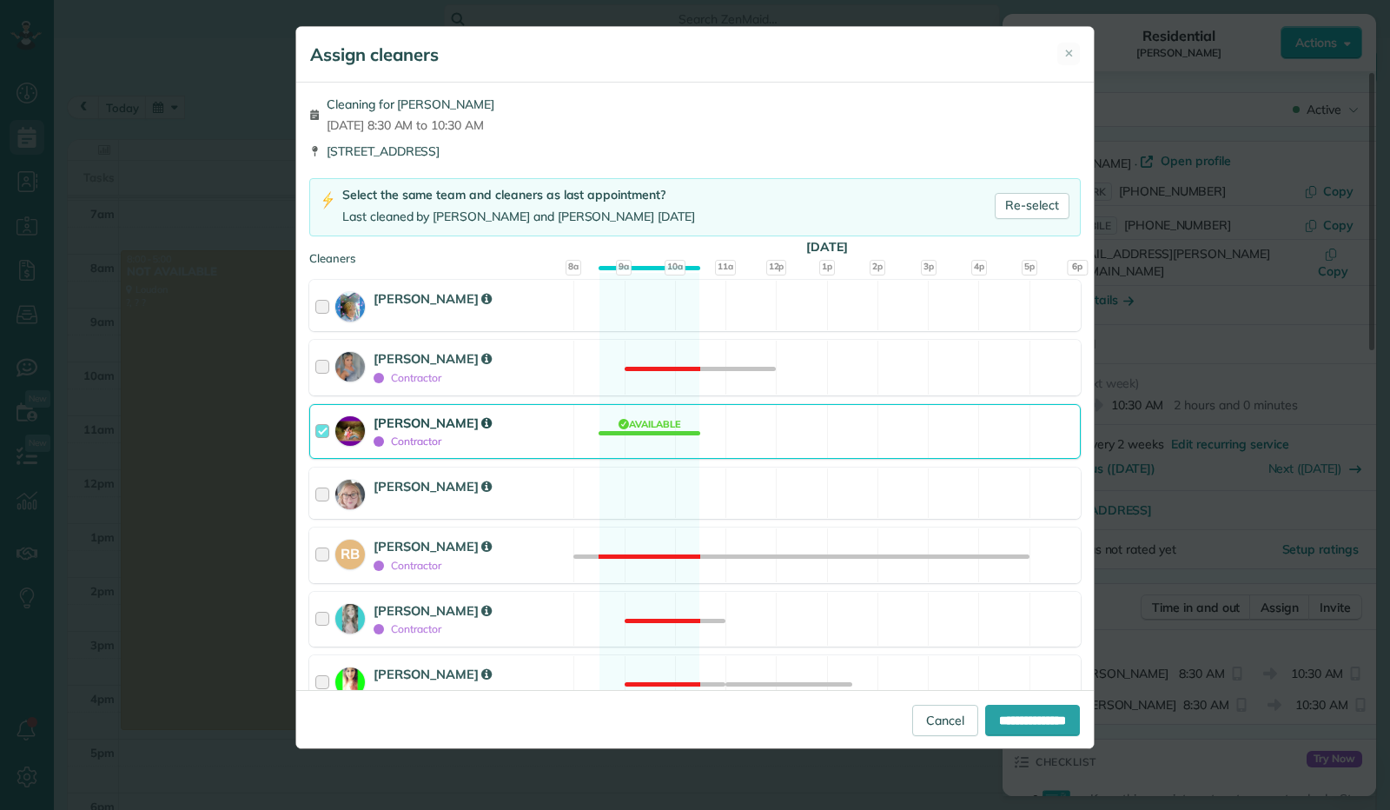
click at [325, 430] on div at bounding box center [325, 431] width 20 height 36
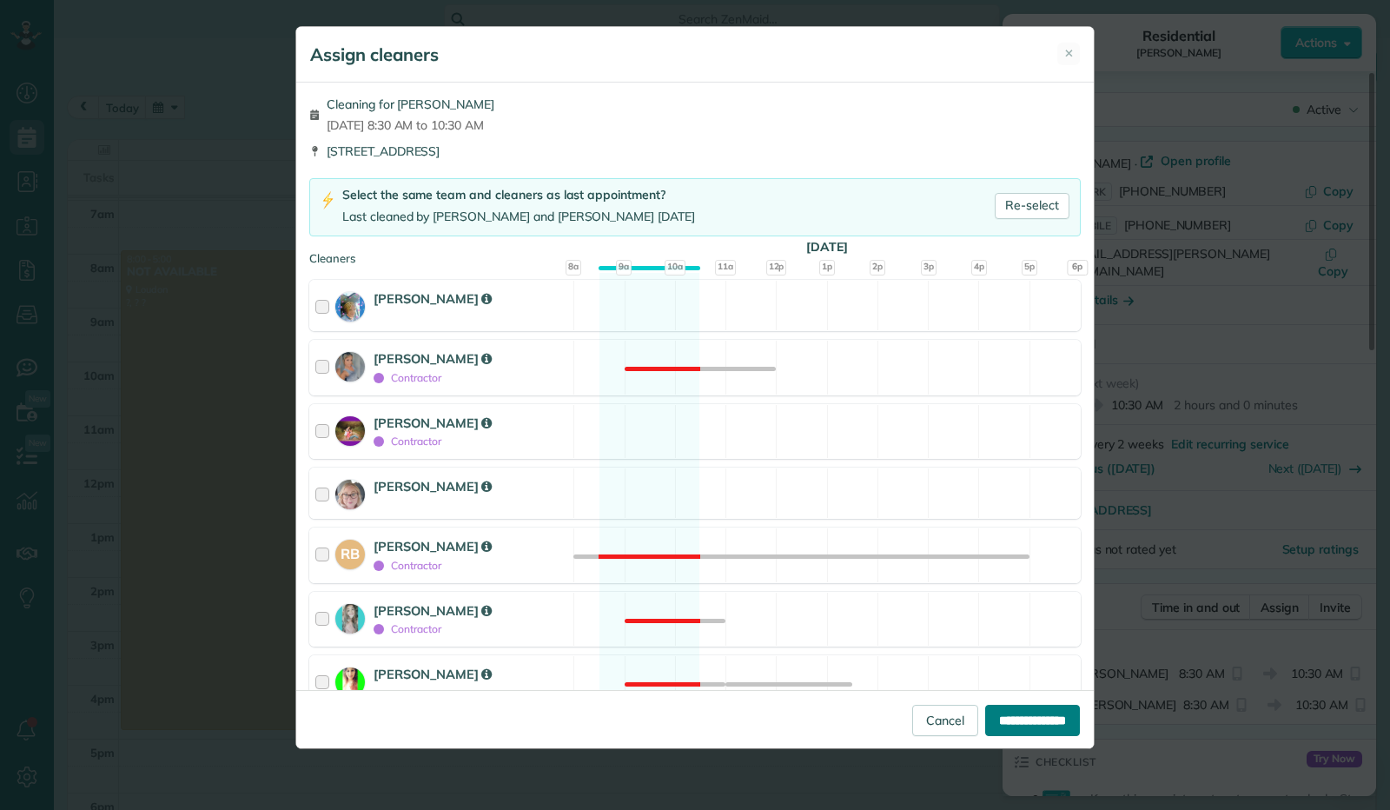
click at [992, 714] on input "**********" at bounding box center [1032, 719] width 95 height 31
type input "**********"
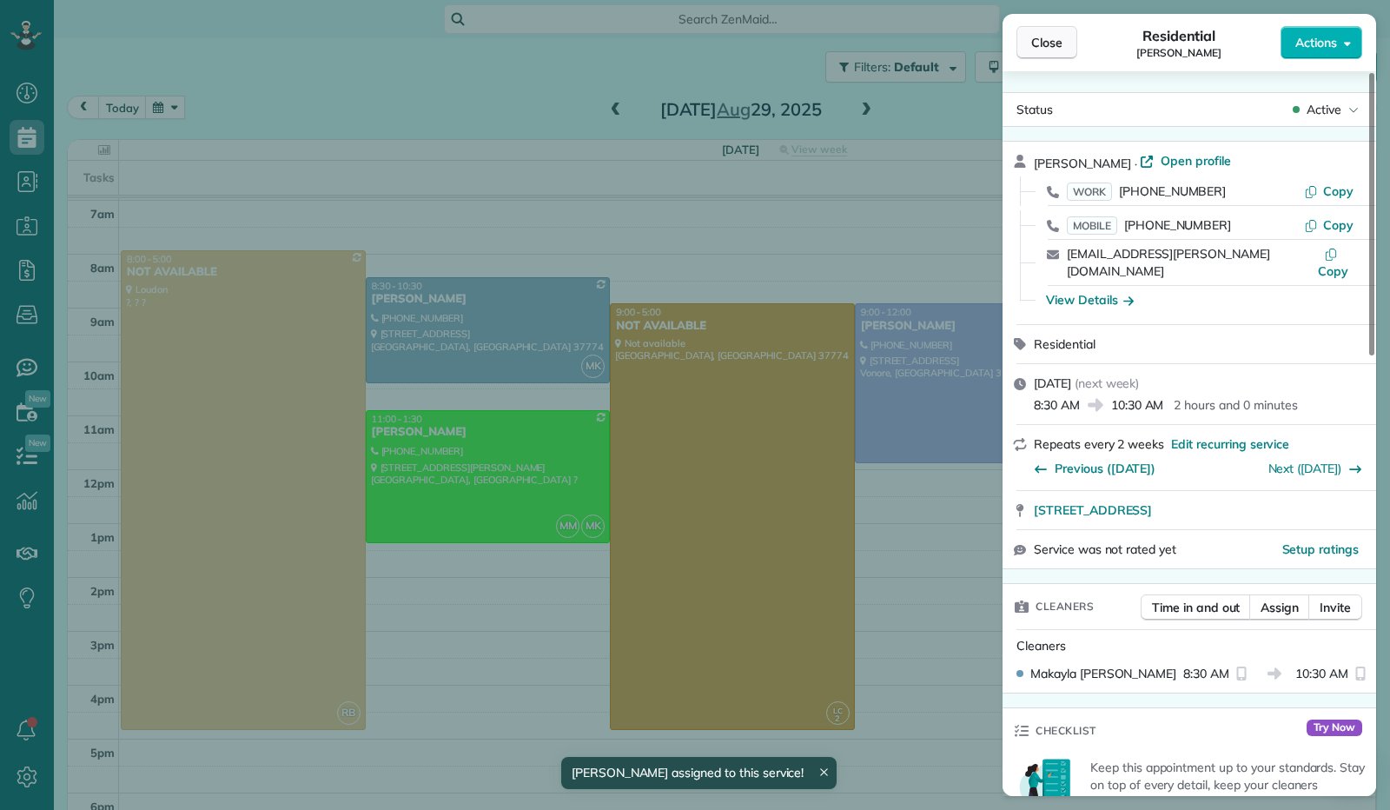
click at [1042, 36] on span "Close" at bounding box center [1046, 42] width 31 height 17
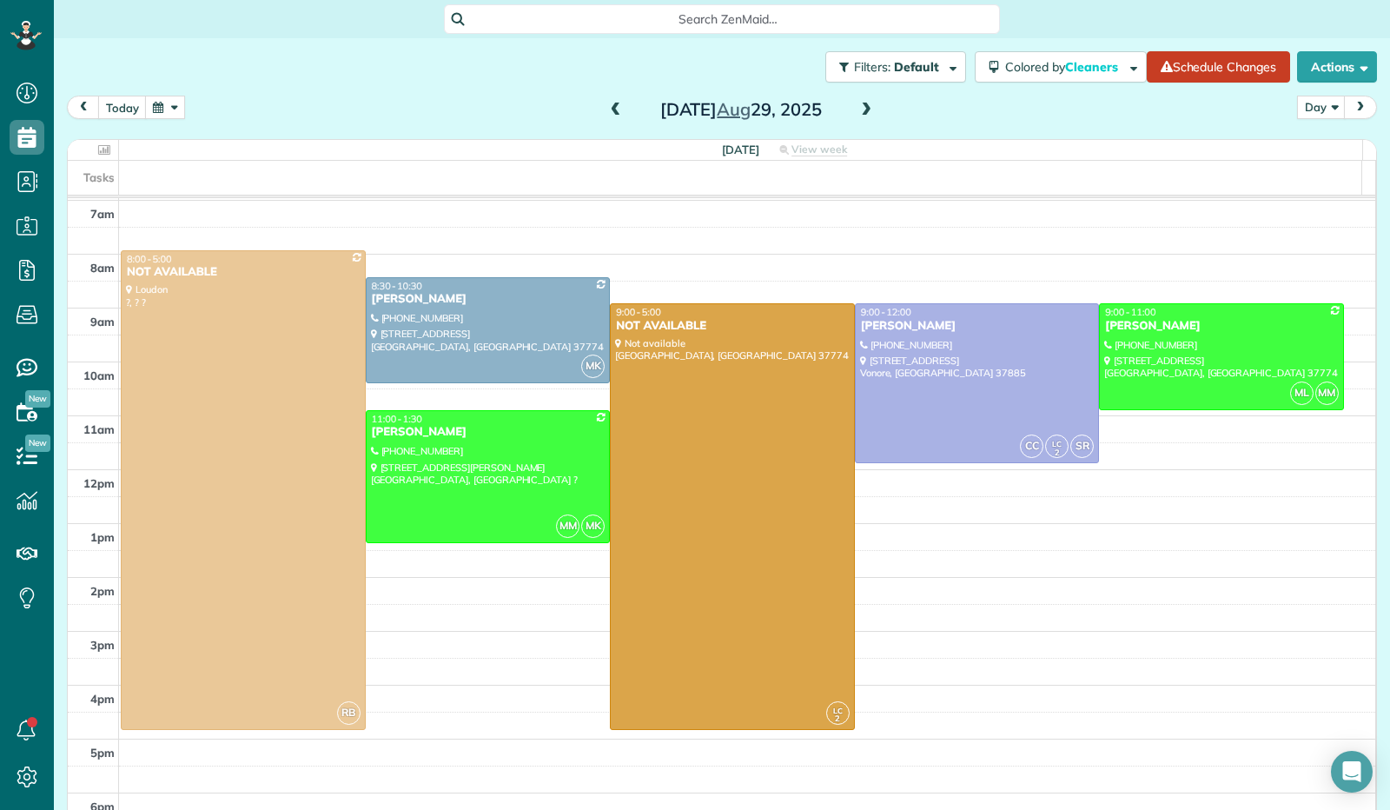
click at [860, 102] on span at bounding box center [865, 110] width 19 height 26
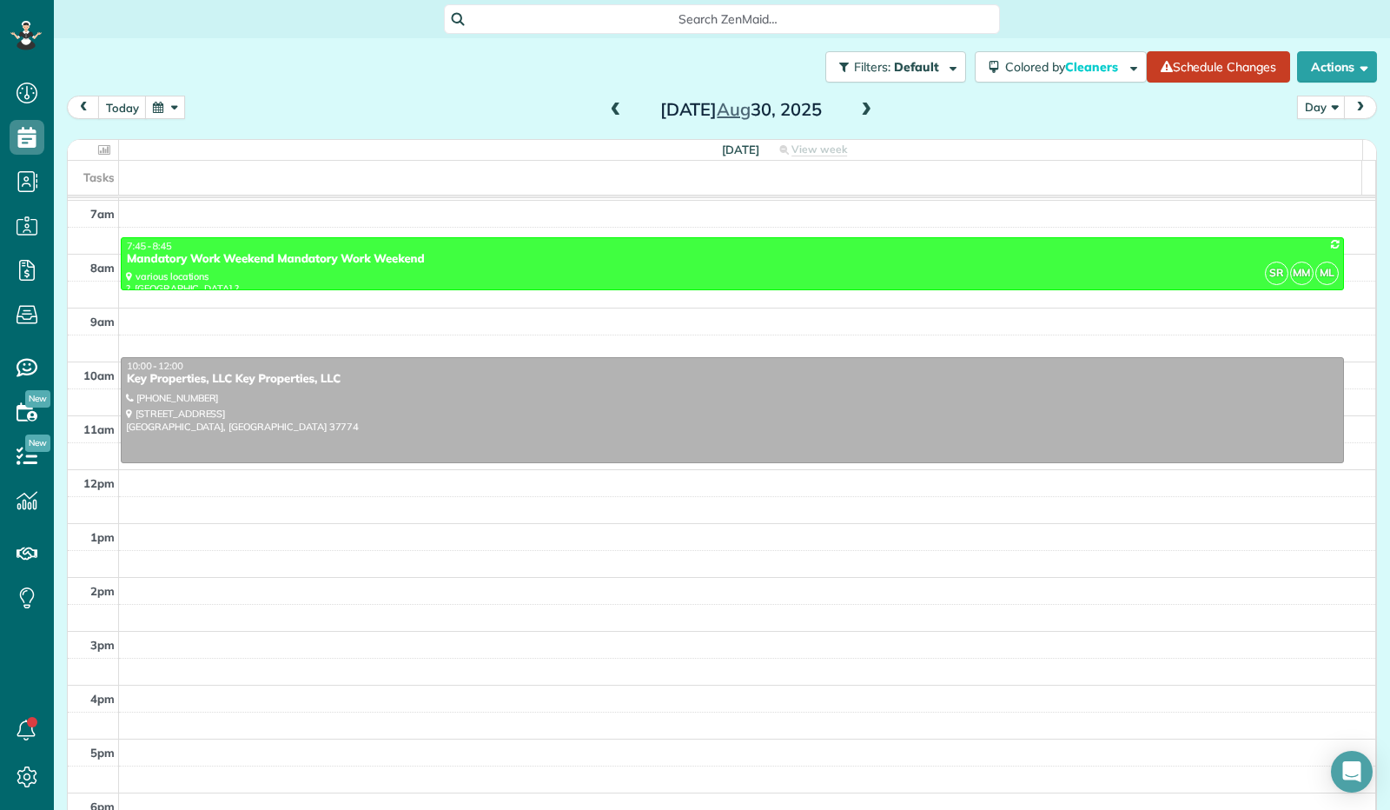
click at [860, 102] on span at bounding box center [865, 110] width 19 height 26
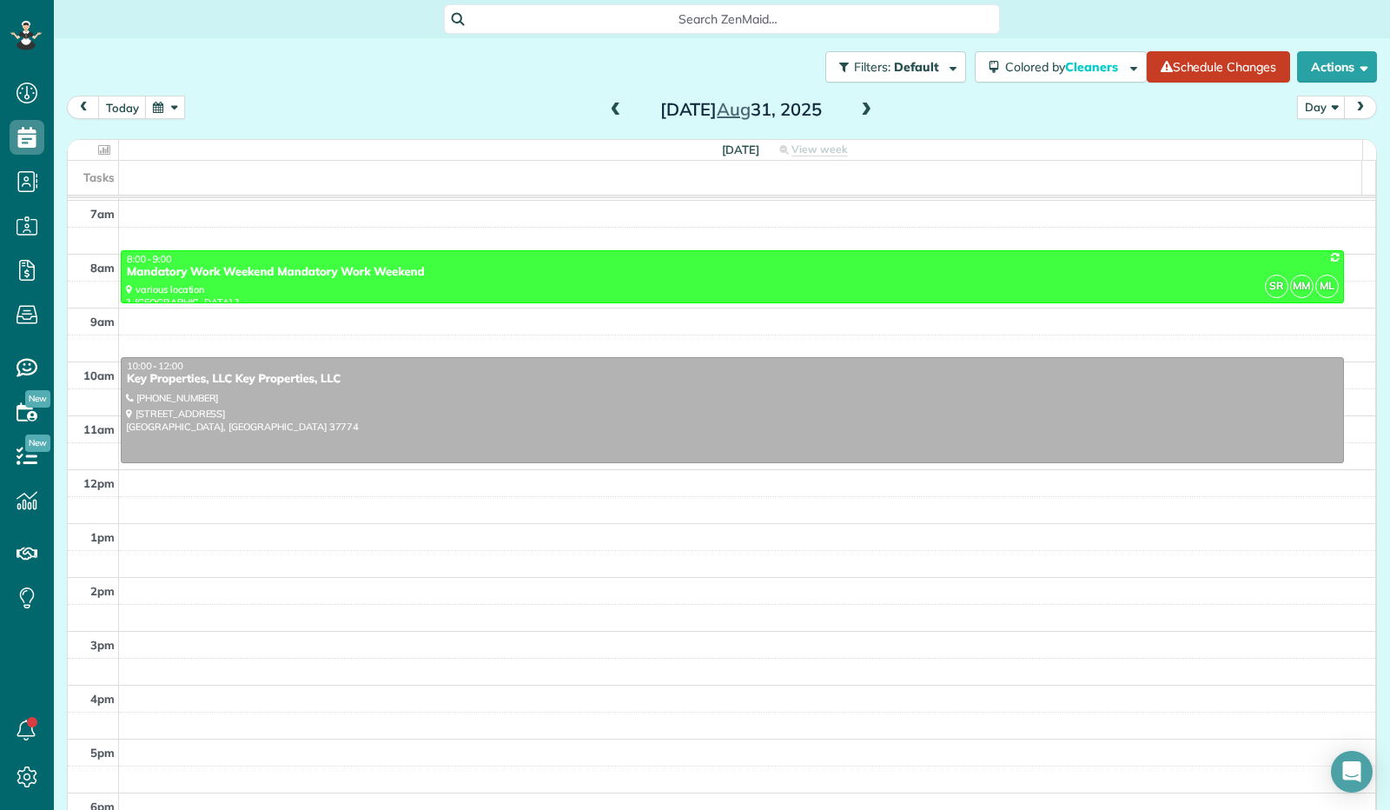
click at [856, 116] on span at bounding box center [865, 110] width 19 height 16
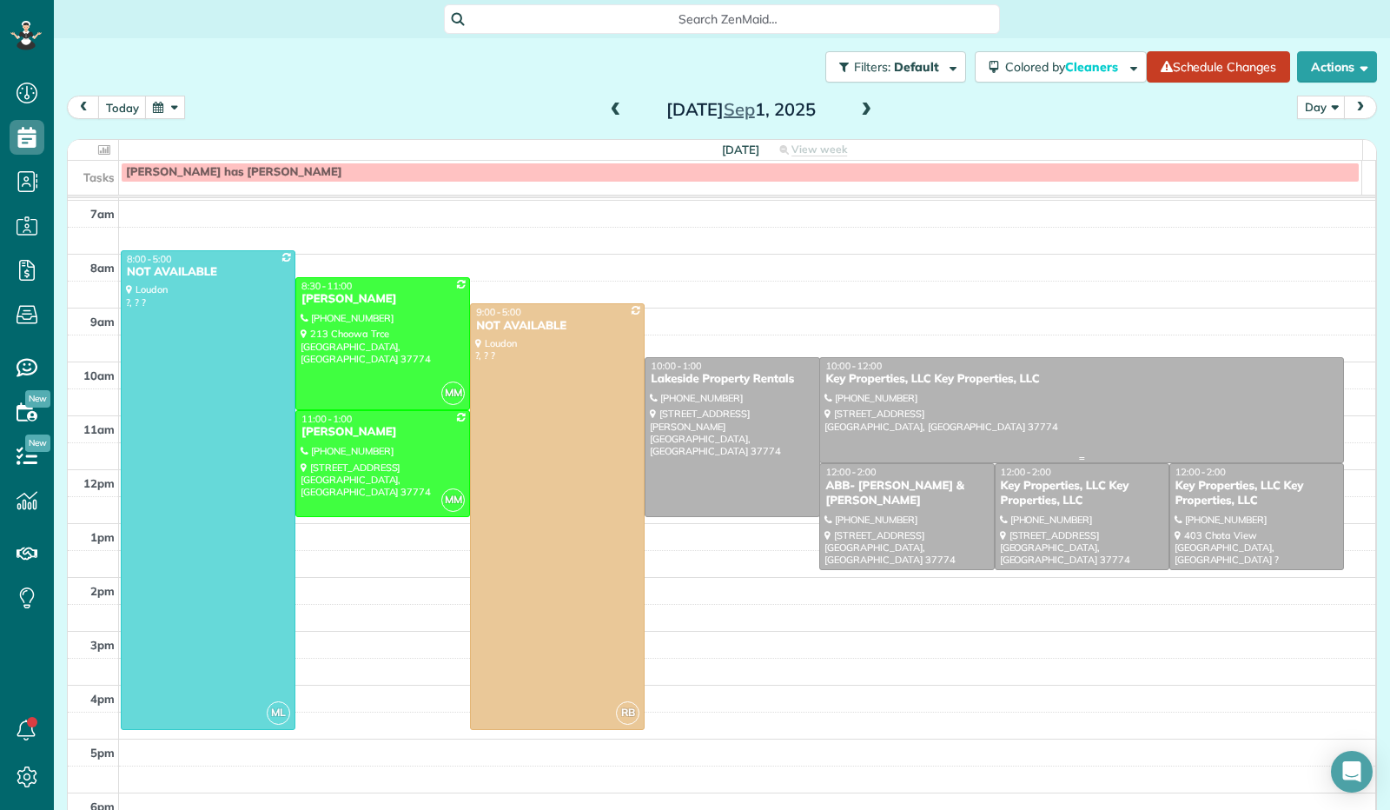
click at [917, 395] on div at bounding box center [1081, 410] width 522 height 105
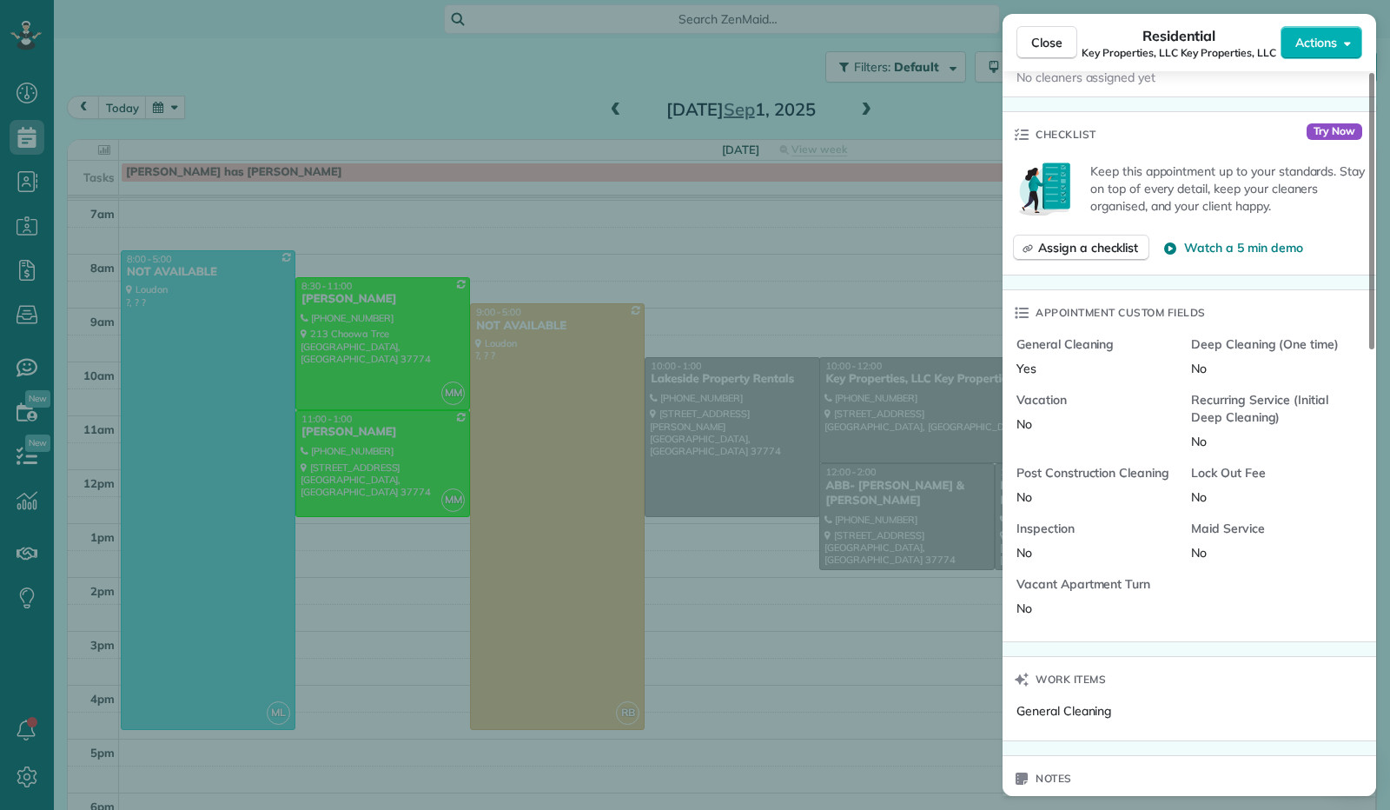
scroll to position [1165, 0]
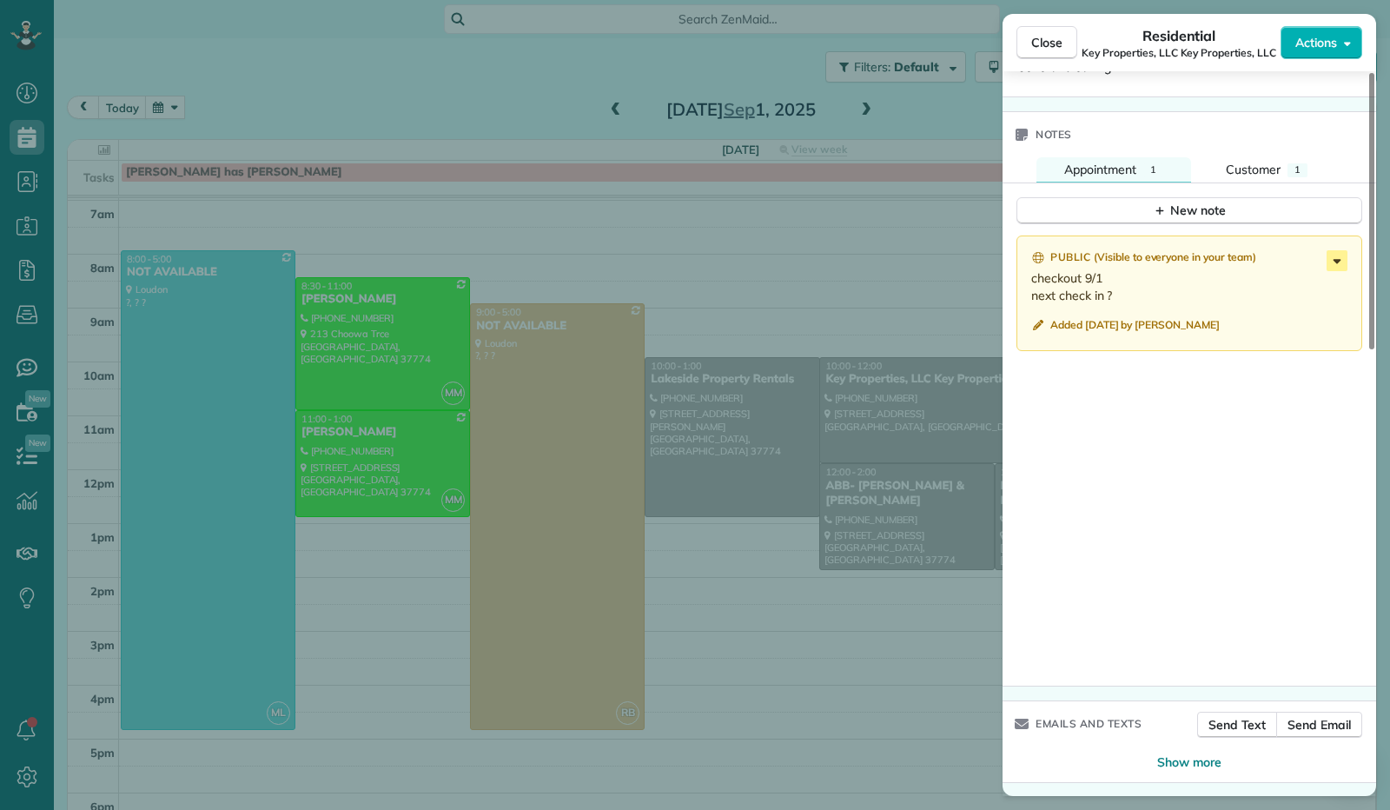
click at [1338, 261] on icon at bounding box center [1337, 261] width 8 height 4
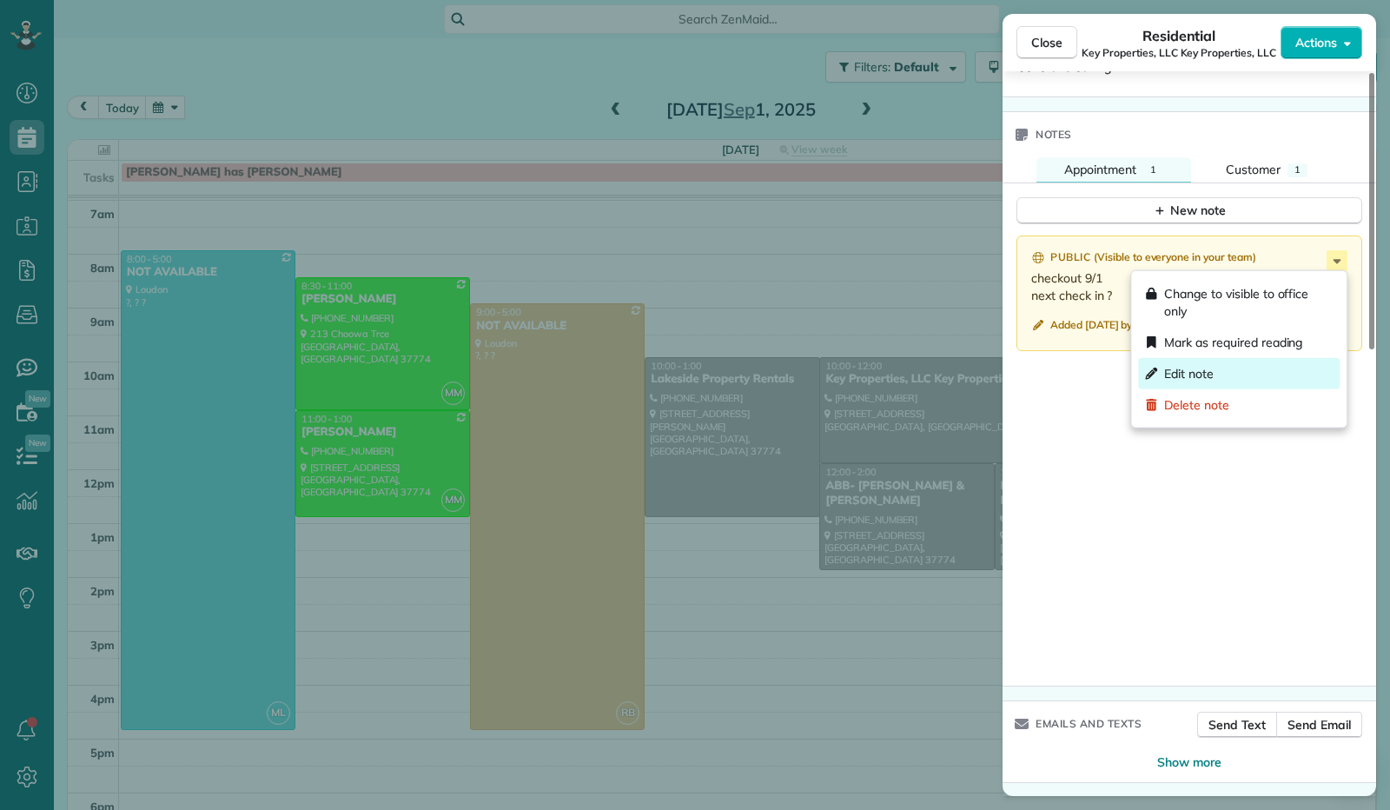
click at [1241, 373] on div "Edit note" at bounding box center [1239, 373] width 202 height 31
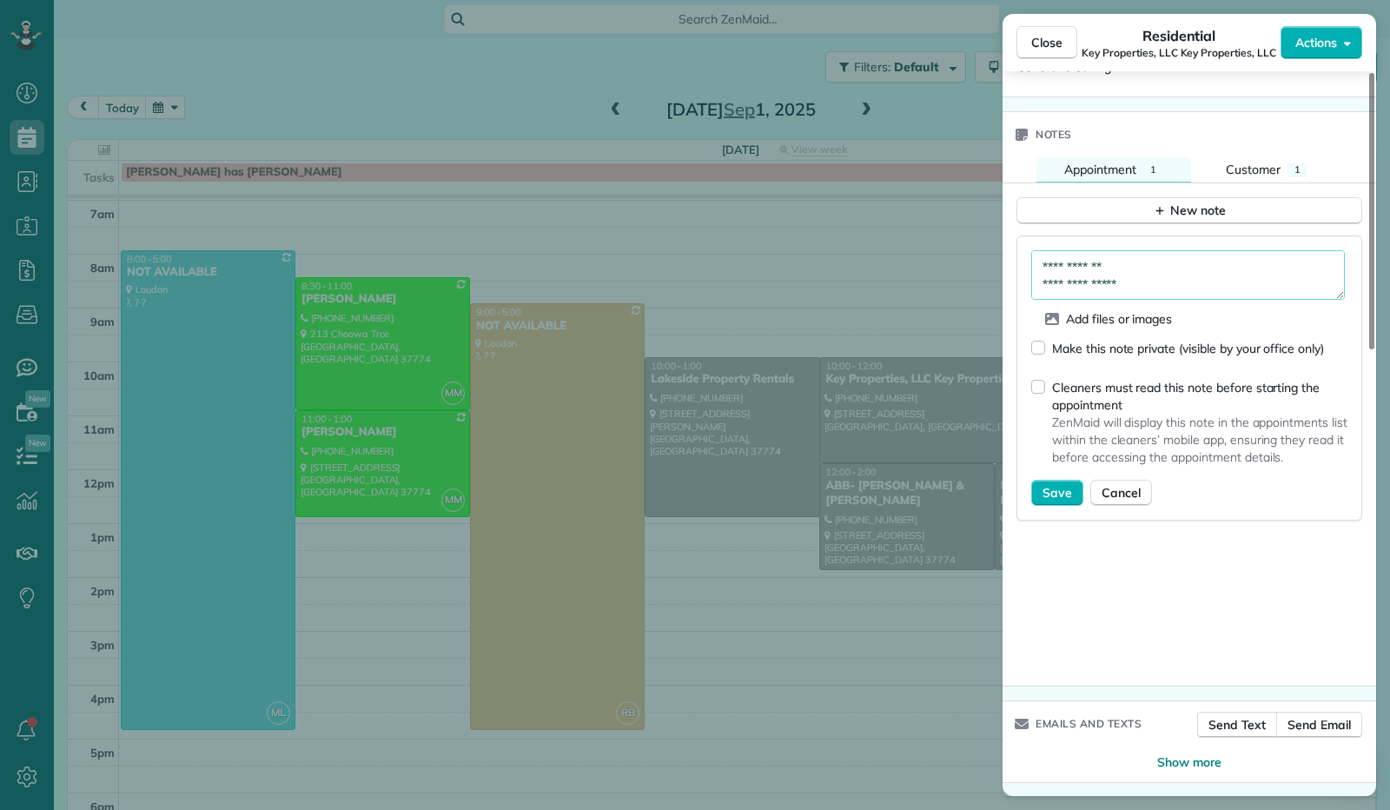
click at [1141, 280] on textarea "**********" at bounding box center [1188, 275] width 314 height 50
type textarea "**********"
click at [1051, 490] on span "Save" at bounding box center [1057, 492] width 30 height 17
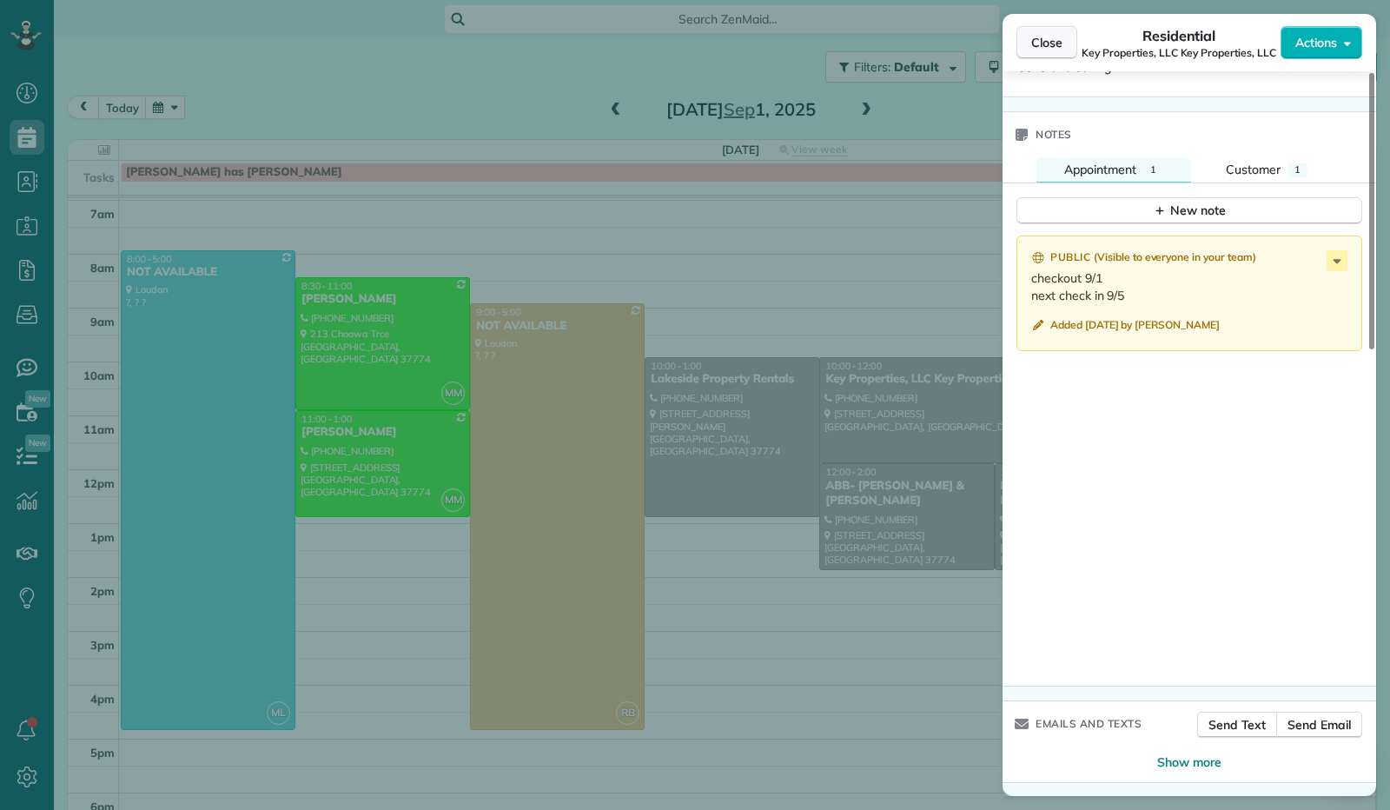
click at [1034, 38] on span "Close" at bounding box center [1046, 42] width 31 height 17
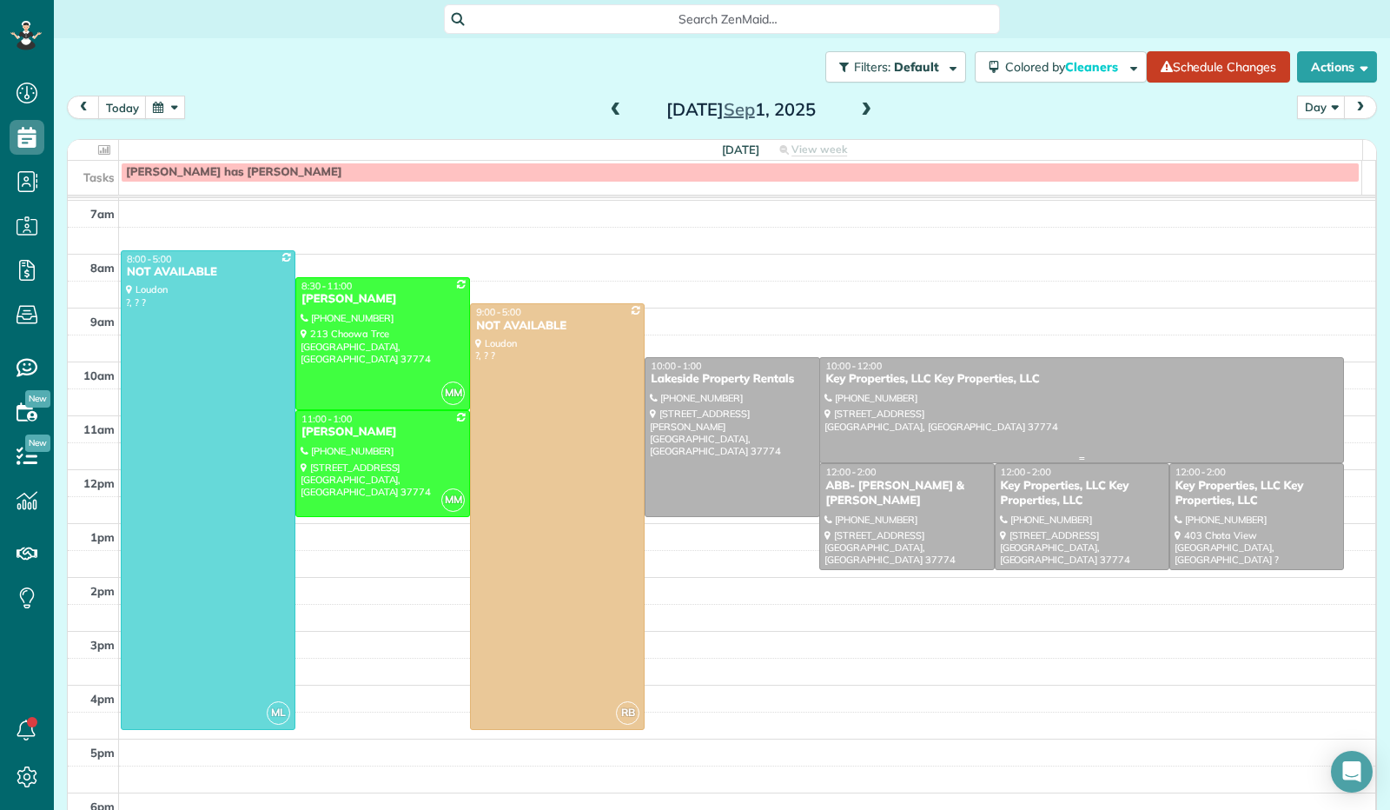
click at [887, 406] on div at bounding box center [1081, 410] width 522 height 105
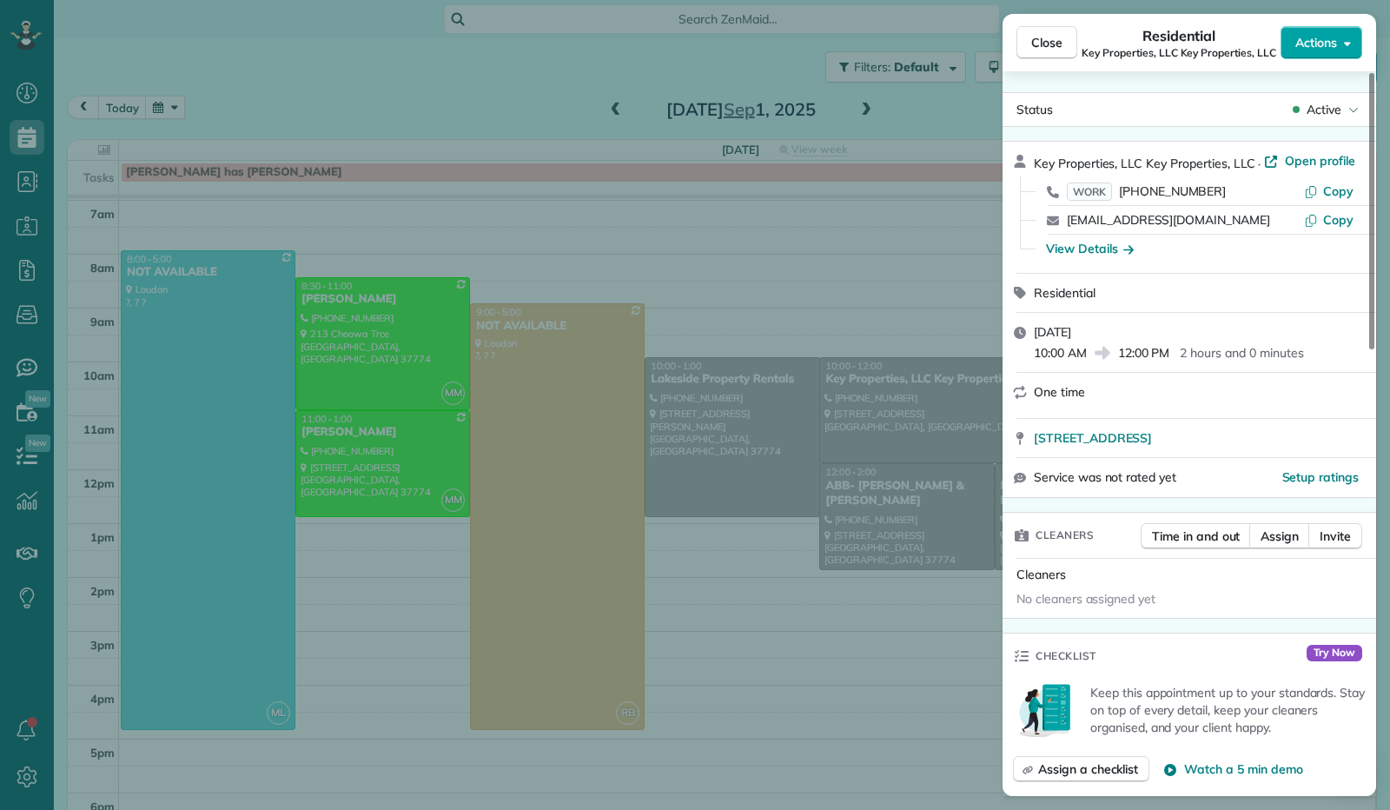
click at [1346, 46] on icon "button" at bounding box center [1347, 42] width 7 height 13
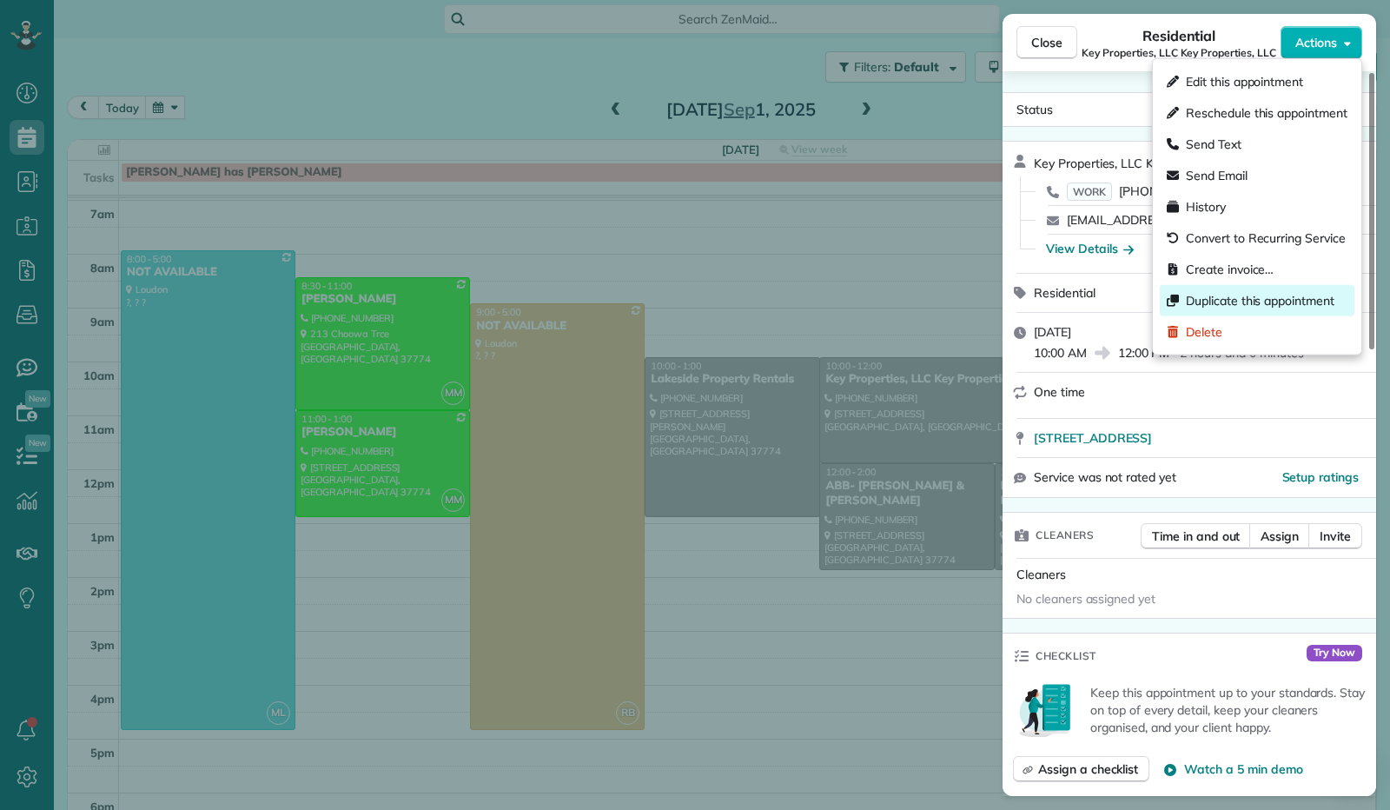
click at [1259, 299] on span "Duplicate this appointment" at bounding box center [1260, 300] width 149 height 17
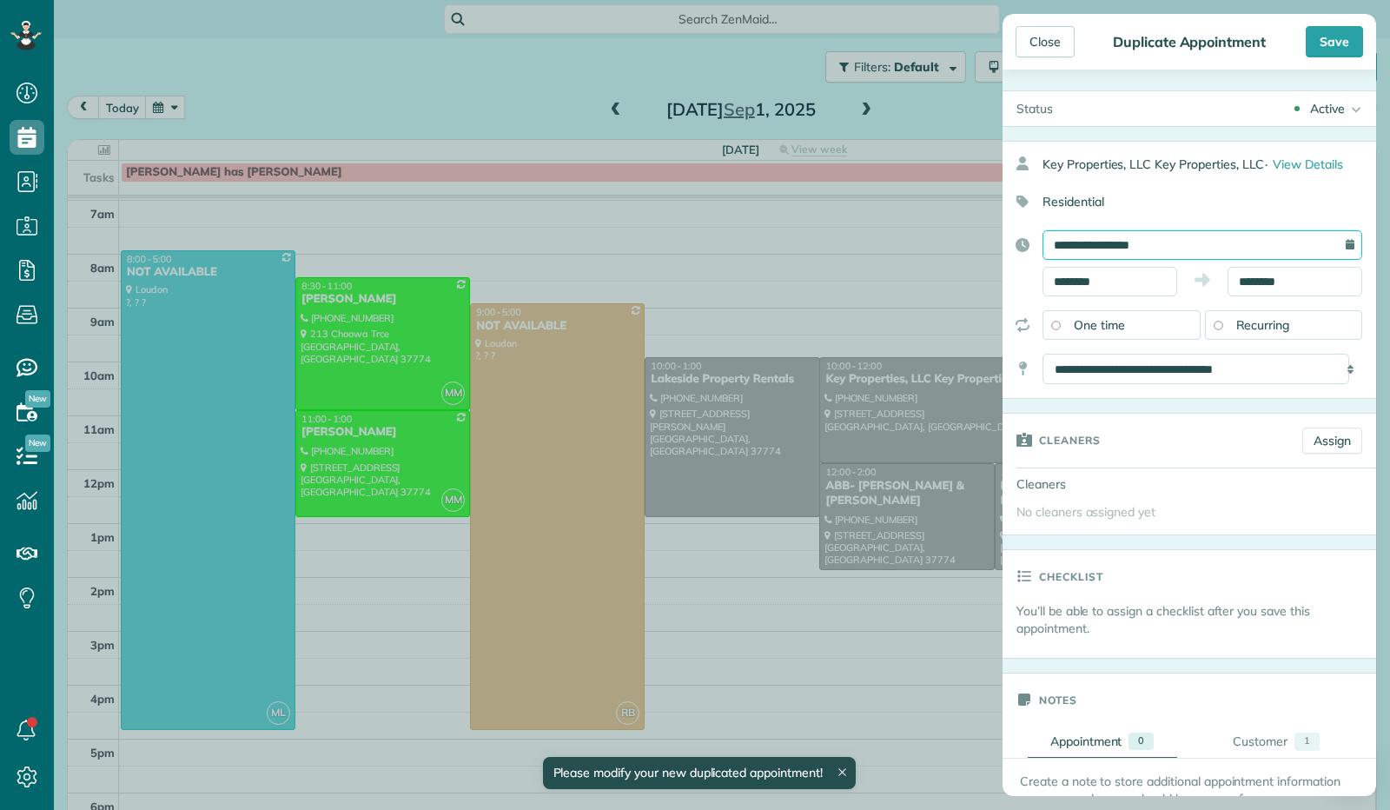
click at [1133, 249] on input "**********" at bounding box center [1202, 245] width 320 height 30
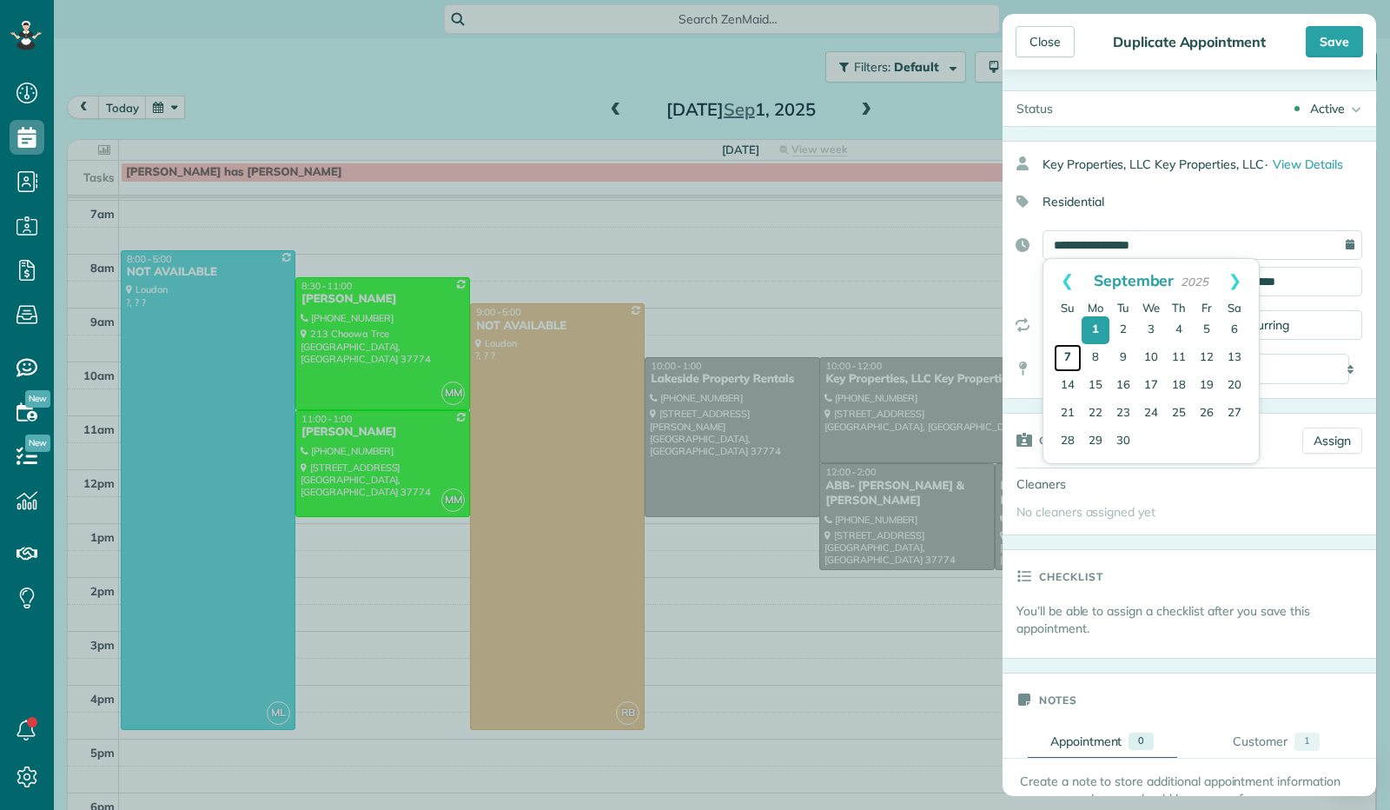
click at [1072, 356] on link "7" at bounding box center [1068, 358] width 28 height 28
type input "**********"
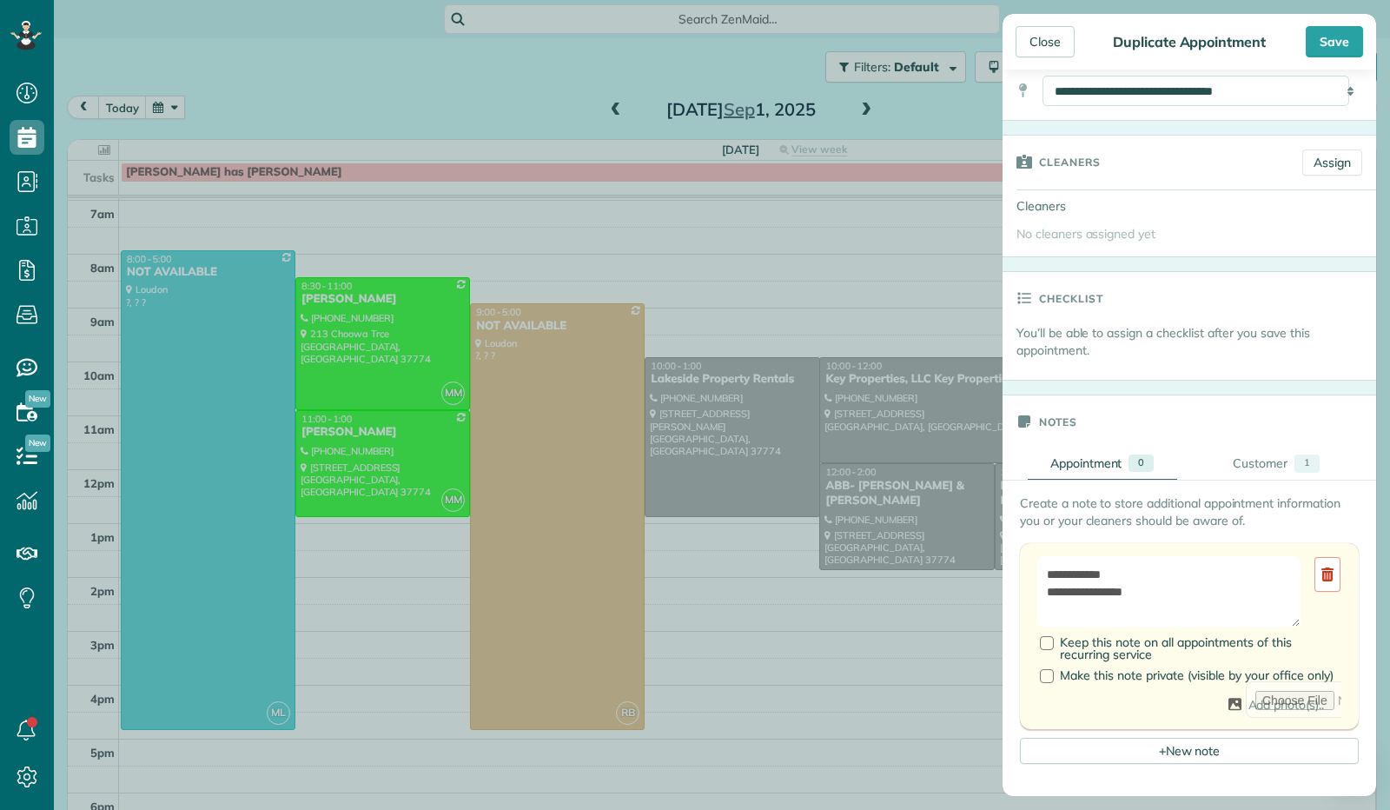
scroll to position [347, 0]
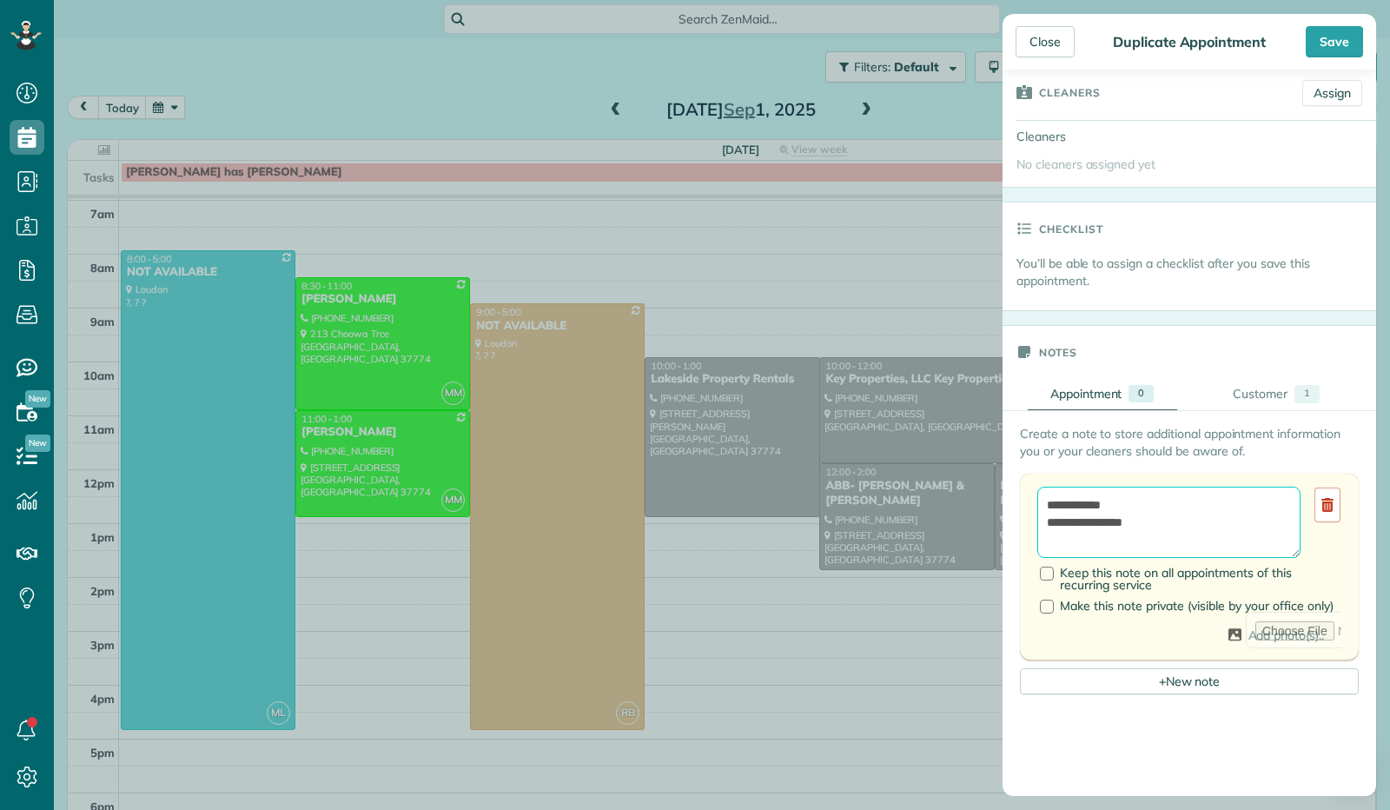
click at [1125, 501] on textarea "**********" at bounding box center [1168, 521] width 263 height 70
click at [1147, 525] on textarea "**********" at bounding box center [1168, 521] width 263 height 70
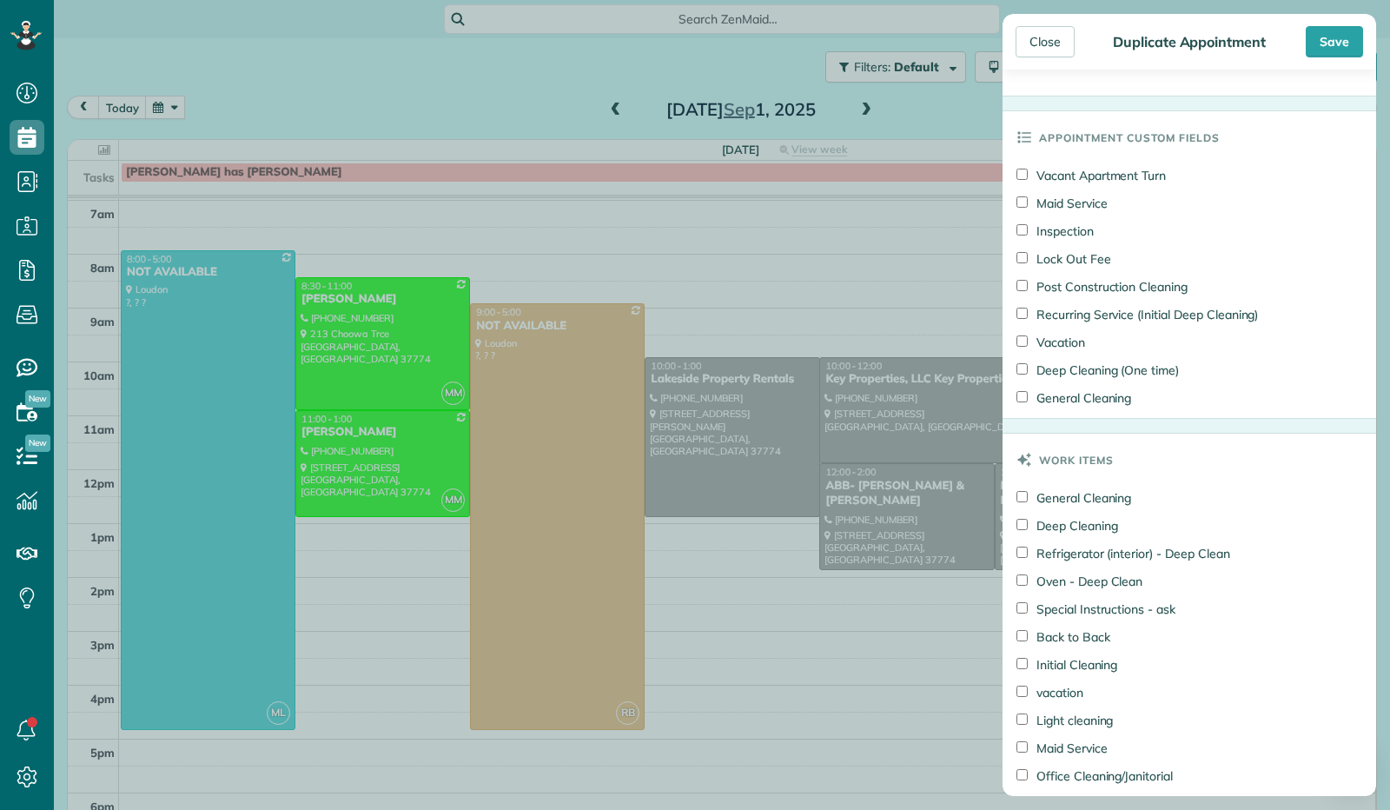
scroll to position [1303, 0]
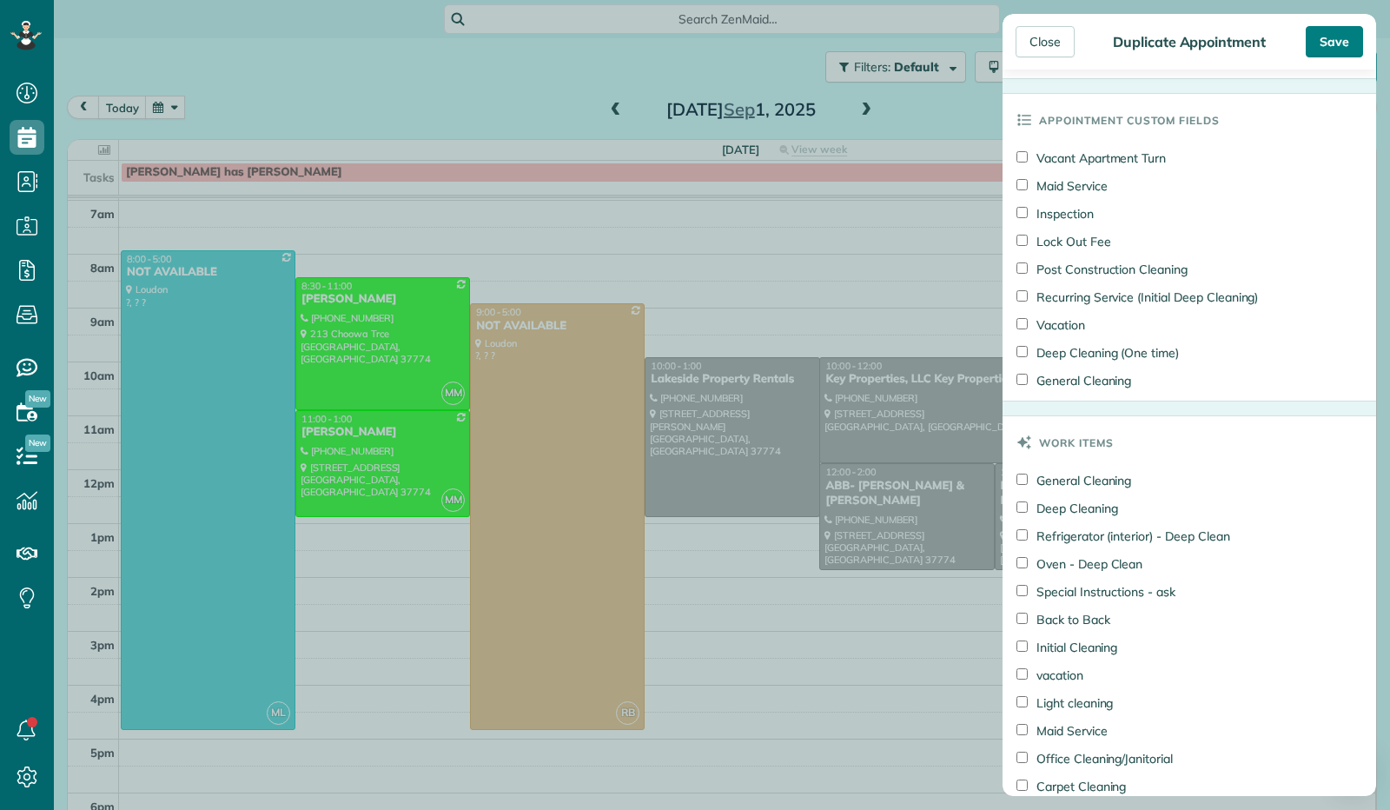
type textarea "**********"
click at [1334, 47] on div "Save" at bounding box center [1333, 41] width 57 height 31
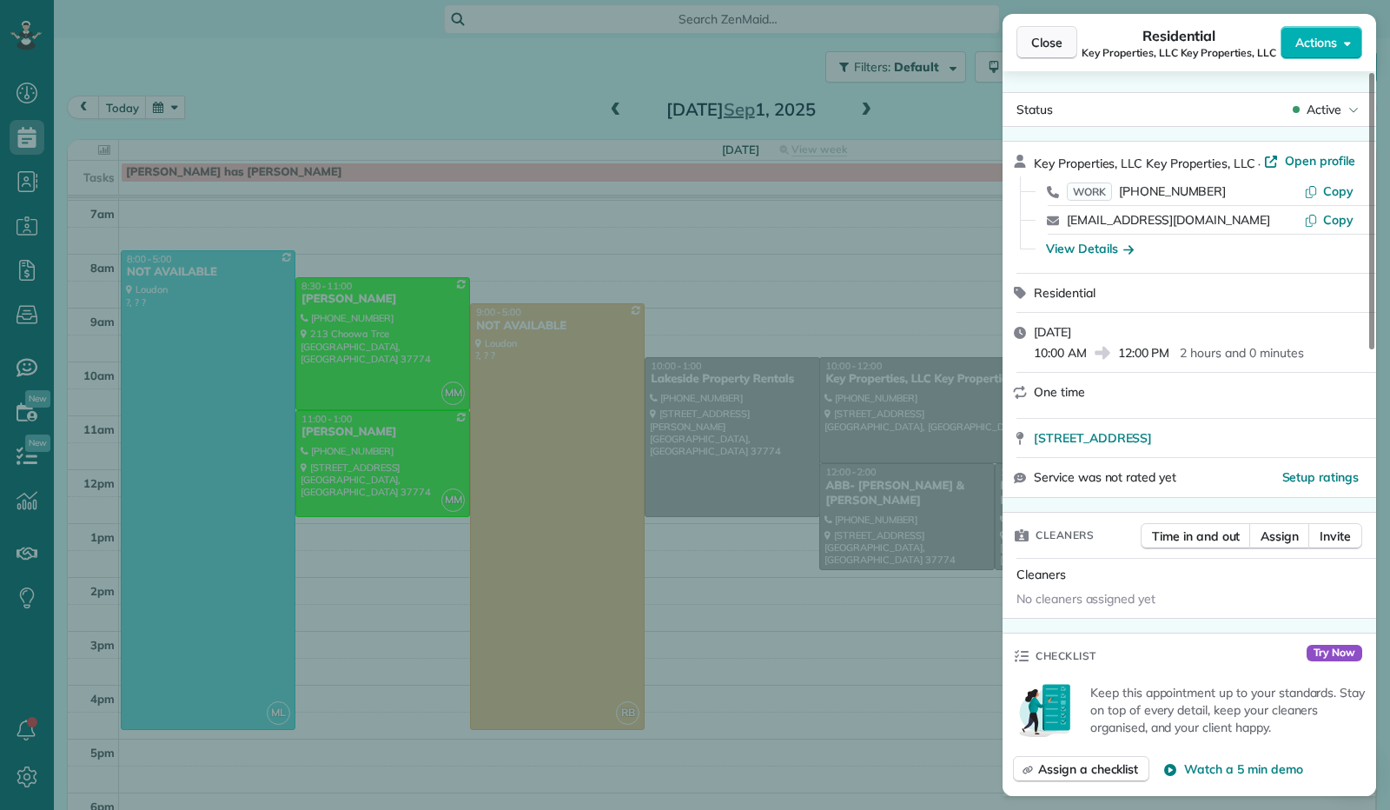
click at [1066, 45] on button "Close" at bounding box center [1046, 42] width 61 height 33
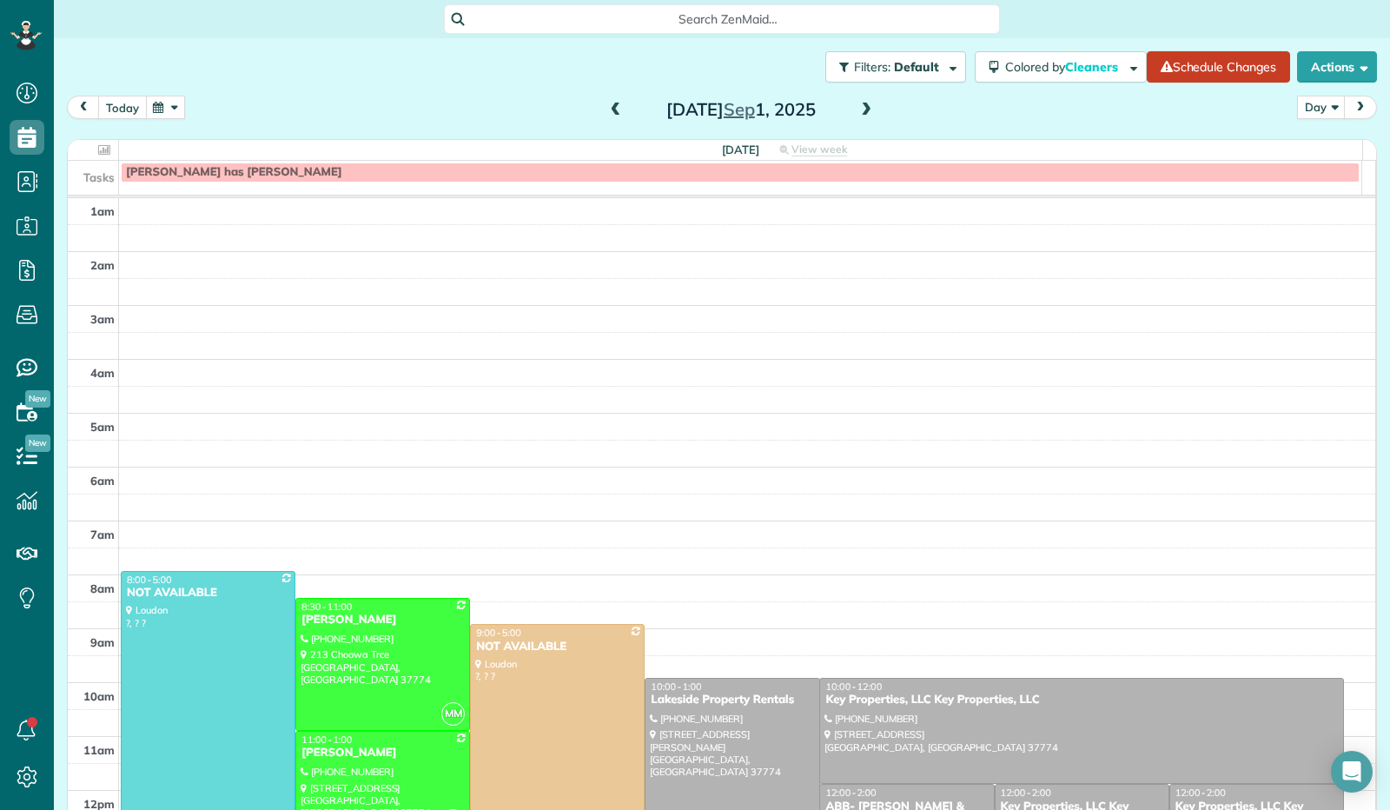
click at [126, 110] on button "today" at bounding box center [122, 107] width 49 height 23
